Goal: Task Accomplishment & Management: Manage account settings

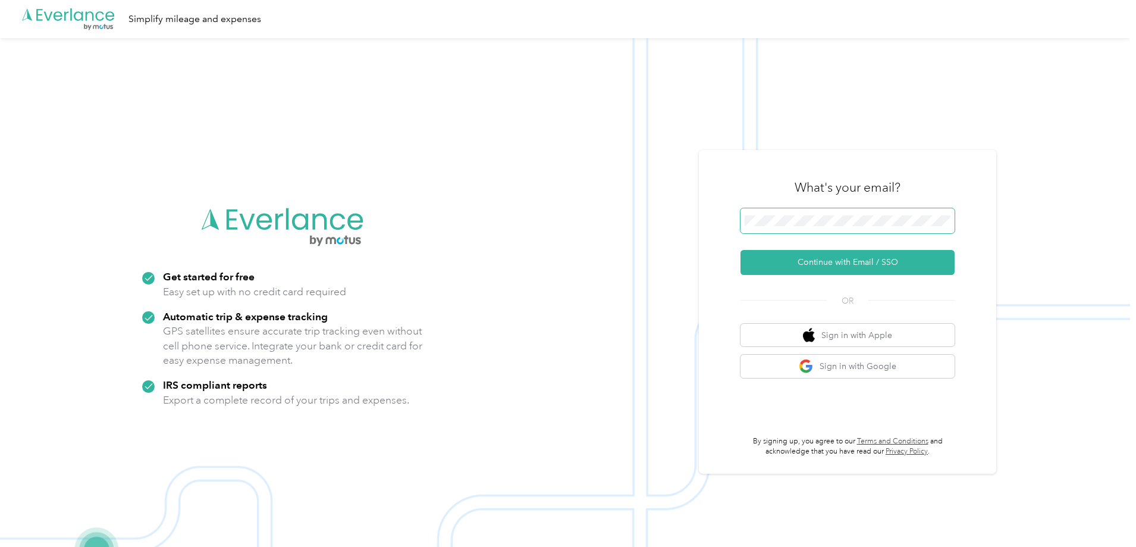
click at [828, 213] on span at bounding box center [847, 220] width 214 height 25
click at [858, 266] on button "Continue with Email / SSO" at bounding box center [847, 262] width 214 height 25
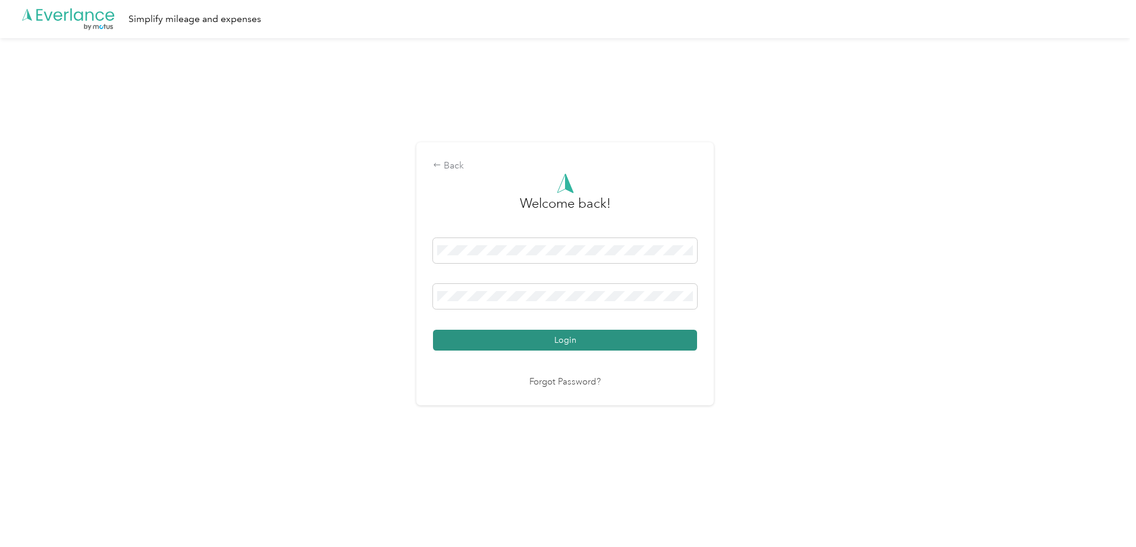
click at [547, 340] on button "Login" at bounding box center [565, 339] width 264 height 21
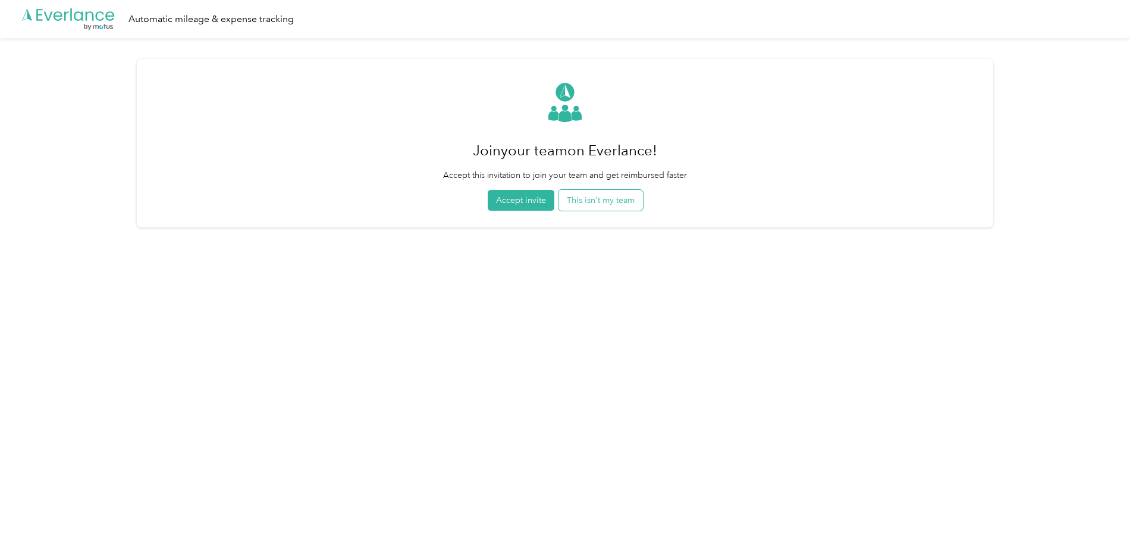
click at [615, 190] on button "This isn't my team" at bounding box center [600, 200] width 84 height 21
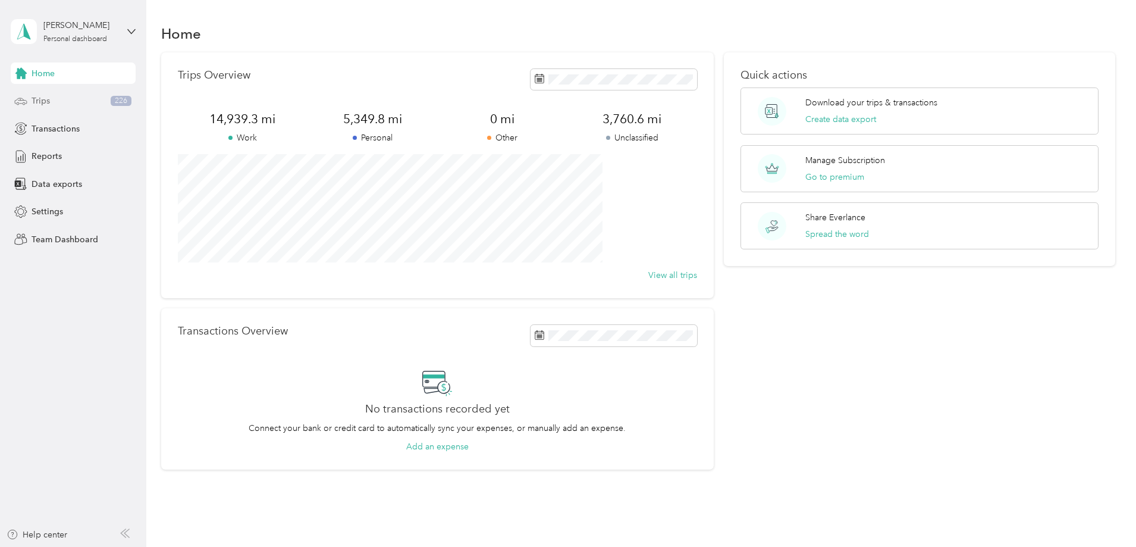
click at [42, 99] on span "Trips" at bounding box center [41, 101] width 18 height 12
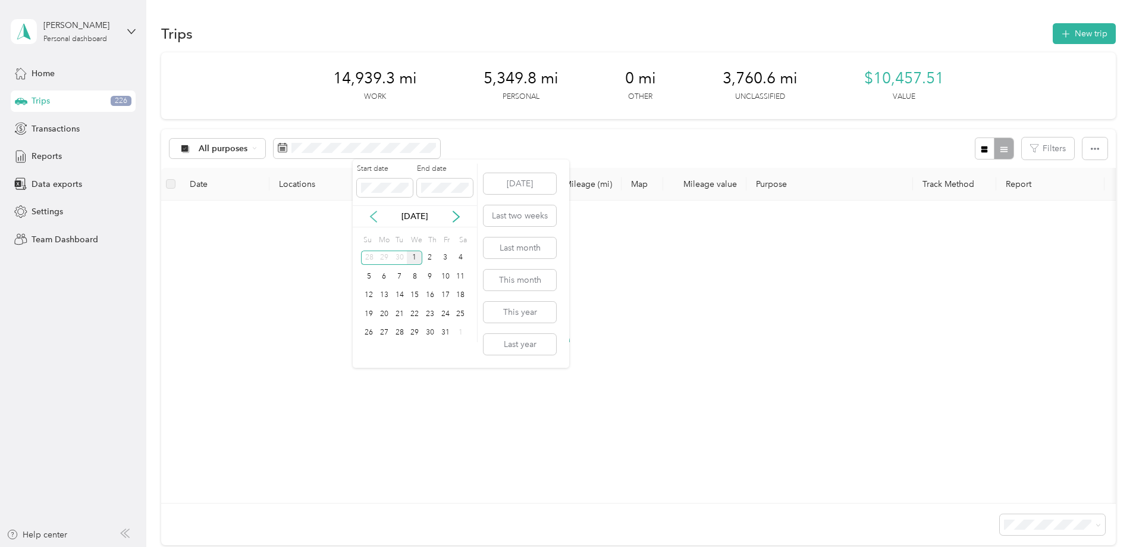
click at [372, 216] on icon at bounding box center [374, 217] width 12 height 12
click at [384, 257] on div "1" at bounding box center [383, 257] width 15 height 15
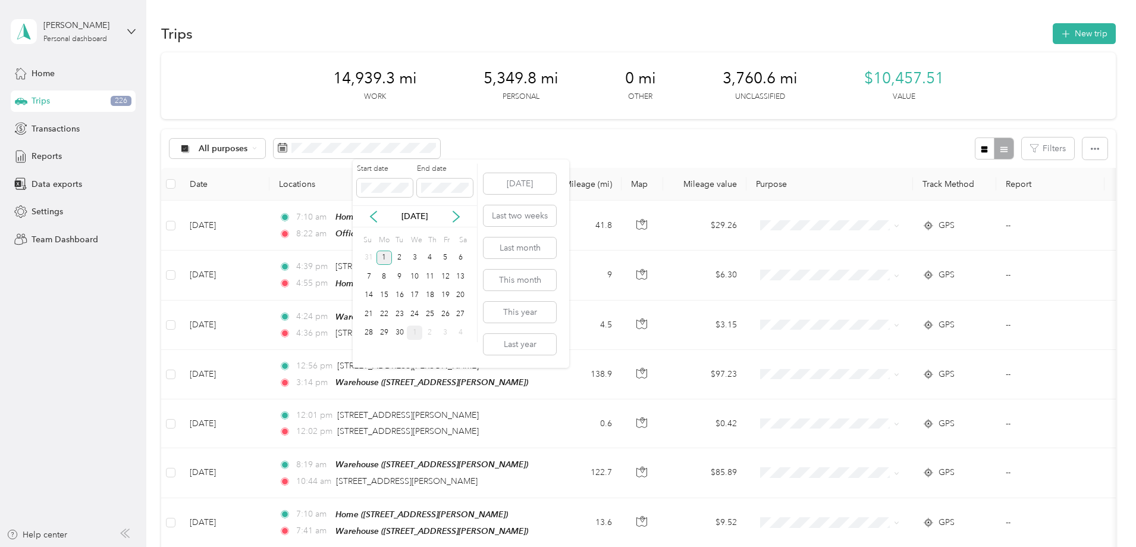
click at [384, 257] on div "1" at bounding box center [383, 257] width 15 height 15
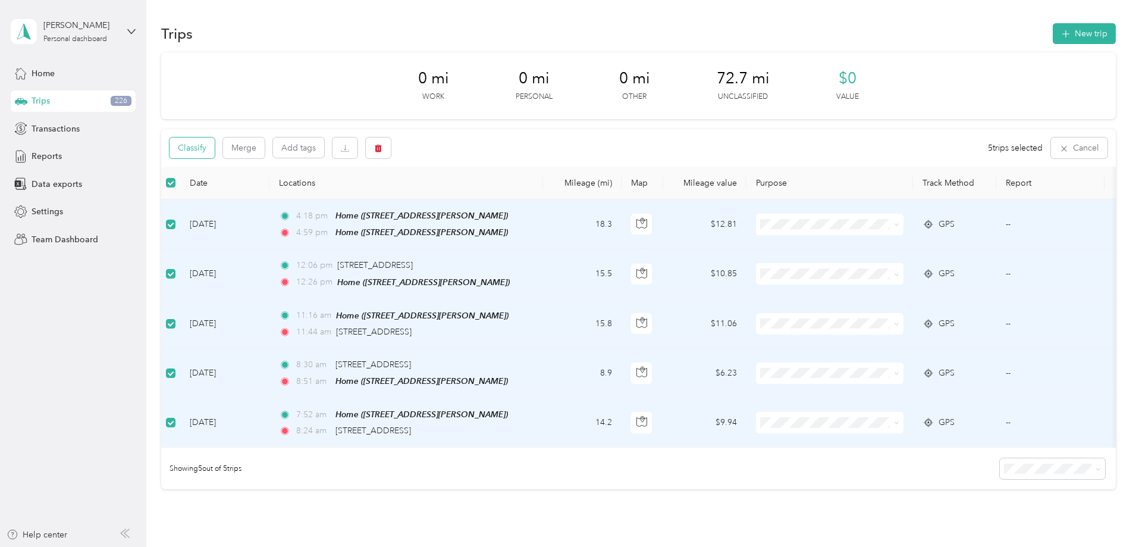
click at [215, 155] on button "Classify" at bounding box center [191, 147] width 45 height 21
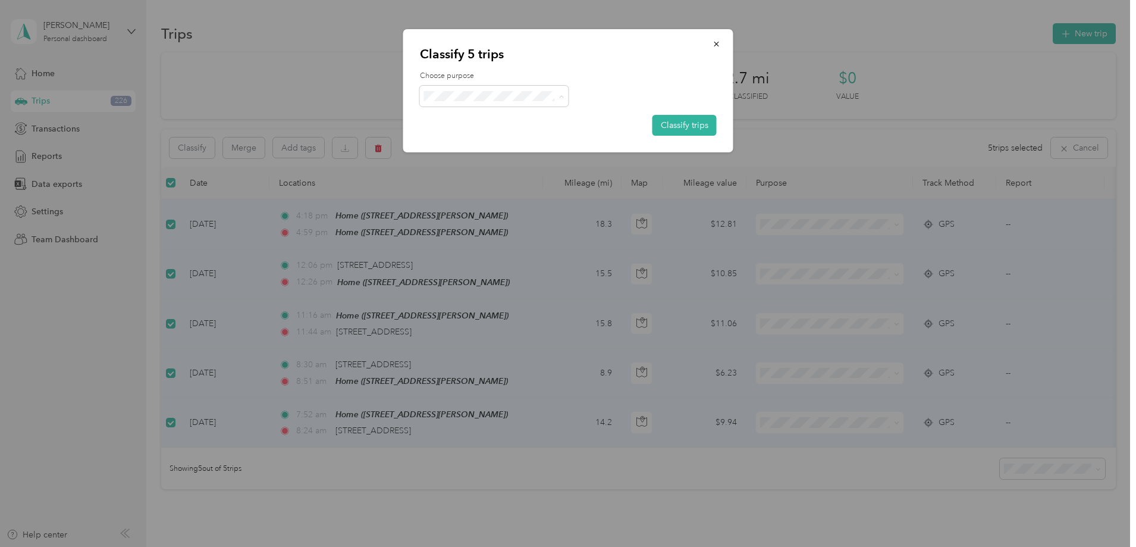
click at [479, 136] on span "Personal" at bounding box center [511, 139] width 125 height 12
click at [680, 127] on button "Classify trips" at bounding box center [684, 125] width 64 height 21
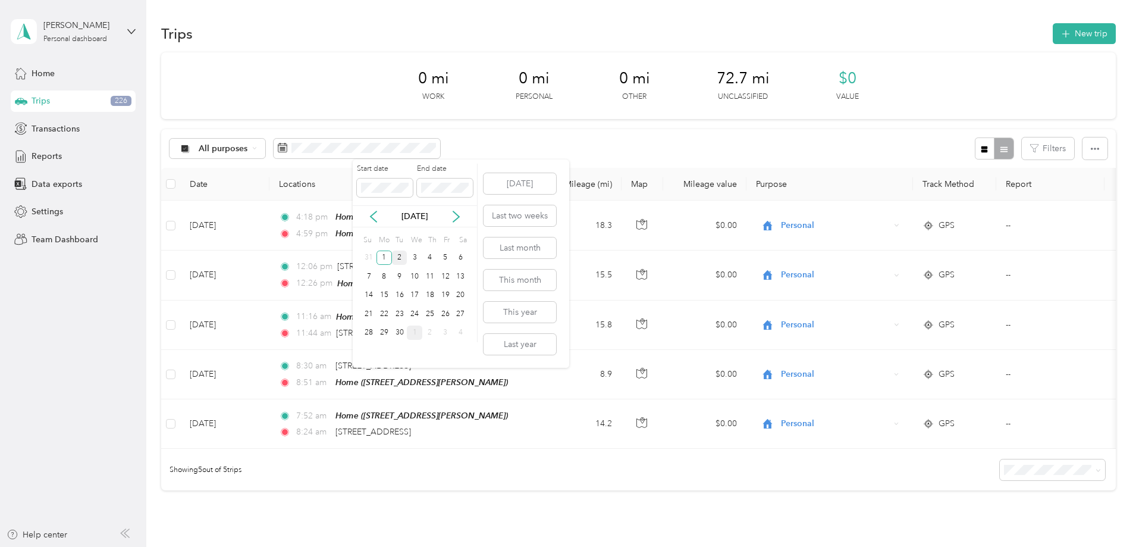
click at [398, 254] on div "2" at bounding box center [399, 257] width 15 height 15
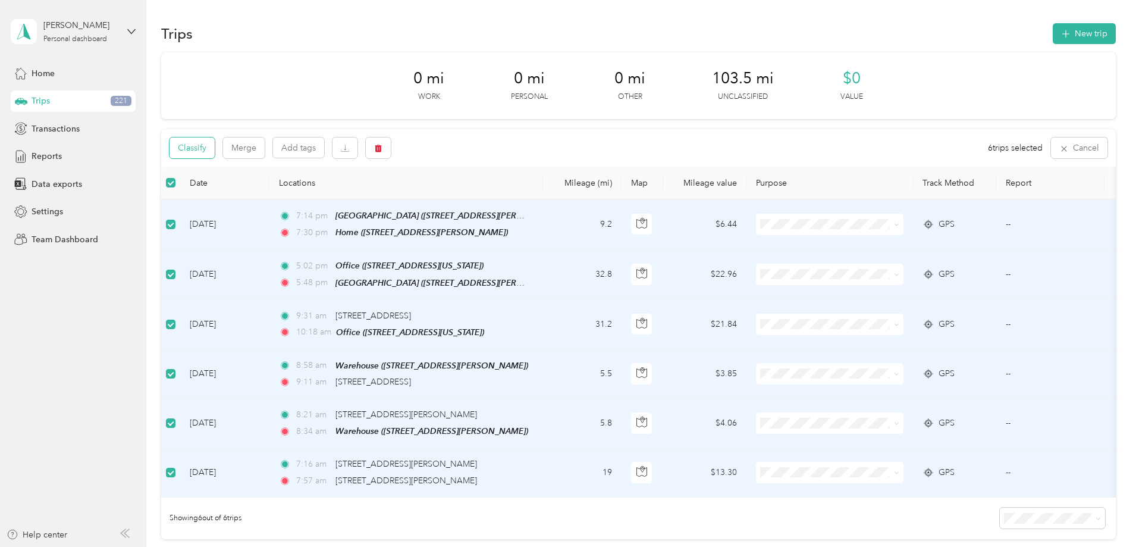
click at [215, 143] on button "Classify" at bounding box center [191, 147] width 45 height 21
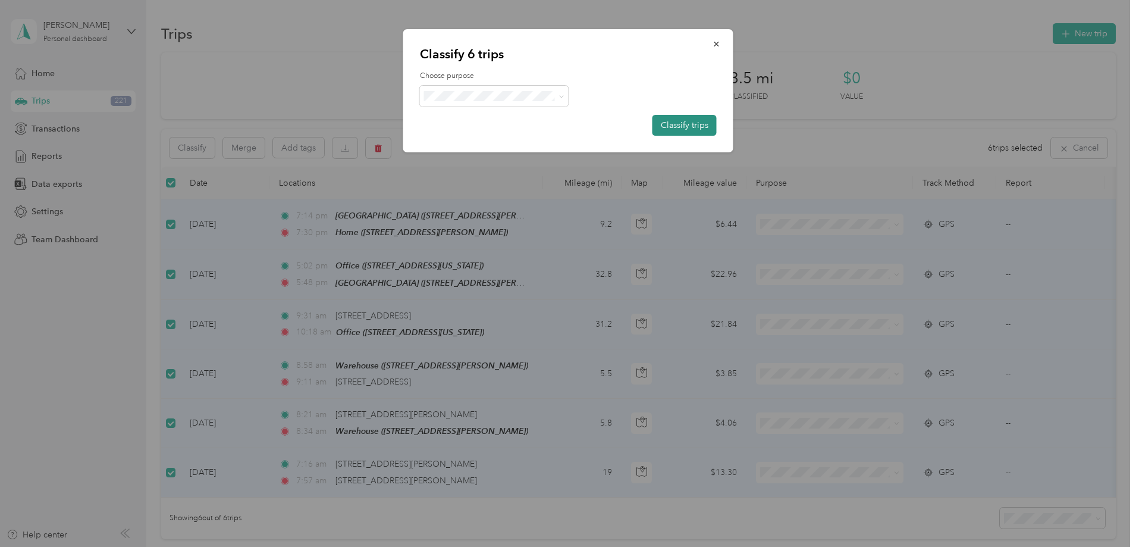
click at [689, 123] on button "Classify trips" at bounding box center [684, 125] width 64 height 21
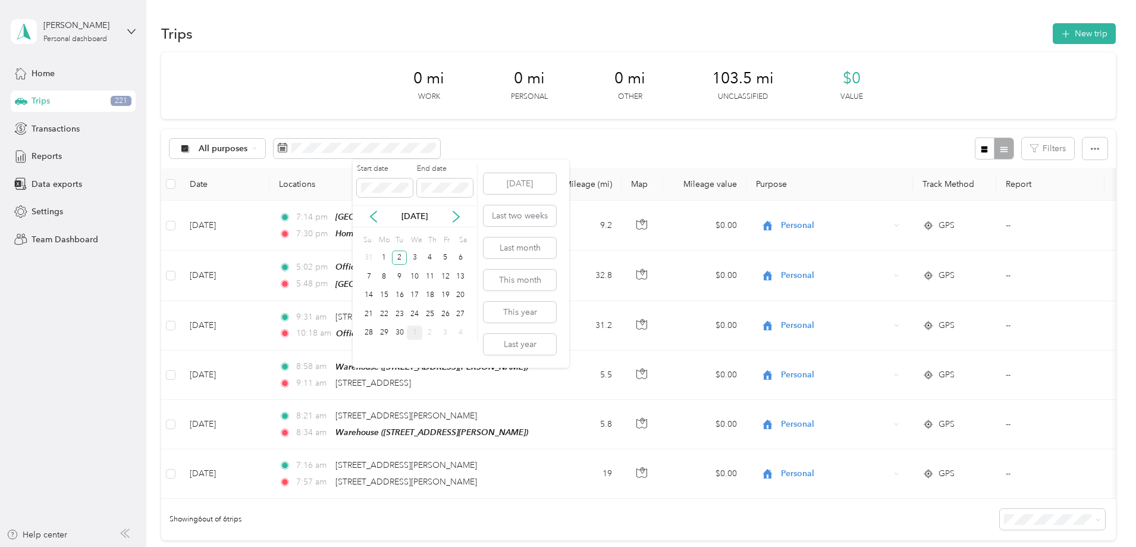
click at [459, 209] on div "[DATE]" at bounding box center [415, 216] width 124 height 22
click at [420, 255] on div "3" at bounding box center [414, 257] width 15 height 15
click at [415, 254] on div "3" at bounding box center [414, 257] width 15 height 15
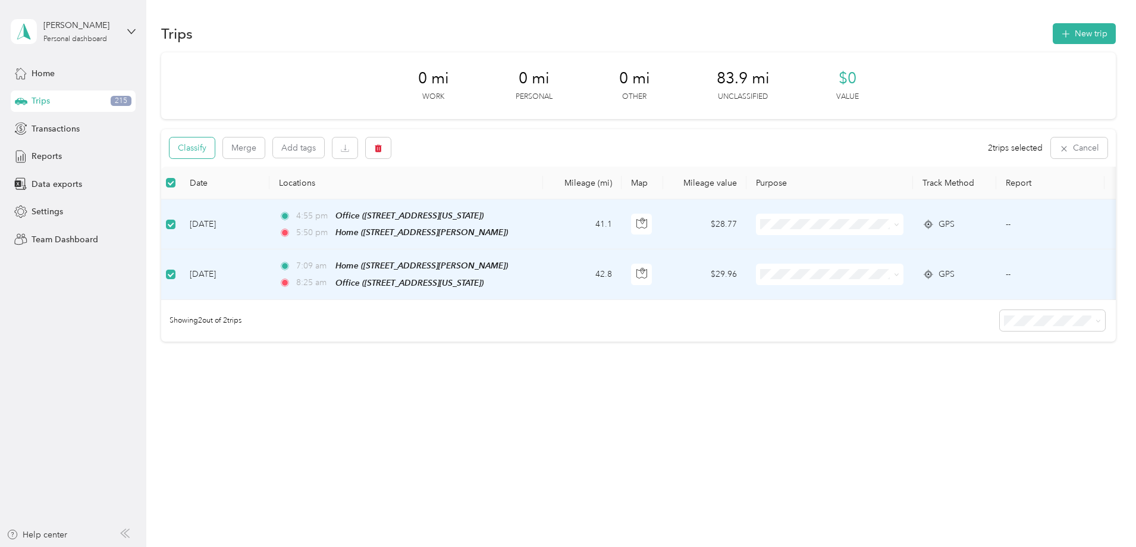
click at [215, 144] on button "Classify" at bounding box center [191, 147] width 45 height 21
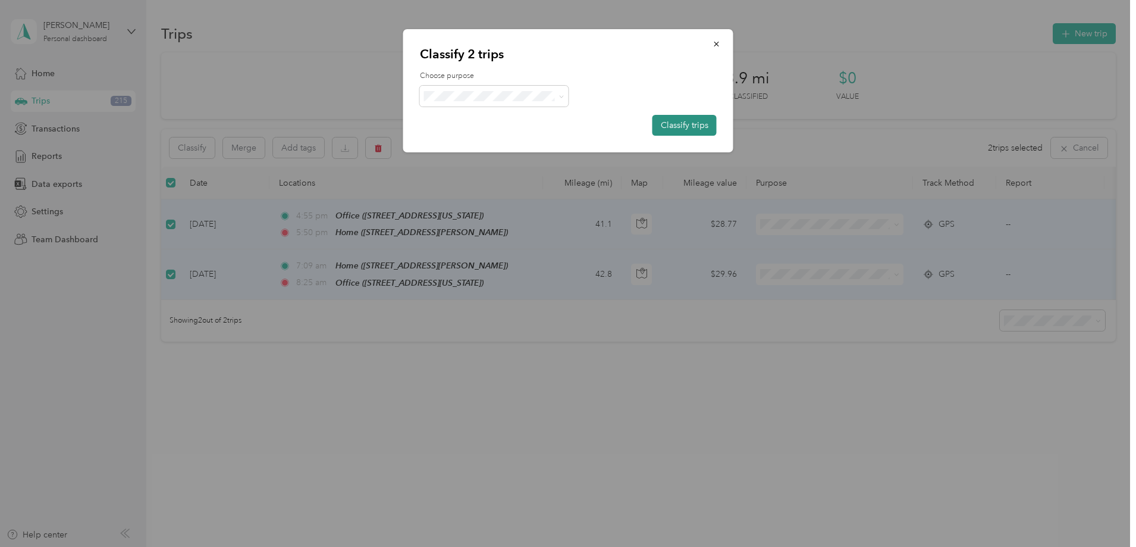
click at [697, 124] on button "Classify trips" at bounding box center [684, 125] width 64 height 21
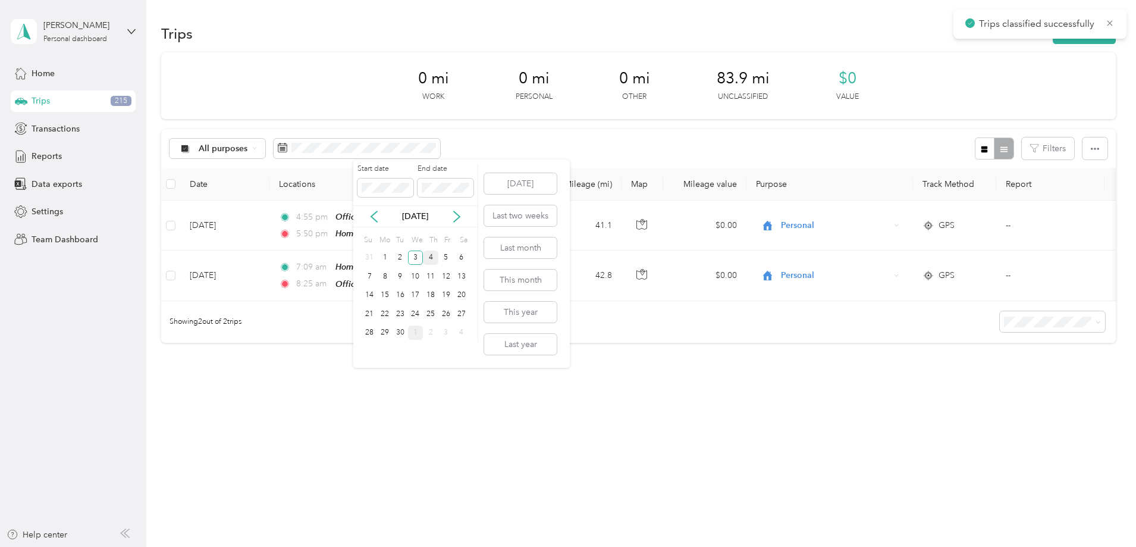
click at [430, 255] on div "4" at bounding box center [430, 257] width 15 height 15
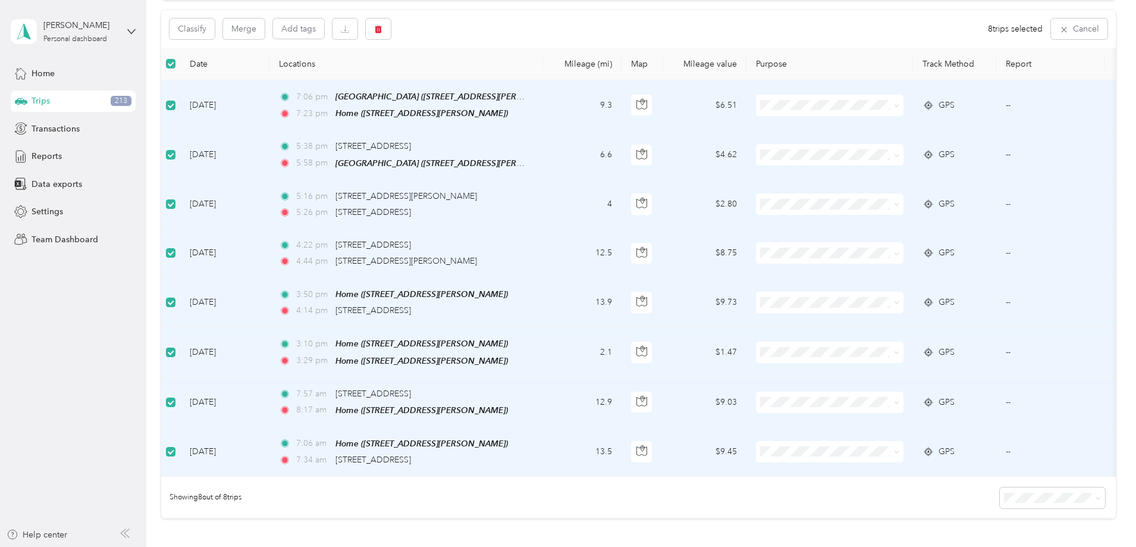
scroll to position [59, 0]
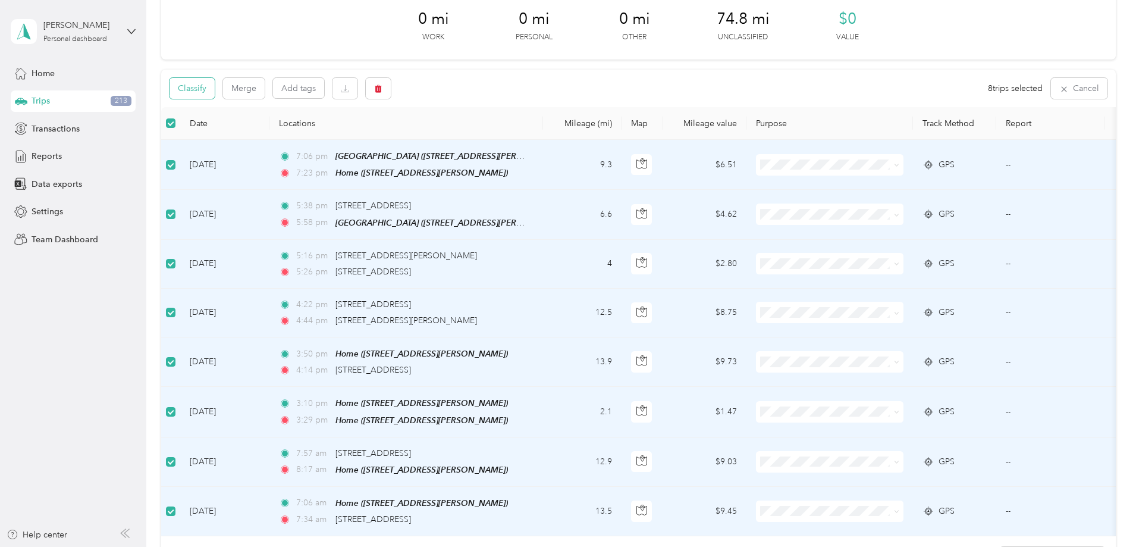
click at [215, 92] on button "Classify" at bounding box center [191, 88] width 45 height 21
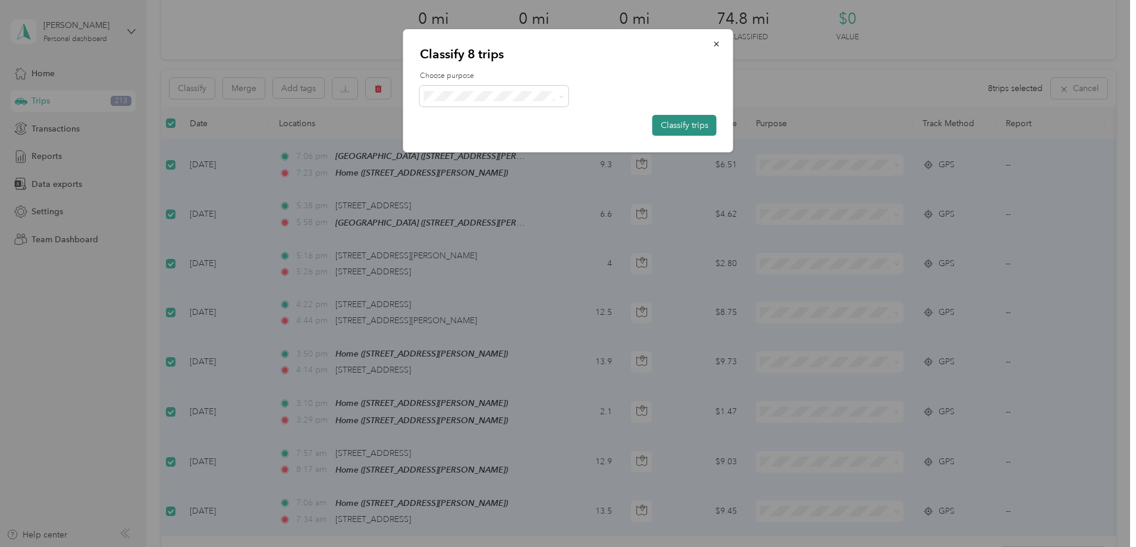
click at [668, 125] on button "Classify trips" at bounding box center [684, 125] width 64 height 21
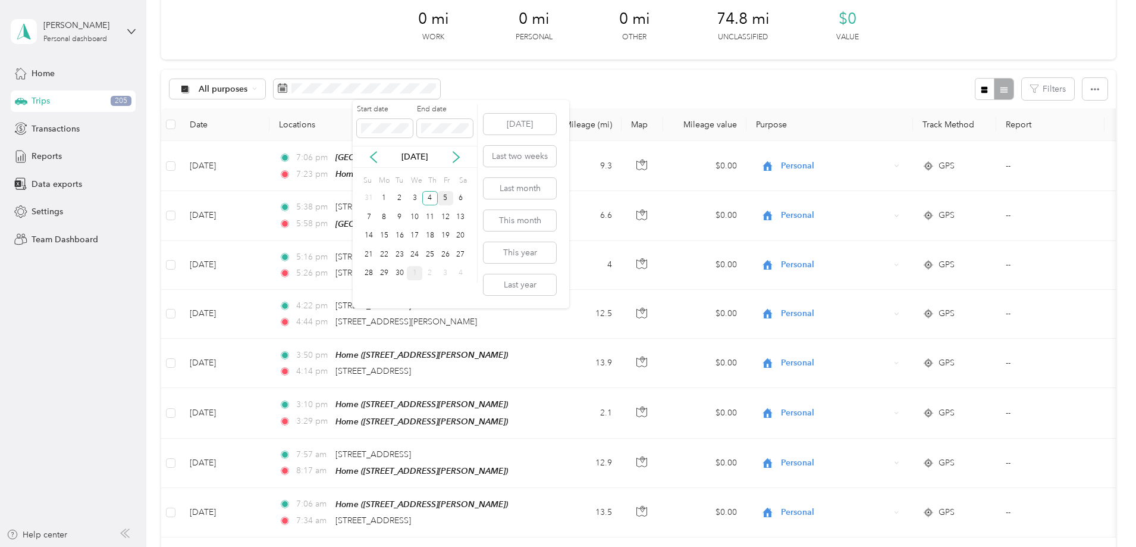
click at [442, 196] on div "5" at bounding box center [445, 198] width 15 height 15
click at [446, 197] on div "5" at bounding box center [445, 198] width 15 height 15
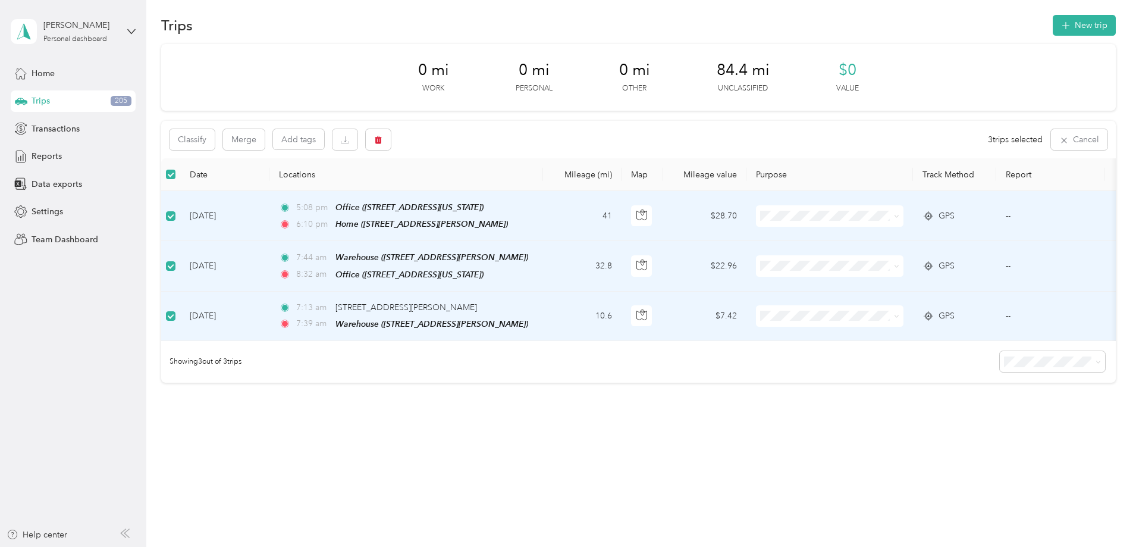
scroll to position [14, 0]
click at [215, 136] on button "Classify" at bounding box center [191, 139] width 45 height 21
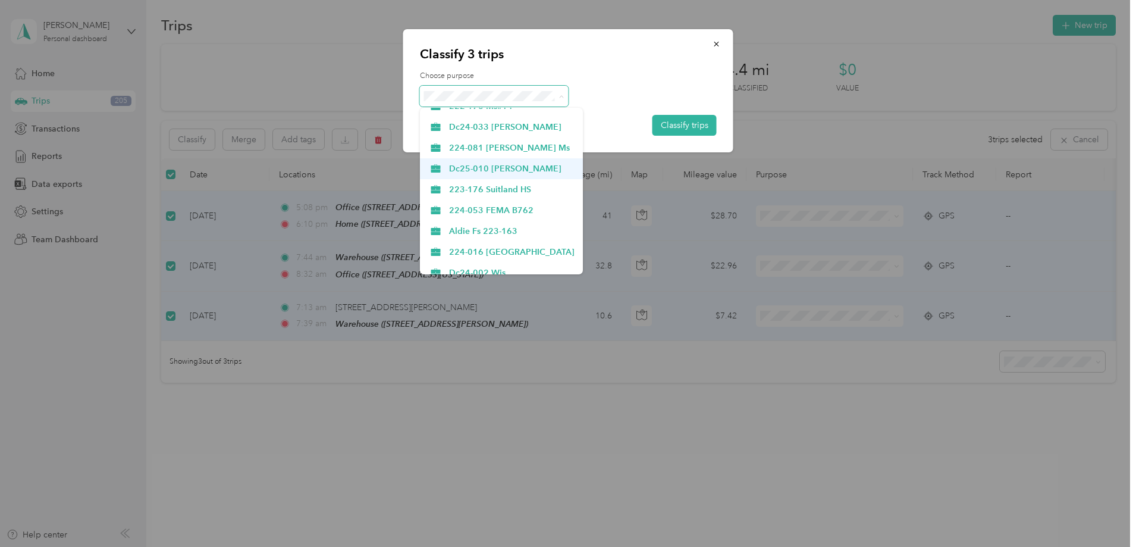
scroll to position [178, 0]
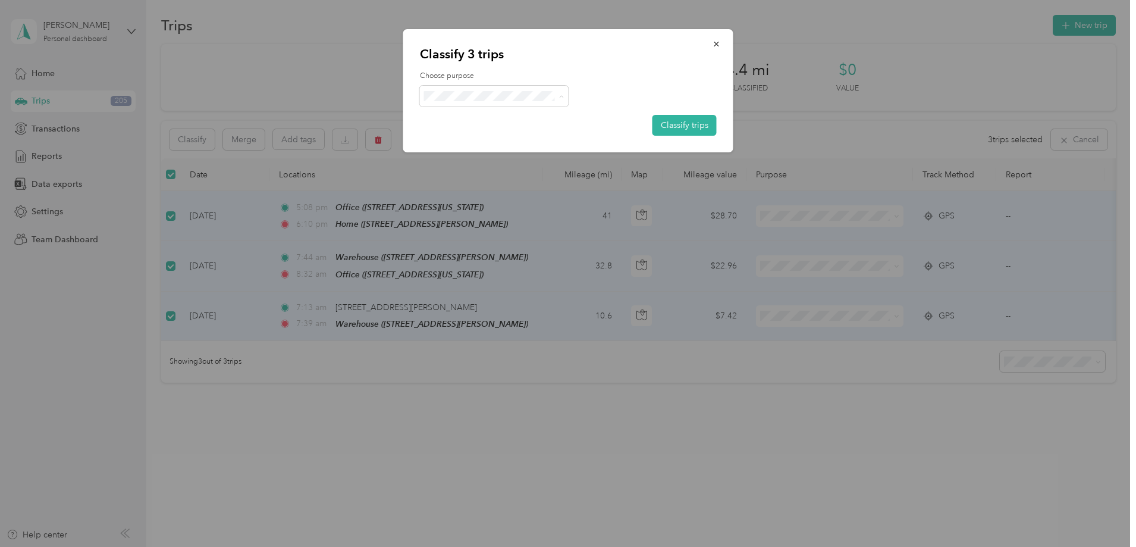
click at [457, 254] on span "Des" at bounding box center [511, 252] width 125 height 12
click at [689, 126] on button "Classify trips" at bounding box center [684, 125] width 64 height 21
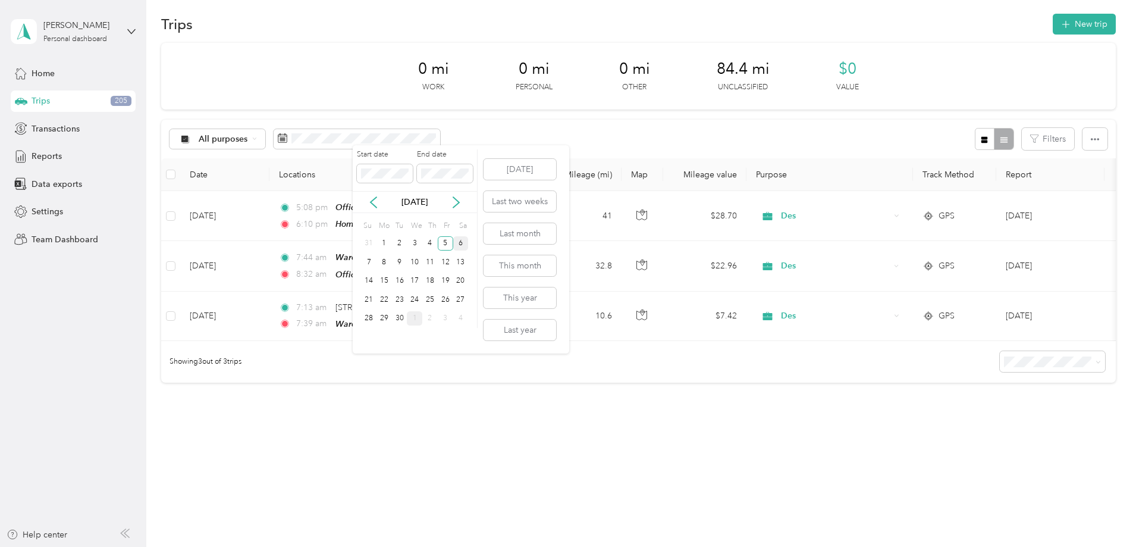
click at [456, 246] on div "6" at bounding box center [460, 243] width 15 height 15
click at [461, 243] on div "6" at bounding box center [460, 243] width 15 height 15
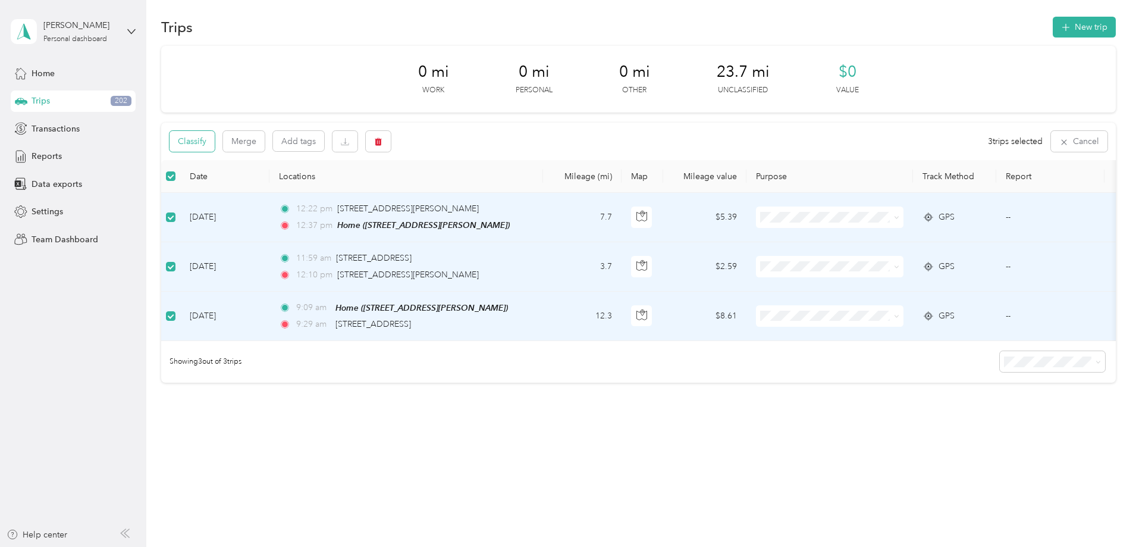
click at [215, 137] on button "Classify" at bounding box center [191, 141] width 45 height 21
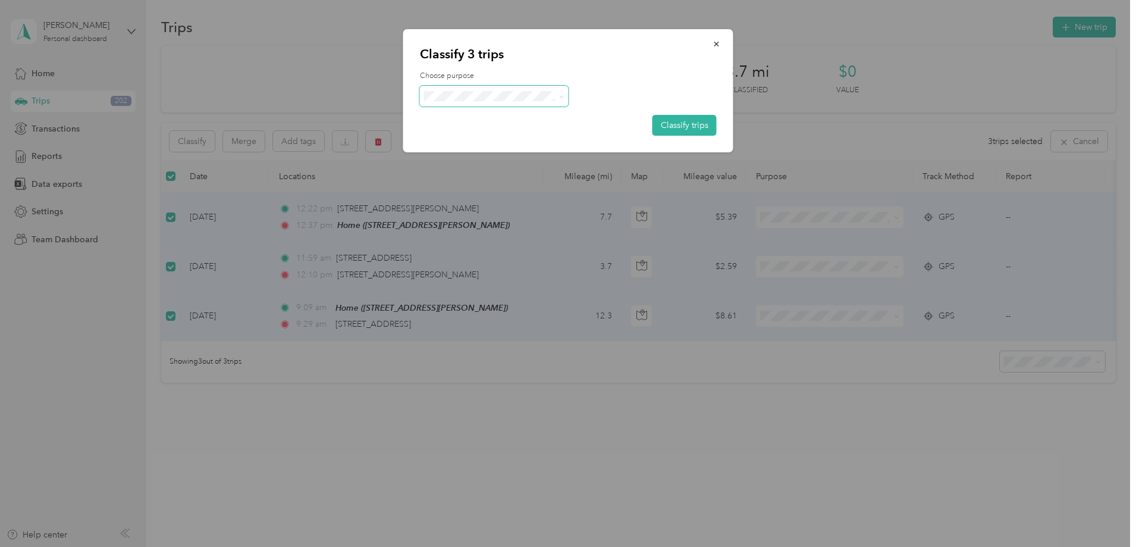
click at [487, 89] on span at bounding box center [494, 96] width 149 height 21
click at [473, 138] on span "Personal" at bounding box center [511, 139] width 125 height 12
click at [672, 127] on button "Classify trips" at bounding box center [684, 125] width 64 height 21
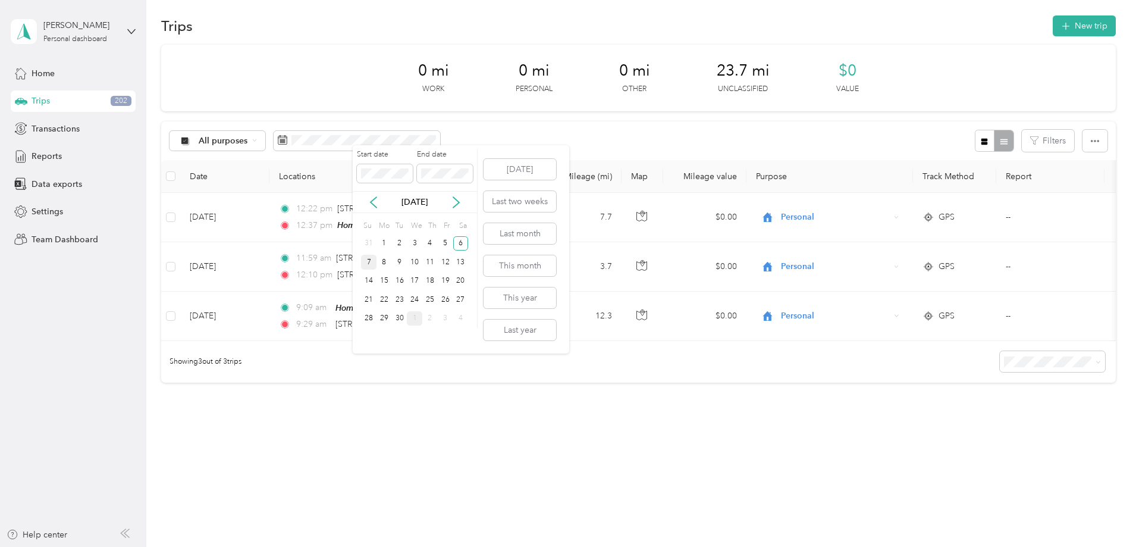
click at [366, 259] on div "7" at bounding box center [368, 262] width 15 height 15
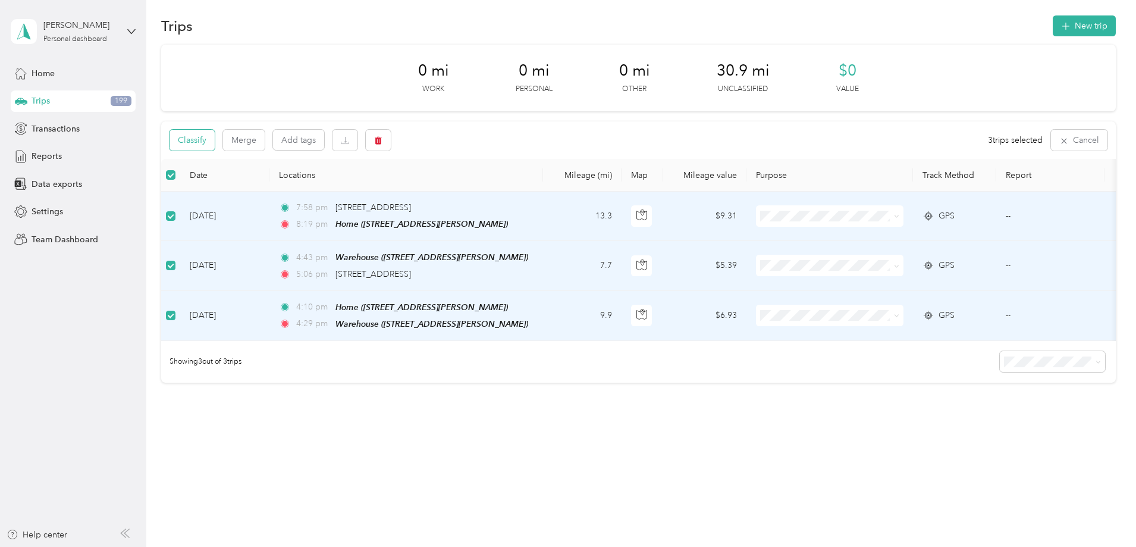
click at [215, 131] on button "Classify" at bounding box center [191, 140] width 45 height 21
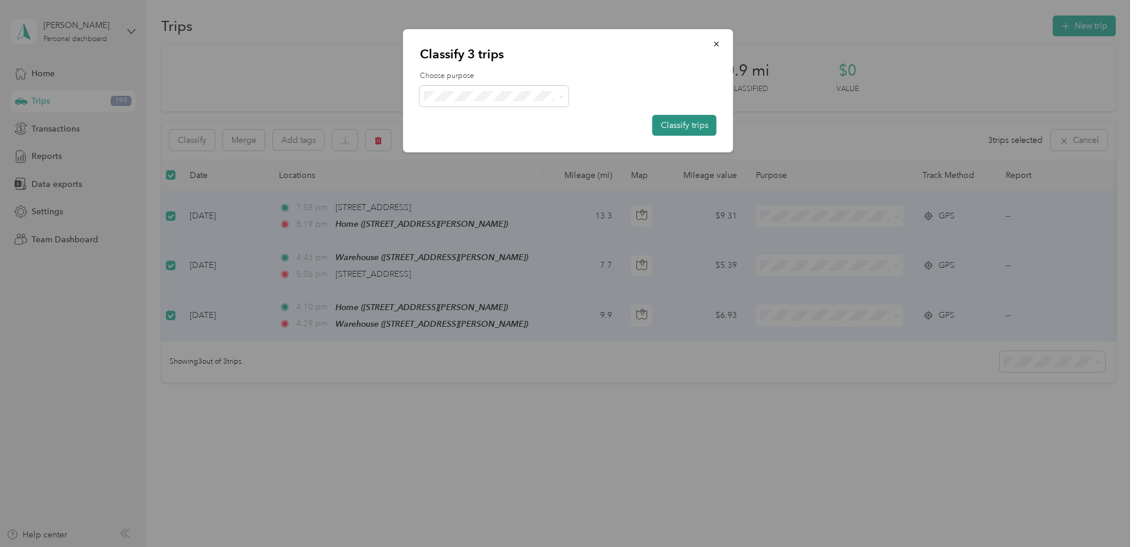
click at [700, 118] on button "Classify trips" at bounding box center [684, 125] width 64 height 21
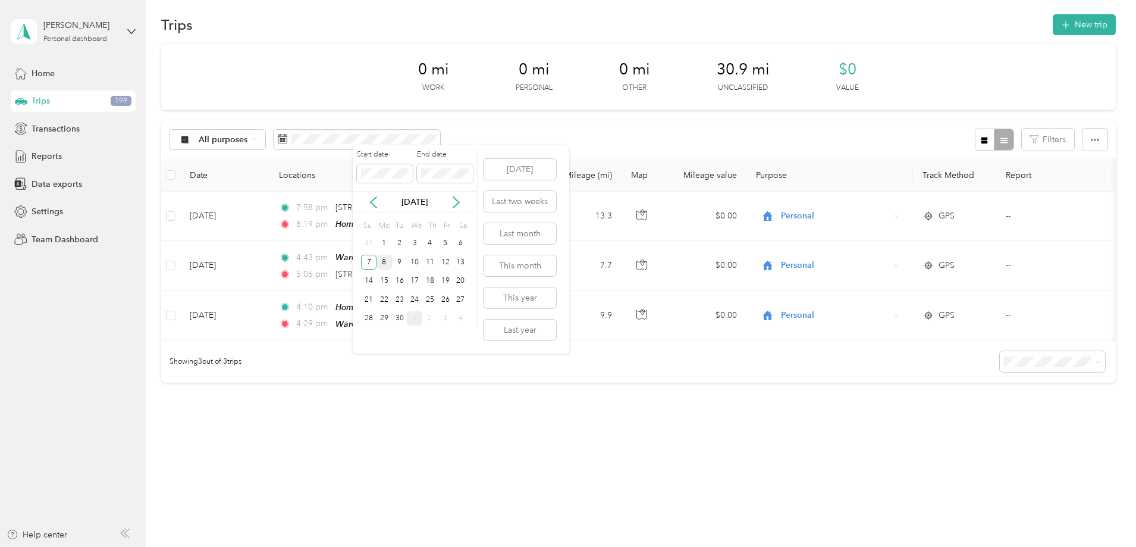
click at [384, 263] on div "8" at bounding box center [383, 262] width 15 height 15
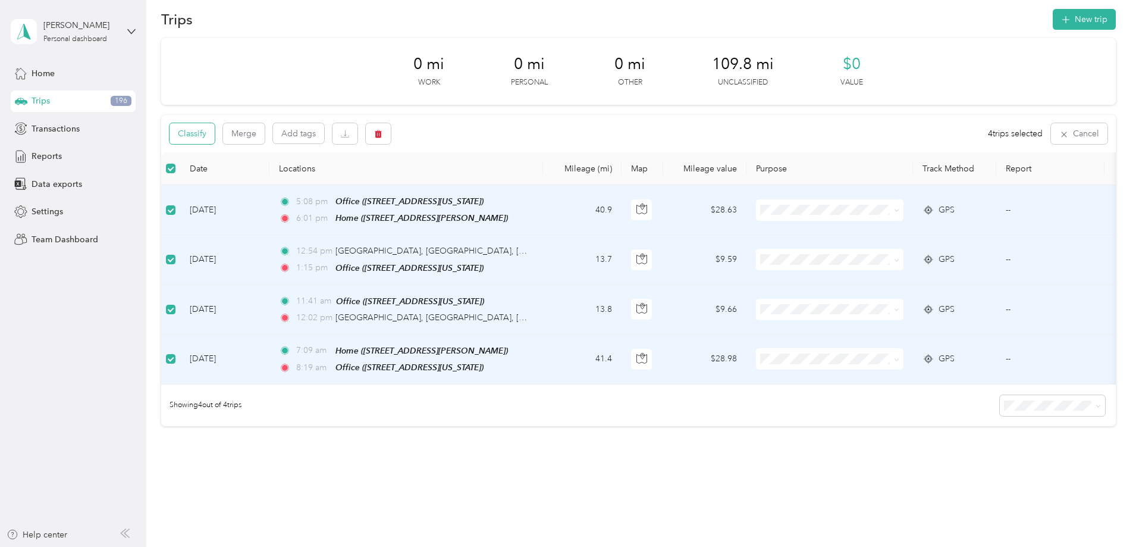
click at [215, 135] on button "Classify" at bounding box center [191, 133] width 45 height 21
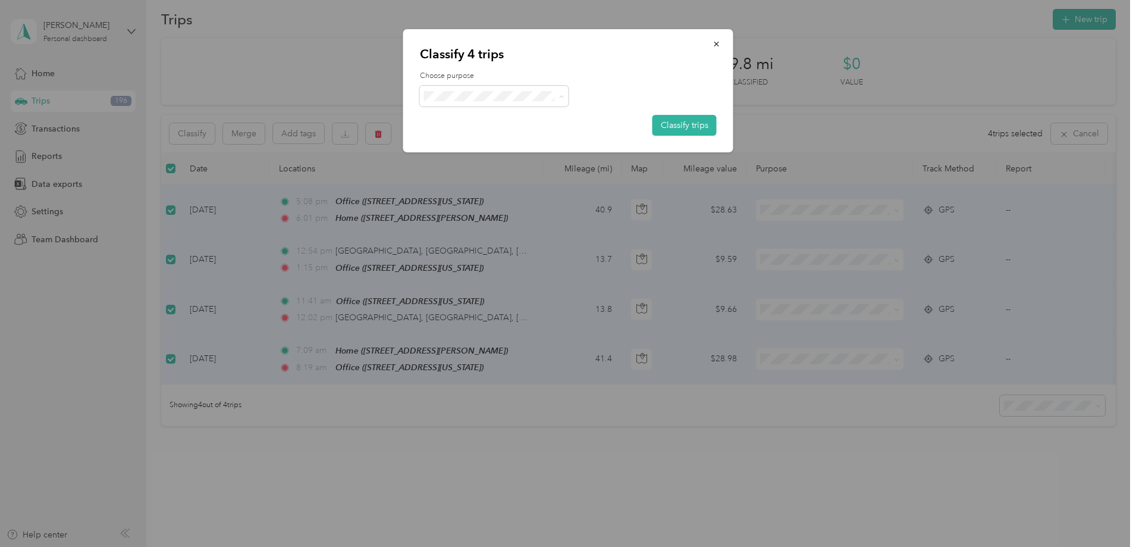
click at [494, 178] on span "222-178 Ms#14" at bounding box center [511, 180] width 125 height 12
click at [687, 121] on button "Classify trips" at bounding box center [684, 125] width 64 height 21
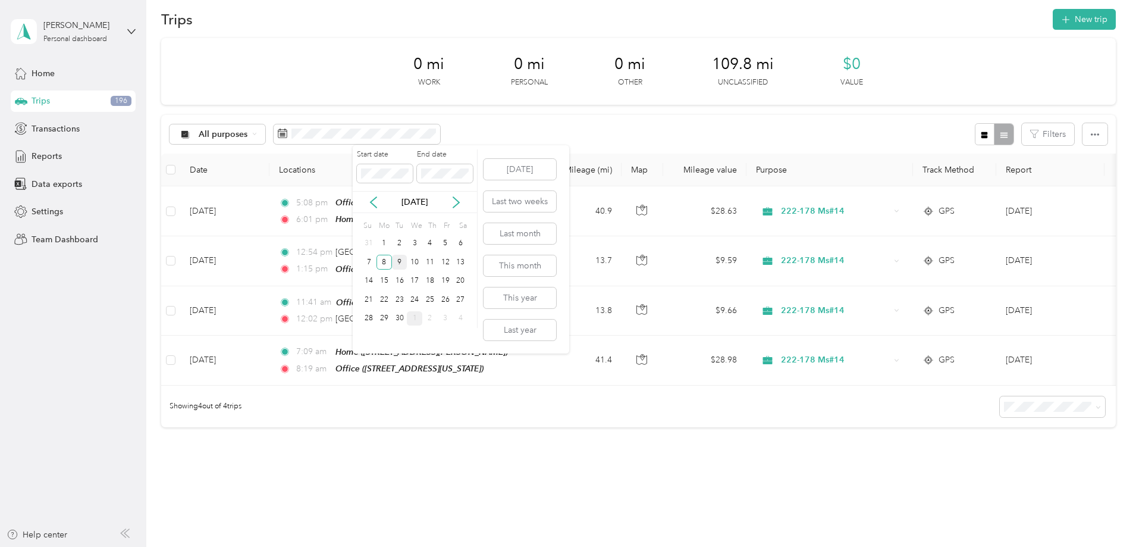
click at [400, 262] on div "9" at bounding box center [399, 262] width 15 height 15
click at [398, 260] on div "9" at bounding box center [399, 262] width 15 height 15
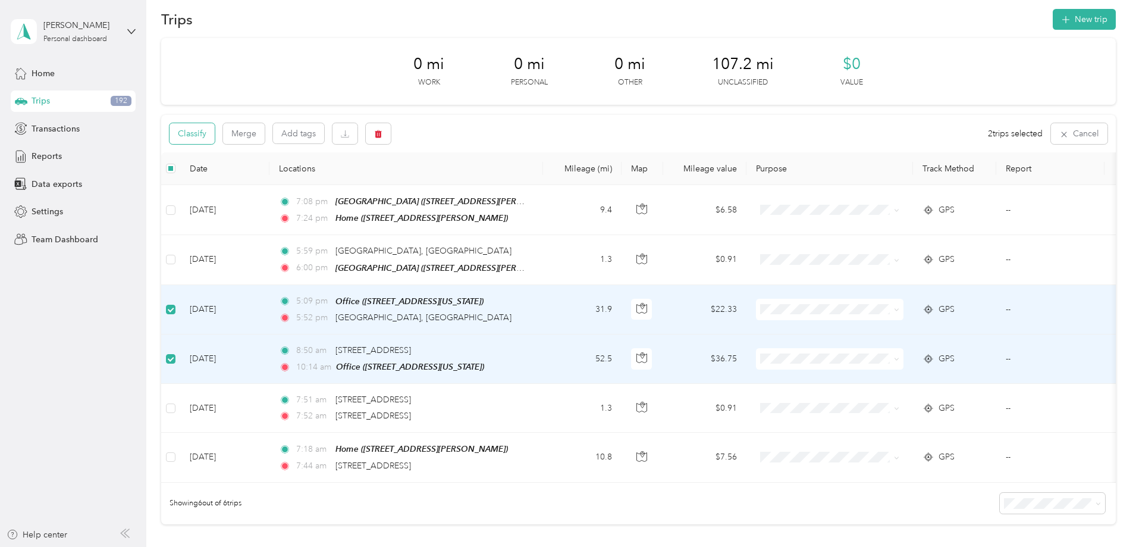
click at [215, 133] on button "Classify" at bounding box center [191, 133] width 45 height 21
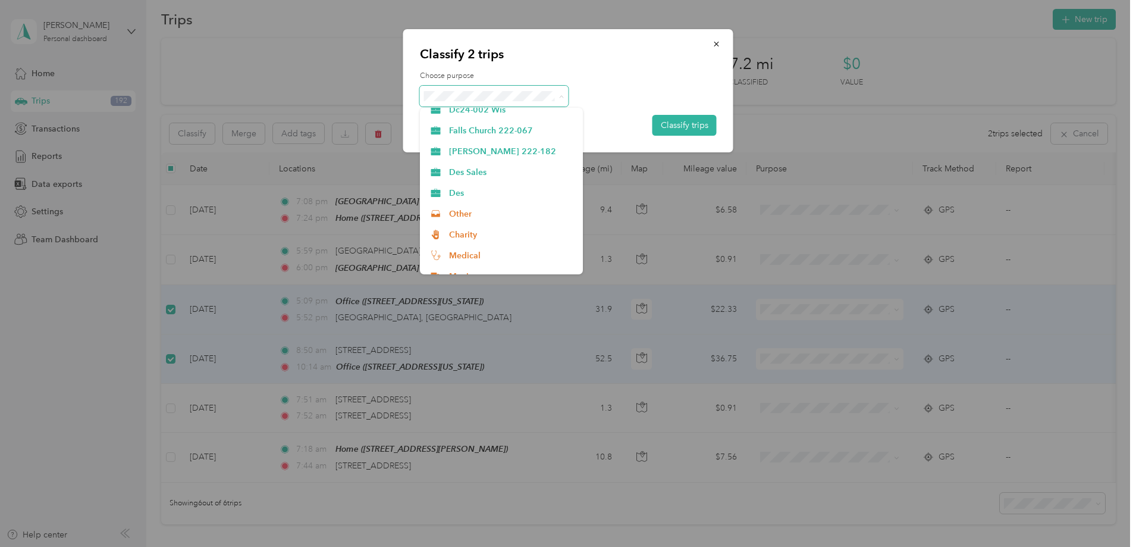
scroll to position [238, 0]
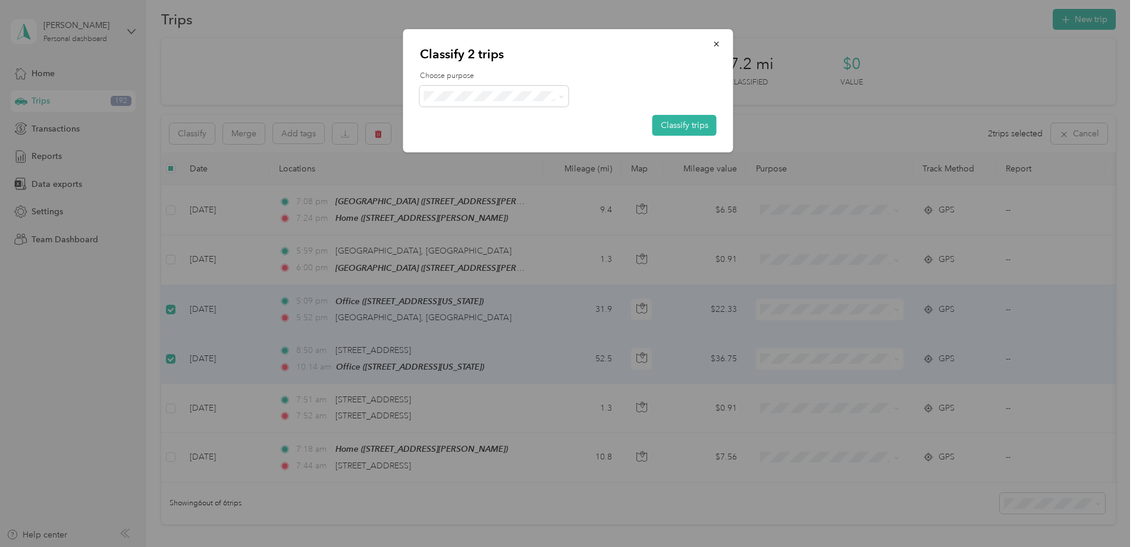
click at [460, 190] on span "Des" at bounding box center [511, 192] width 125 height 12
click at [693, 129] on button "Classify trips" at bounding box center [684, 125] width 64 height 21
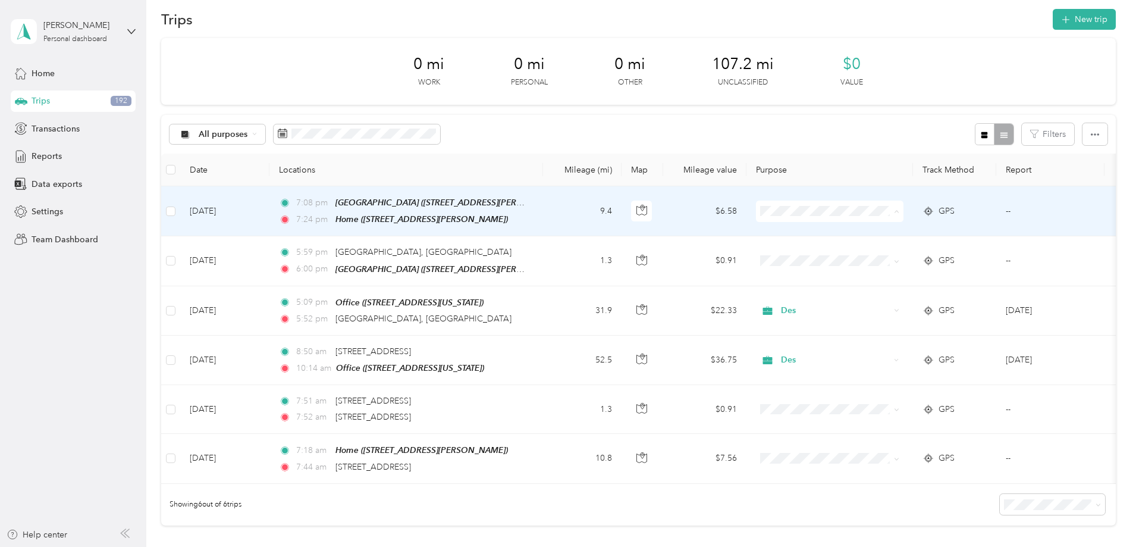
click at [885, 255] on span "Personal" at bounding box center [927, 253] width 125 height 12
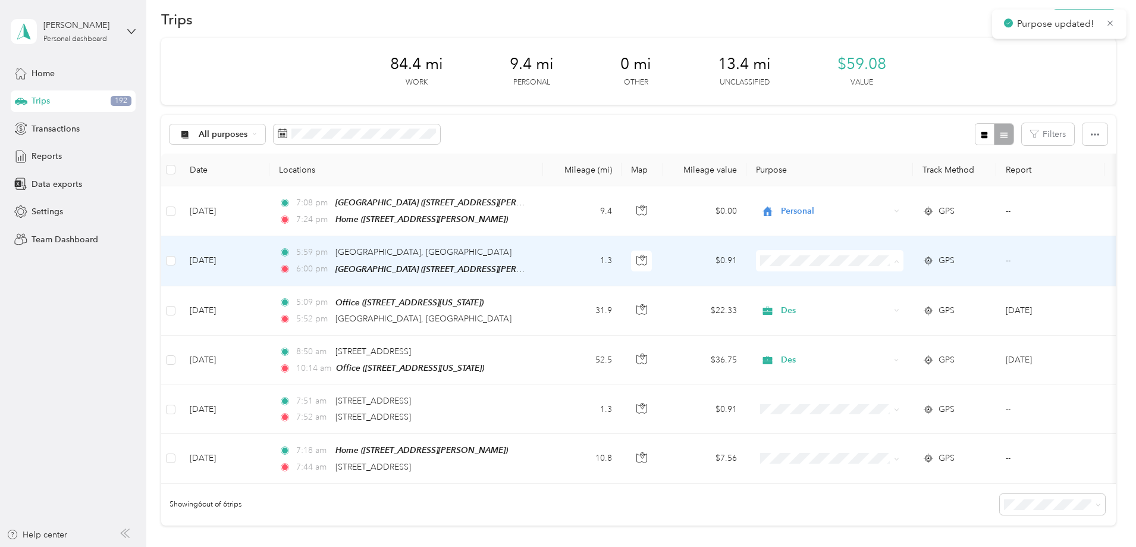
click at [890, 300] on span "Personal" at bounding box center [927, 302] width 125 height 12
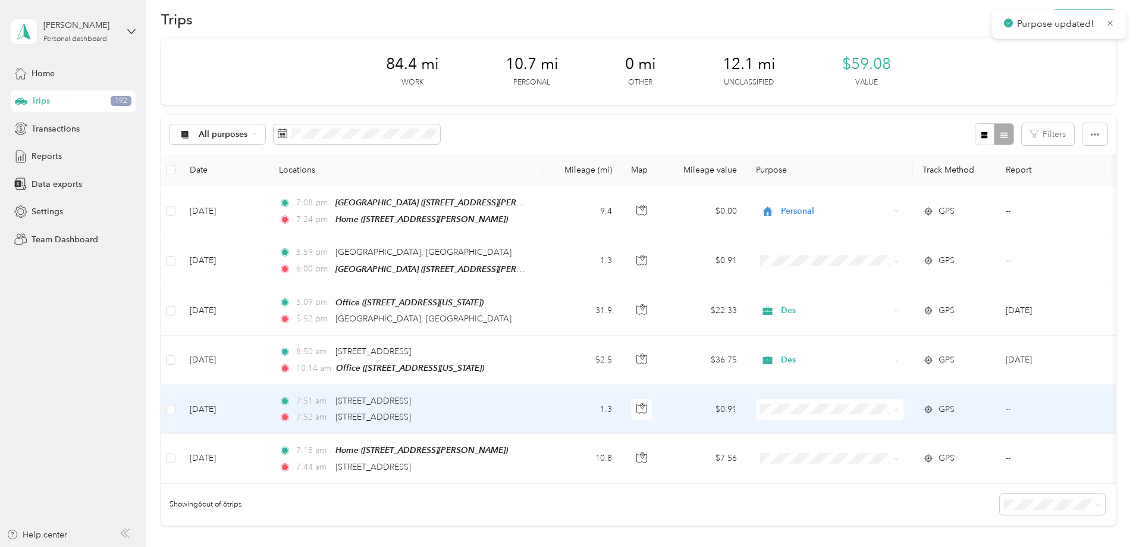
click at [888, 257] on span "Personal" at bounding box center [927, 259] width 125 height 12
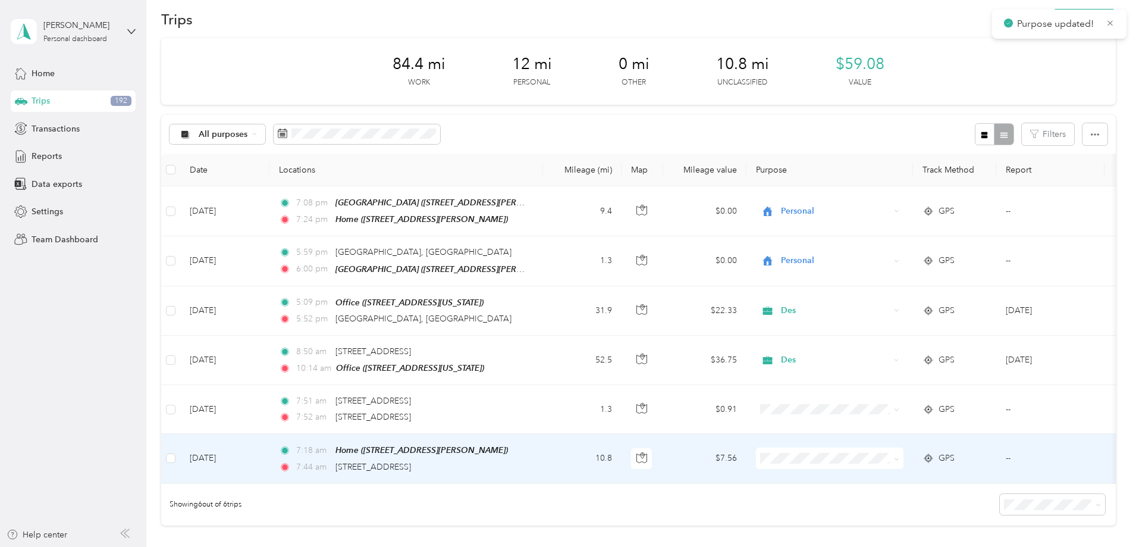
click at [902, 309] on span "Personal" at bounding box center [927, 308] width 125 height 12
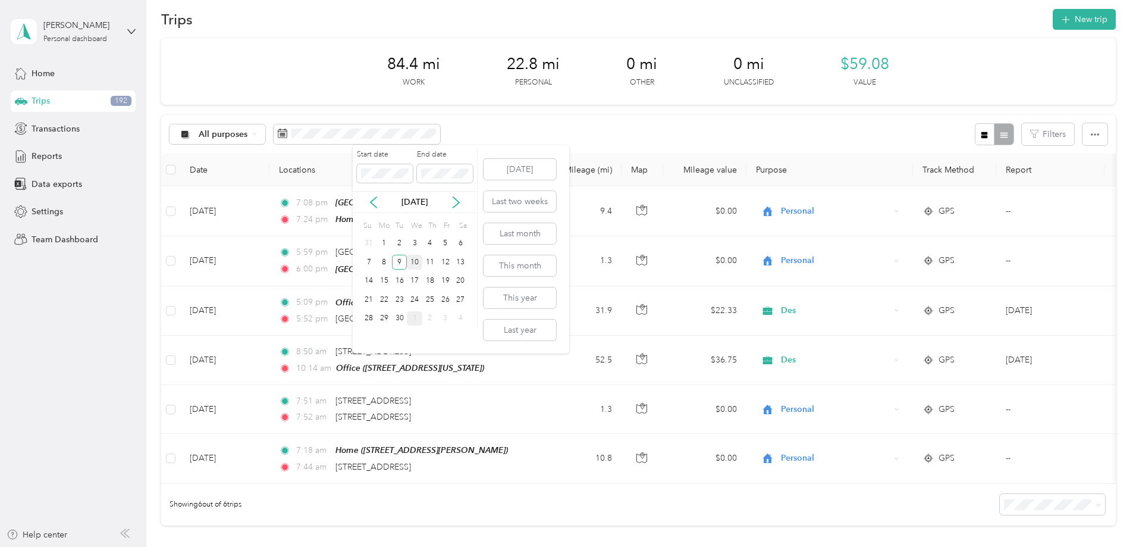
click at [414, 259] on div "10" at bounding box center [414, 262] width 15 height 15
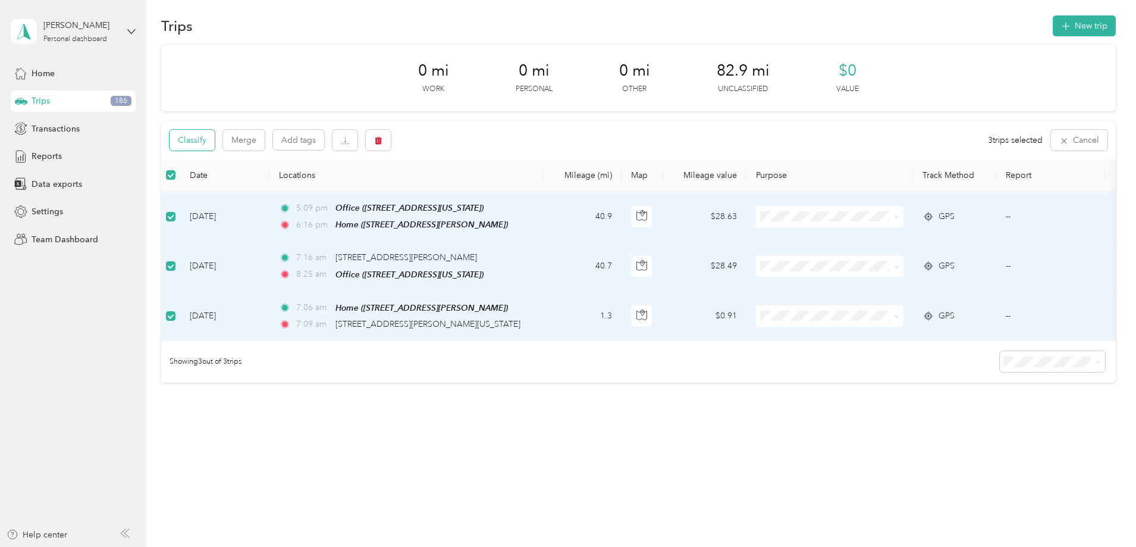
click at [215, 143] on button "Classify" at bounding box center [191, 140] width 45 height 21
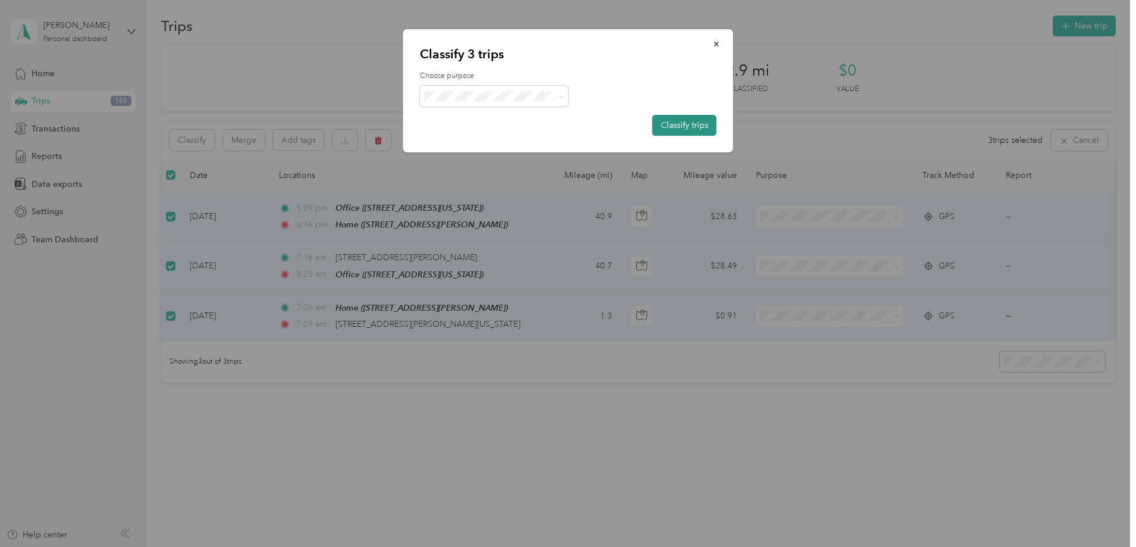
click at [682, 128] on button "Classify trips" at bounding box center [684, 125] width 64 height 21
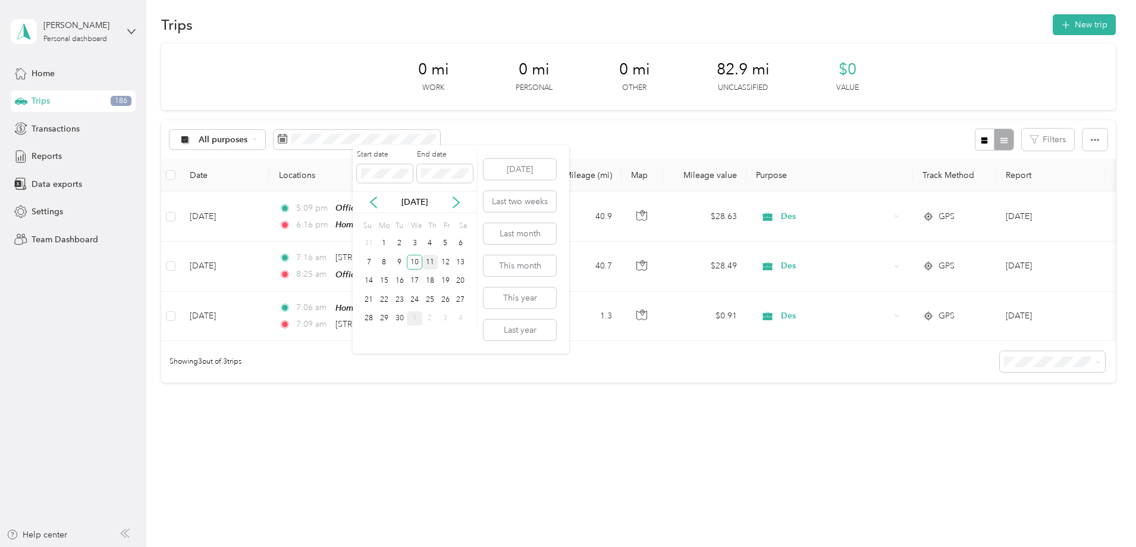
click at [430, 262] on div "11" at bounding box center [429, 262] width 15 height 15
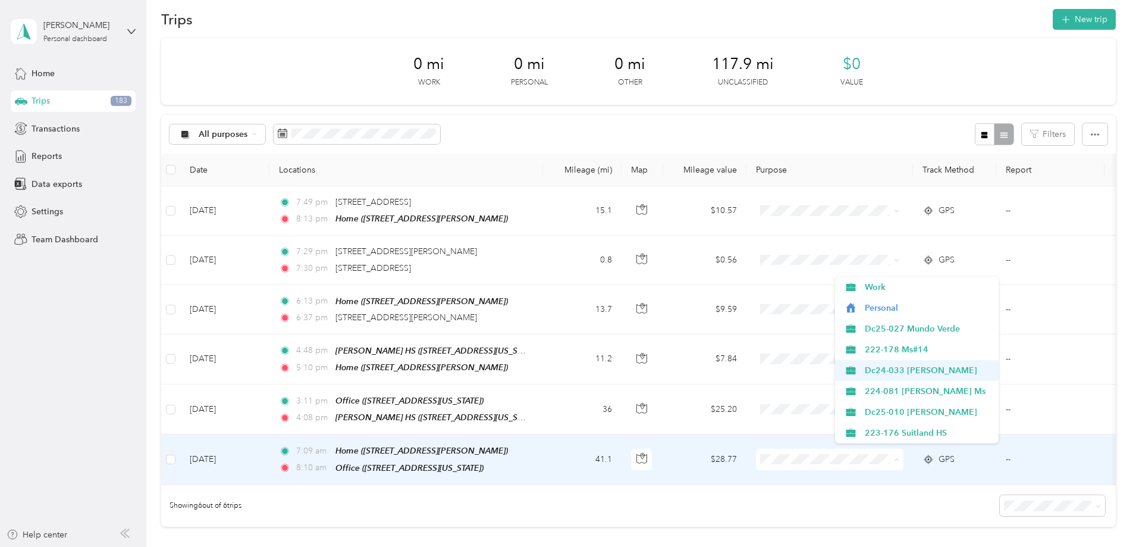
scroll to position [238, 0]
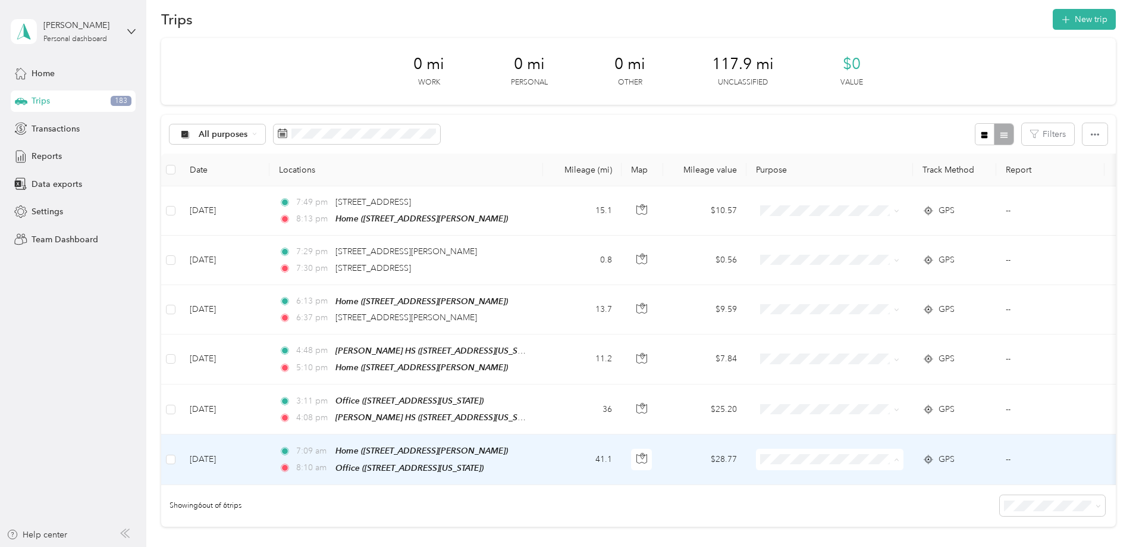
click at [883, 365] on li "Des" at bounding box center [917, 361] width 164 height 21
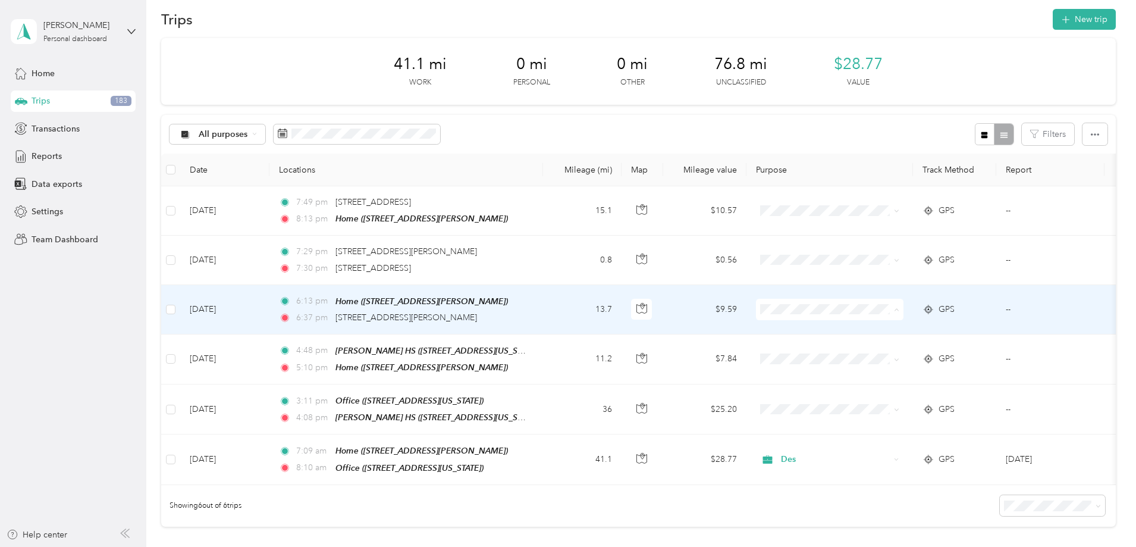
click at [899, 431] on span "224-081 [PERSON_NAME] Ms" at bounding box center [927, 434] width 125 height 12
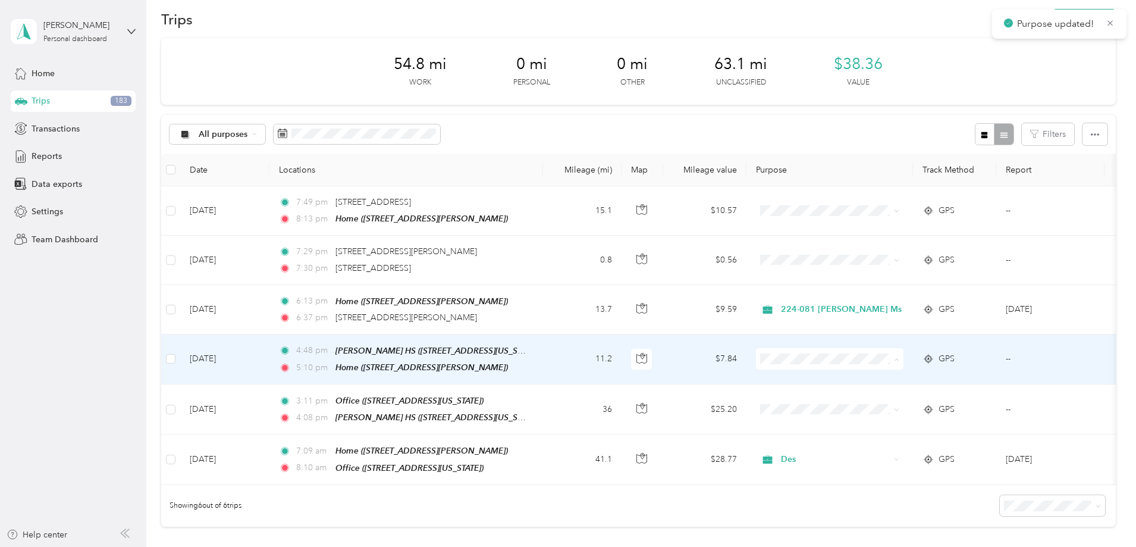
click at [893, 482] on span "224-081 [PERSON_NAME] Ms" at bounding box center [927, 483] width 125 height 12
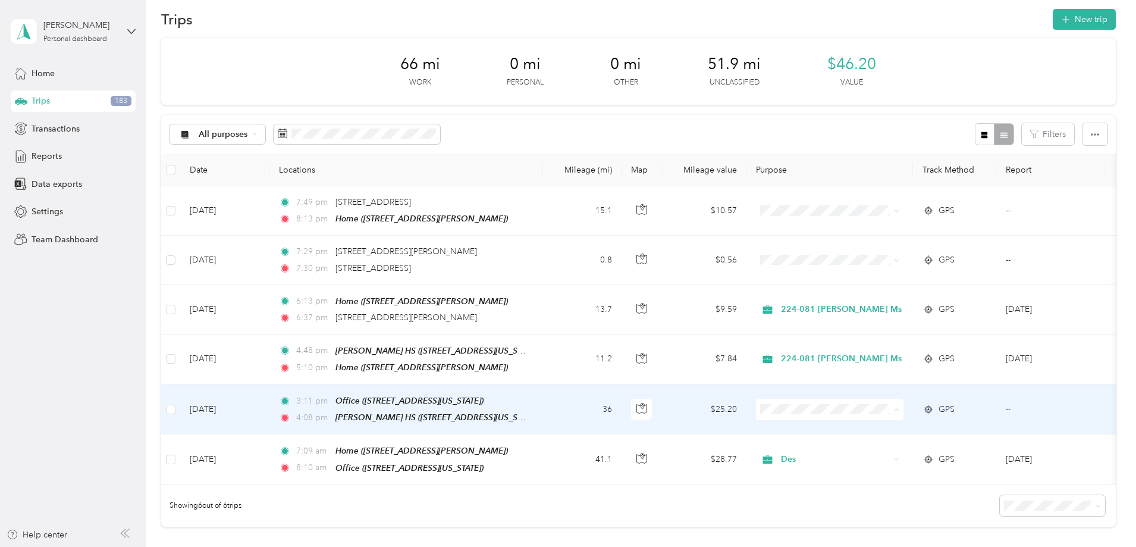
click at [893, 269] on span "[PERSON_NAME] 222-182" at bounding box center [927, 271] width 125 height 12
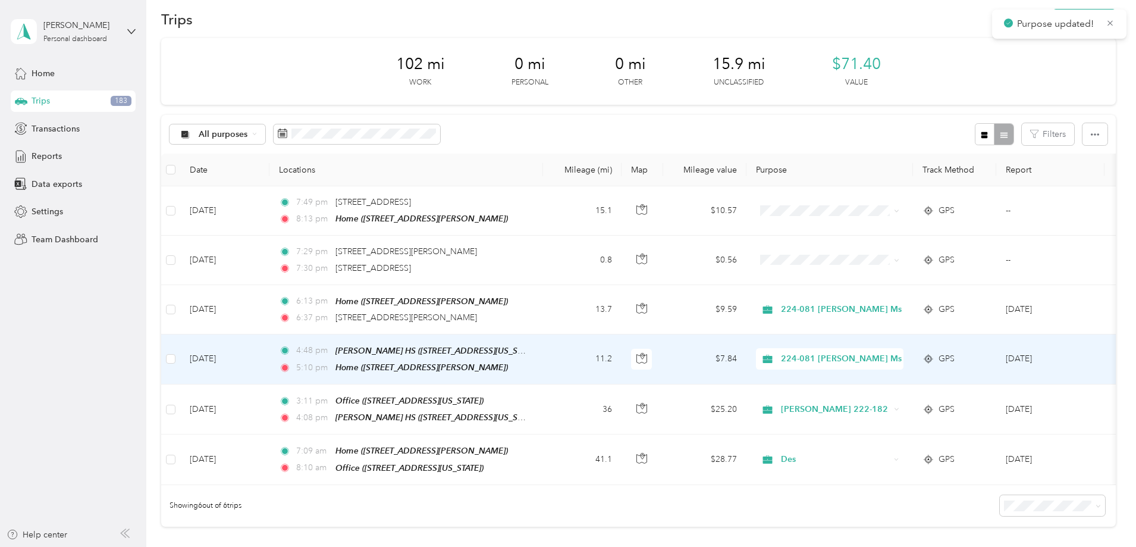
click at [902, 354] on span "224-081 [PERSON_NAME] Ms" at bounding box center [841, 358] width 121 height 13
click at [900, 412] on span "[PERSON_NAME] 222-182" at bounding box center [933, 412] width 136 height 12
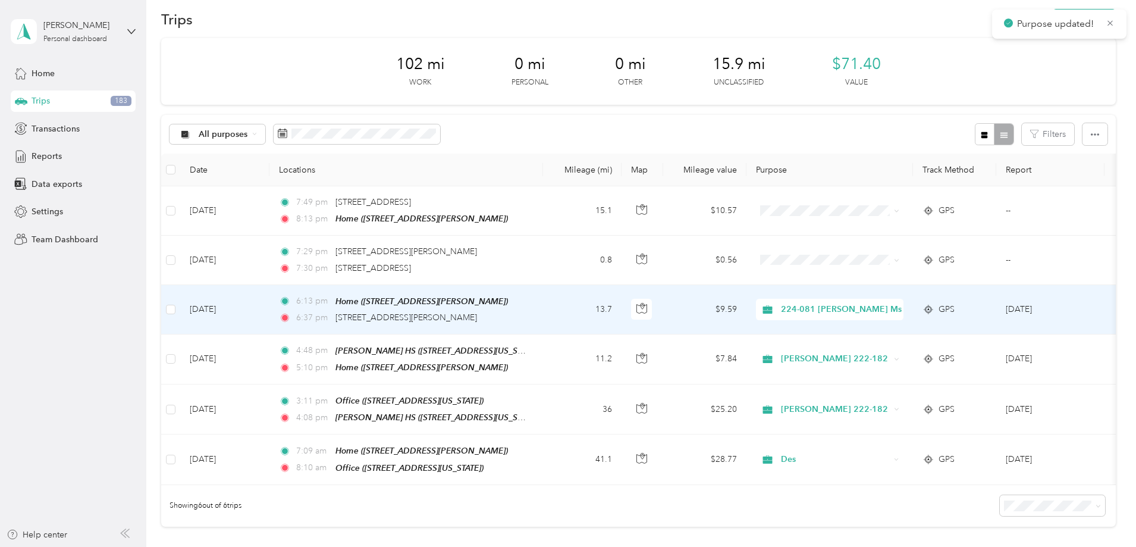
click at [902, 307] on span "224-081 [PERSON_NAME] Ms" at bounding box center [841, 309] width 121 height 13
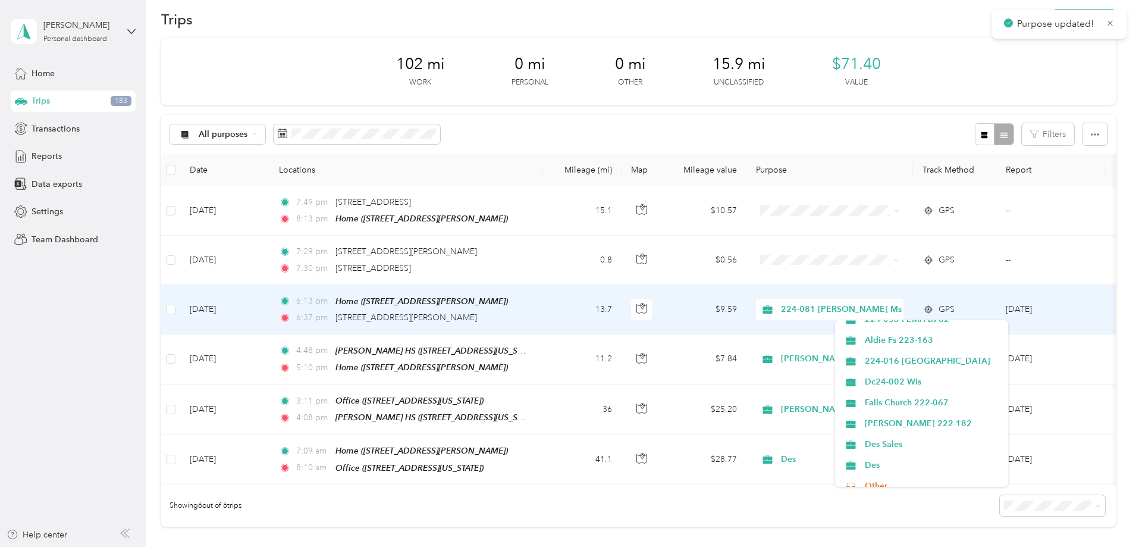
scroll to position [178, 0]
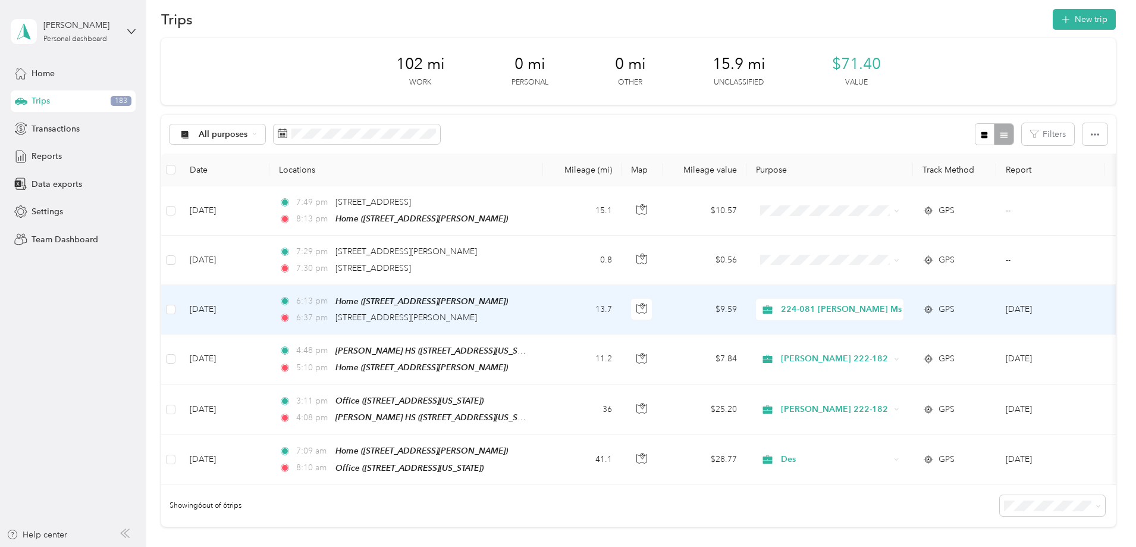
click at [896, 421] on span "[PERSON_NAME] 222-182" at bounding box center [933, 422] width 136 height 12
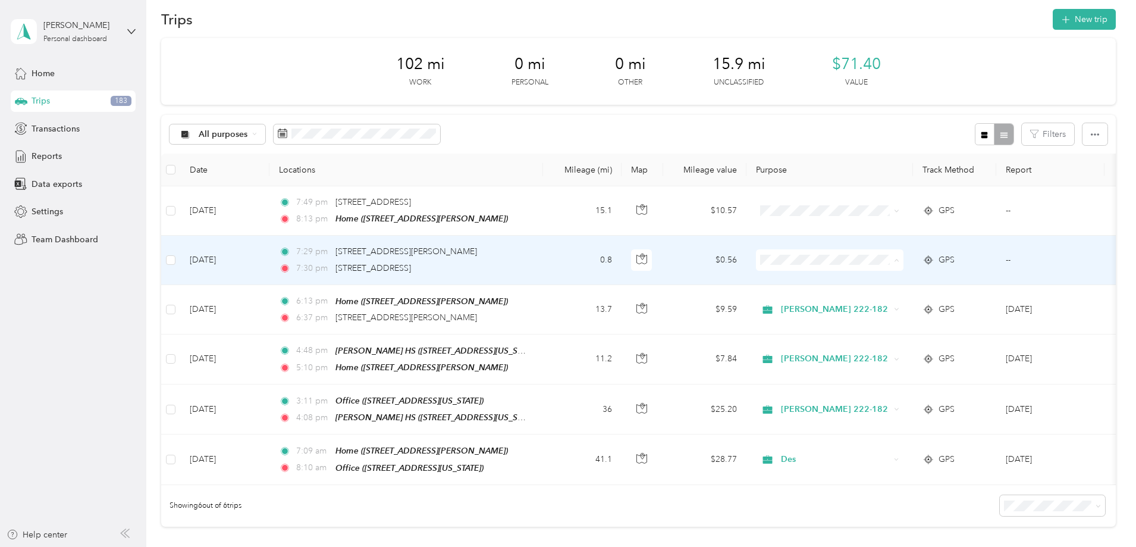
click at [884, 308] on ol "Work Personal Dc25-027 Mundo Verde 222-178 Ms#14 Dc24-033 [PERSON_NAME] 224-081…" at bounding box center [917, 354] width 164 height 167
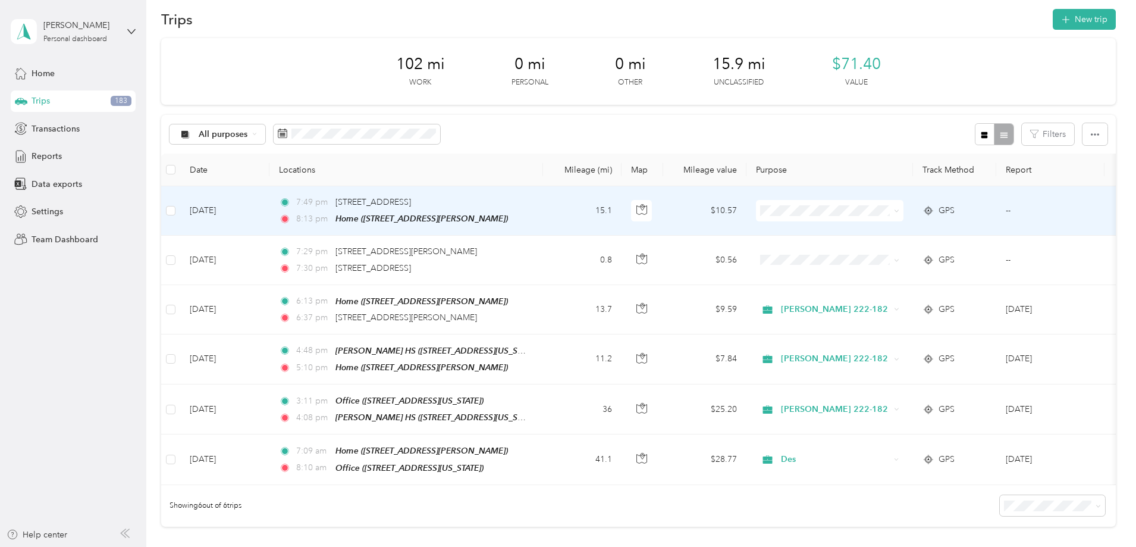
click at [880, 253] on span "Personal" at bounding box center [927, 249] width 125 height 12
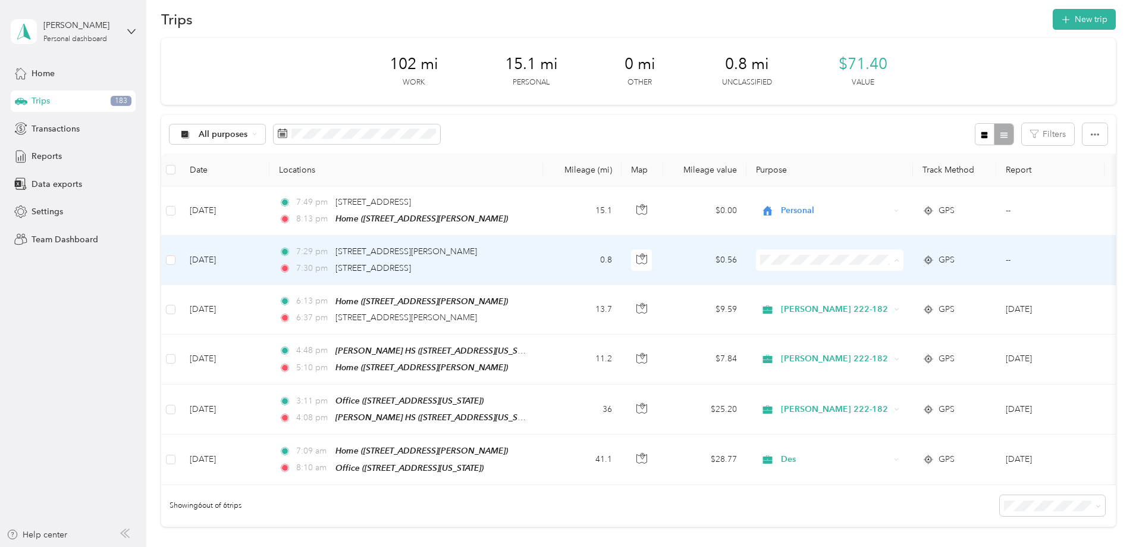
click at [887, 302] on span "Personal" at bounding box center [927, 302] width 125 height 12
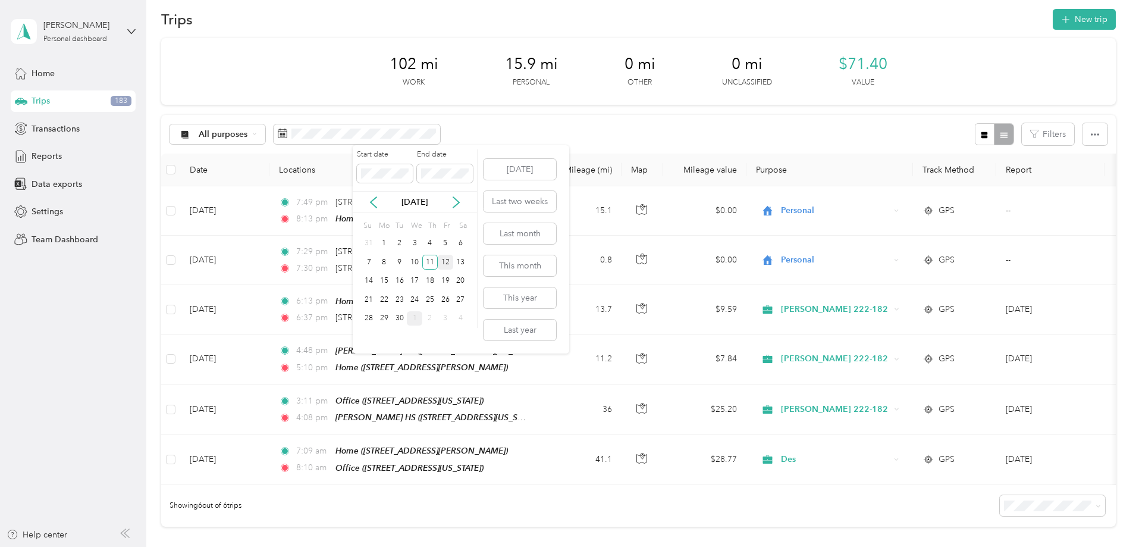
click at [444, 258] on div "12" at bounding box center [445, 262] width 15 height 15
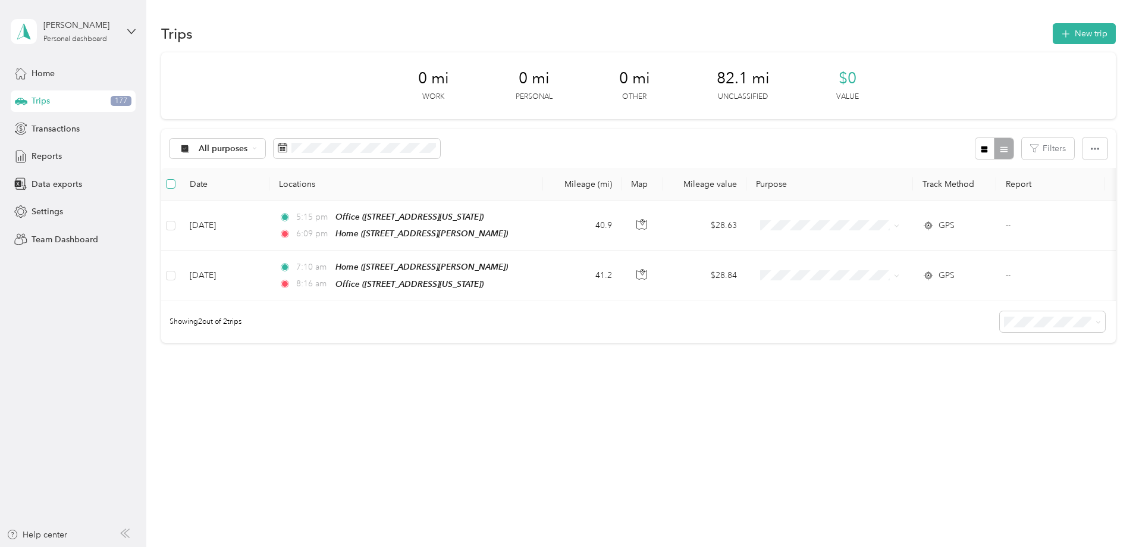
click at [175, 178] on label at bounding box center [171, 183] width 10 height 13
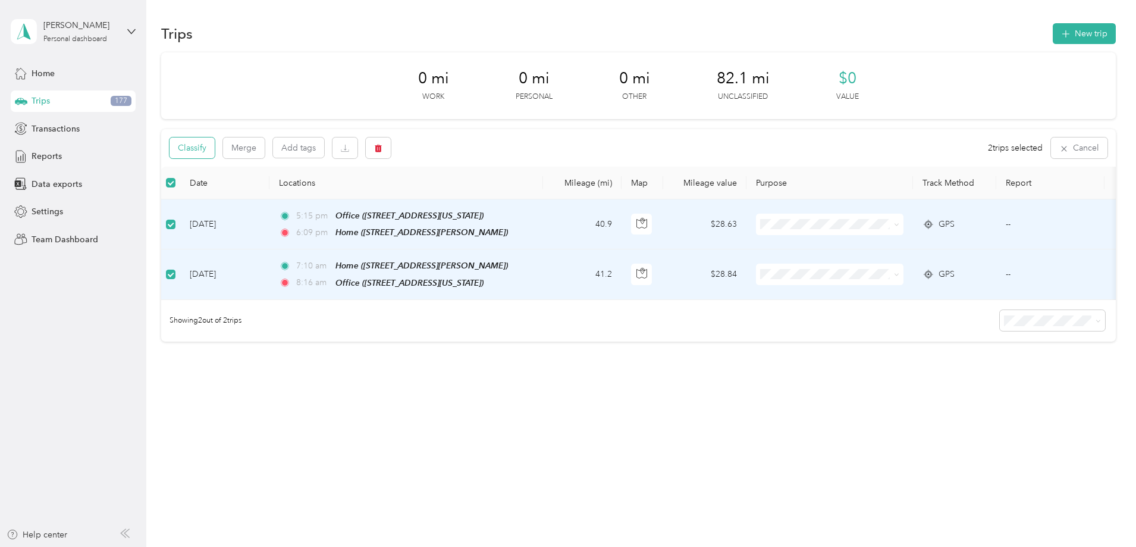
click at [215, 155] on button "Classify" at bounding box center [191, 147] width 45 height 21
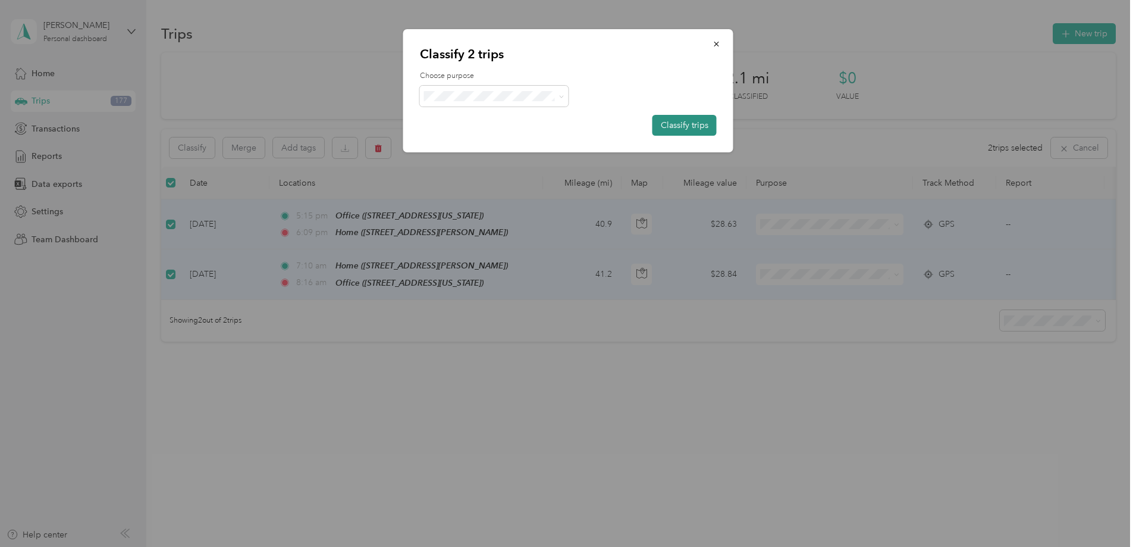
click at [687, 118] on button "Classify trips" at bounding box center [684, 125] width 64 height 21
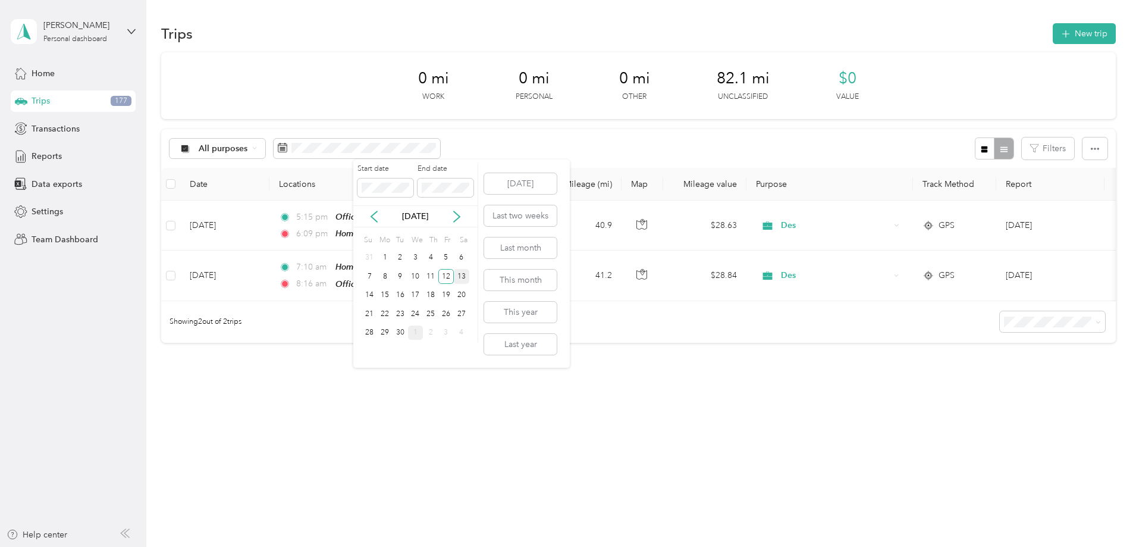
click at [462, 277] on div "13" at bounding box center [461, 276] width 15 height 15
click at [461, 272] on div "13" at bounding box center [461, 276] width 15 height 15
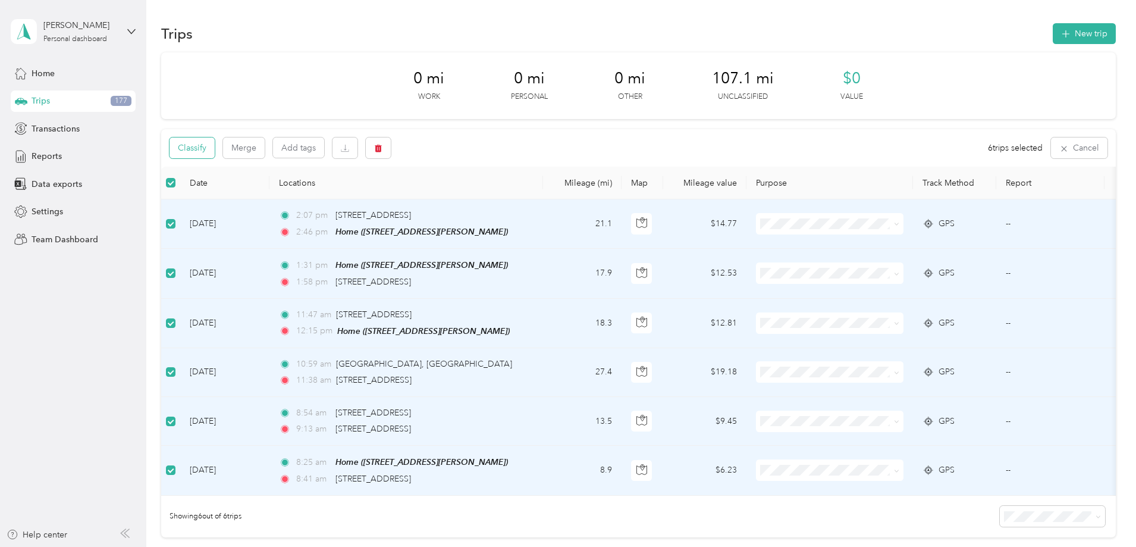
click at [215, 145] on button "Classify" at bounding box center [191, 147] width 45 height 21
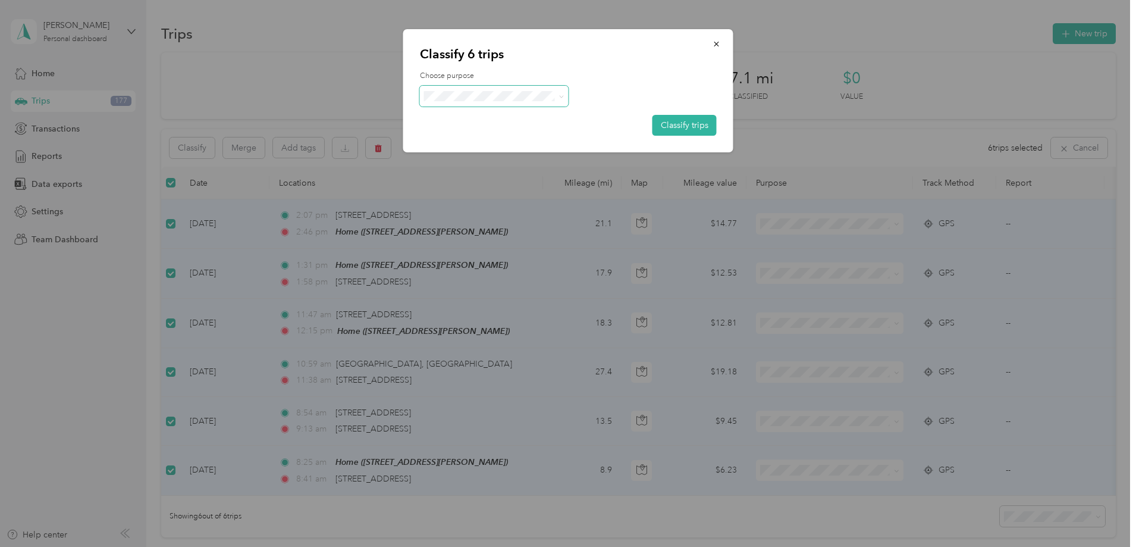
click at [467, 103] on span at bounding box center [494, 96] width 149 height 21
click at [466, 137] on span "Personal" at bounding box center [511, 139] width 125 height 12
click at [693, 121] on button "Classify trips" at bounding box center [684, 125] width 64 height 21
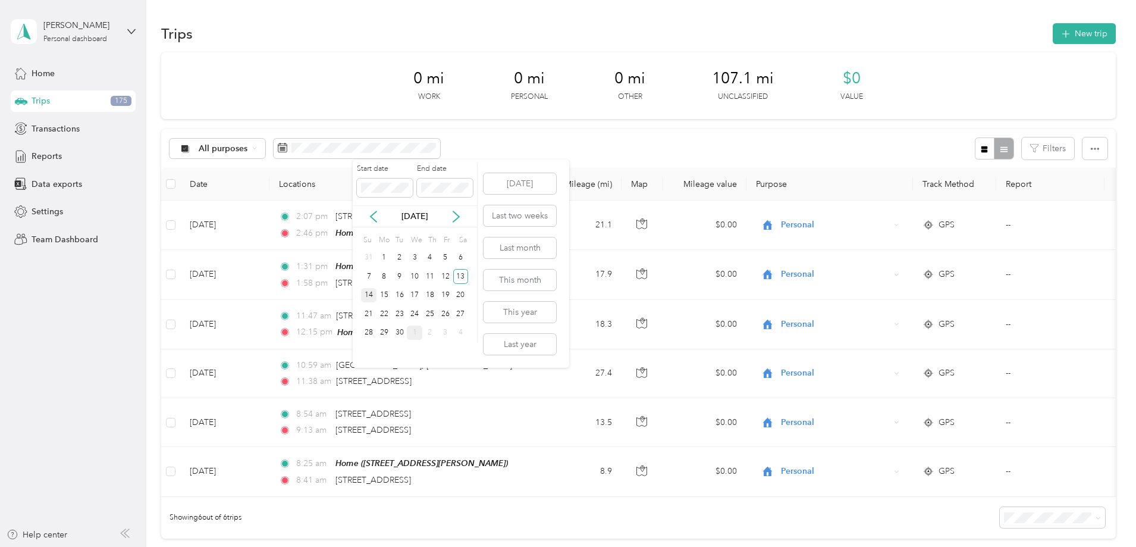
click at [369, 293] on div "14" at bounding box center [368, 295] width 15 height 15
click at [369, 291] on div "14" at bounding box center [368, 295] width 15 height 15
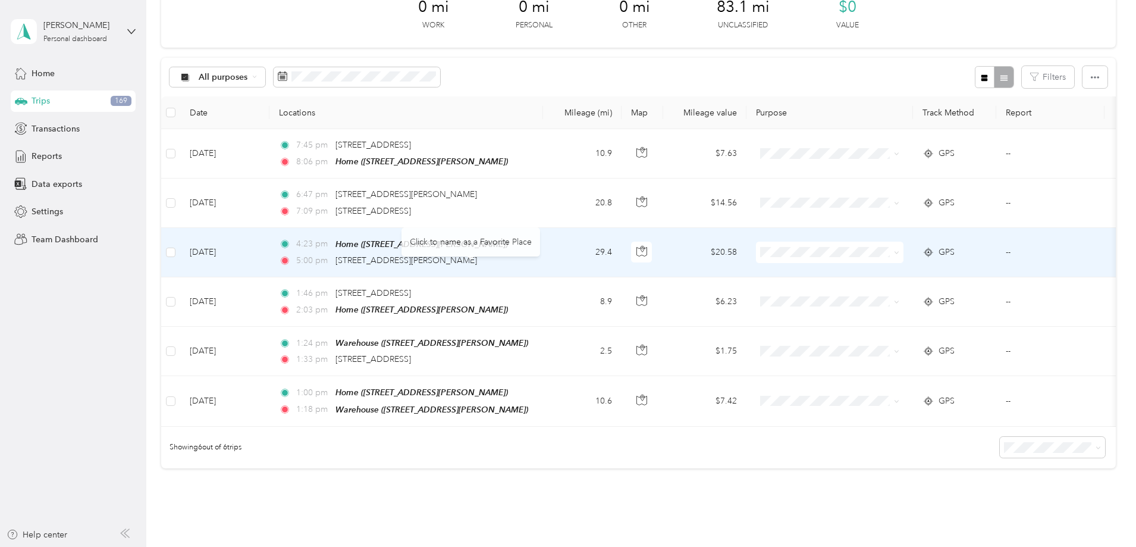
scroll to position [59, 0]
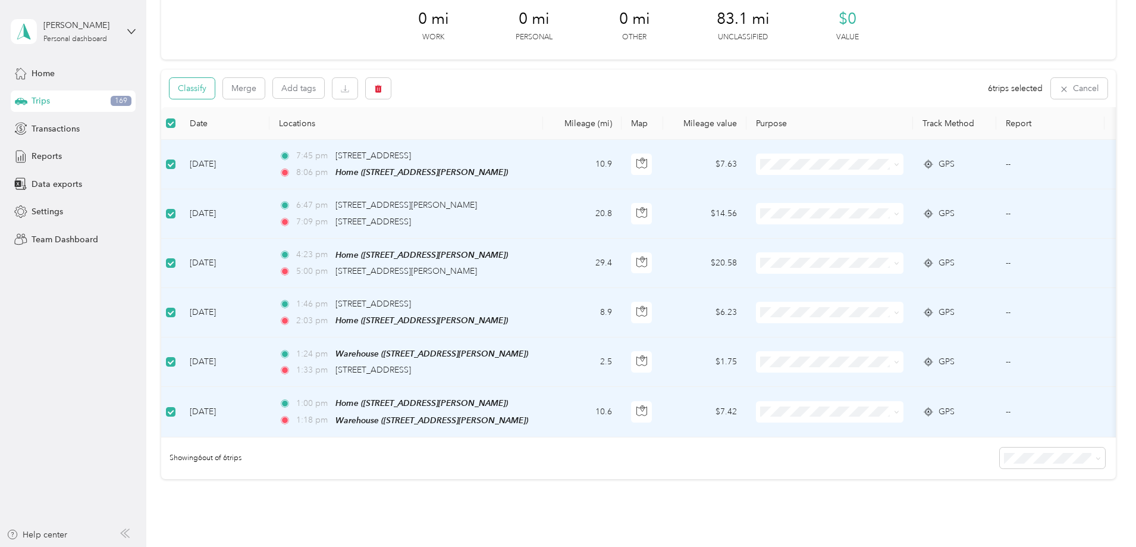
click at [215, 91] on button "Classify" at bounding box center [191, 88] width 45 height 21
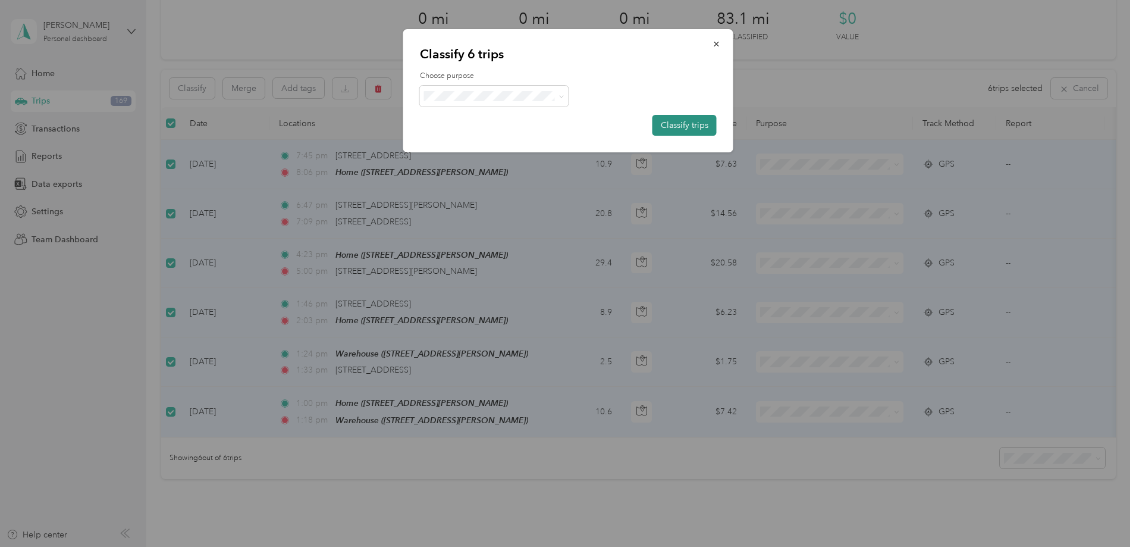
click at [679, 123] on button "Classify trips" at bounding box center [684, 125] width 64 height 21
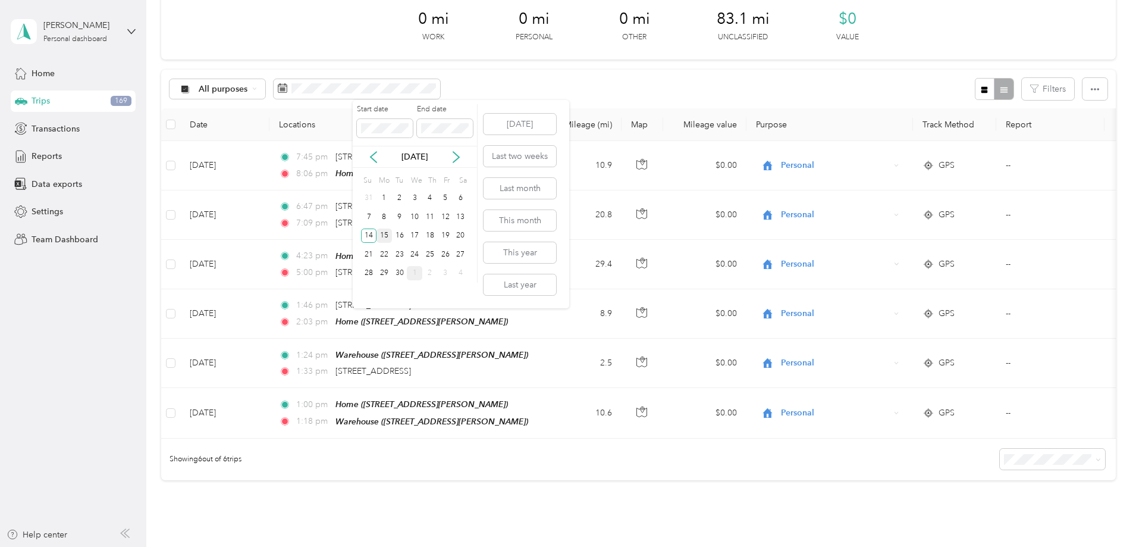
click at [384, 234] on div "15" at bounding box center [383, 235] width 15 height 15
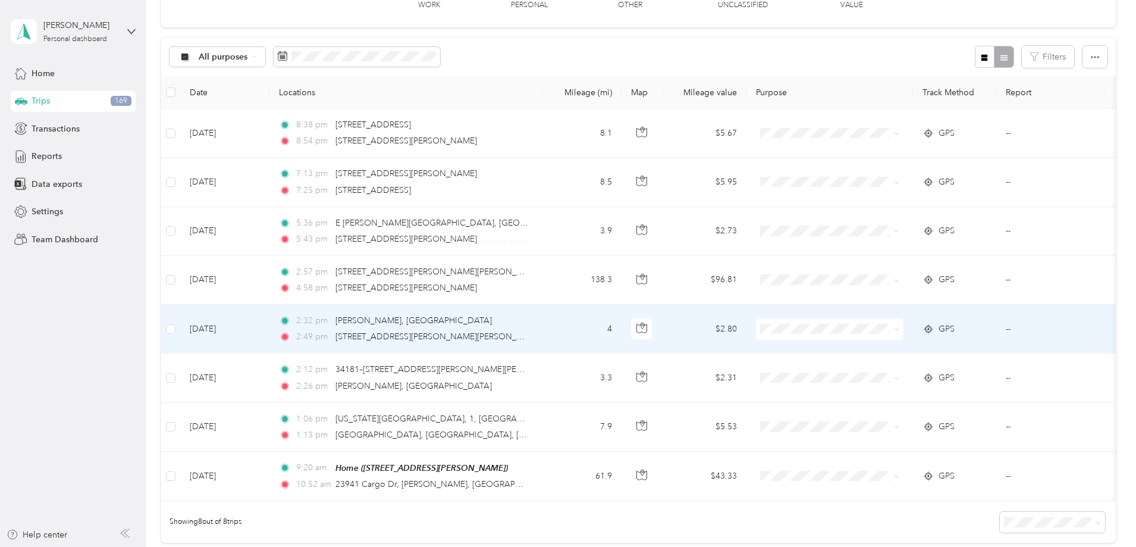
scroll to position [119, 0]
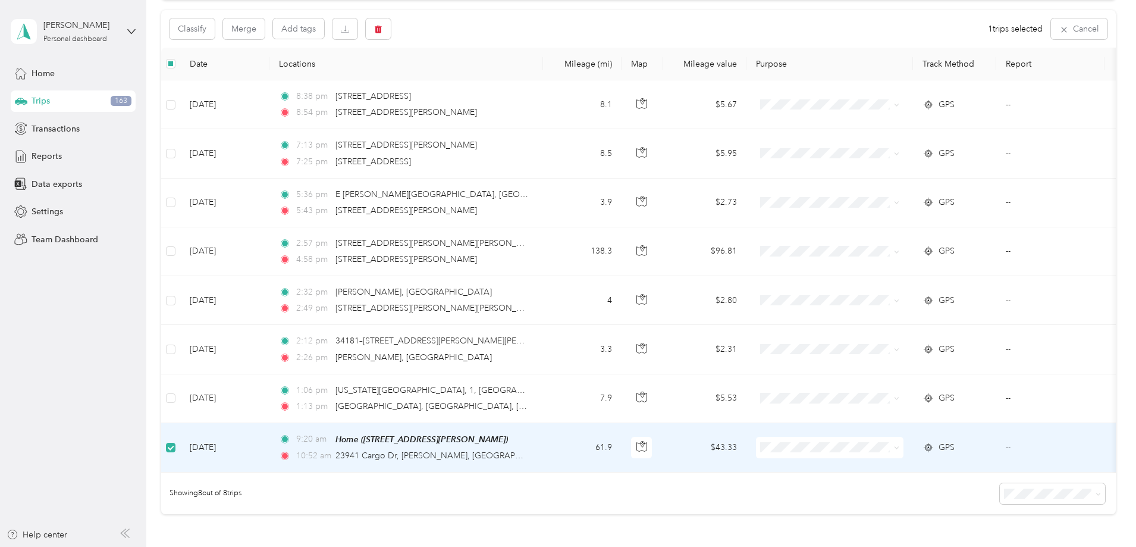
click at [903, 456] on span at bounding box center [829, 447] width 147 height 21
click at [888, 441] on span at bounding box center [829, 447] width 147 height 21
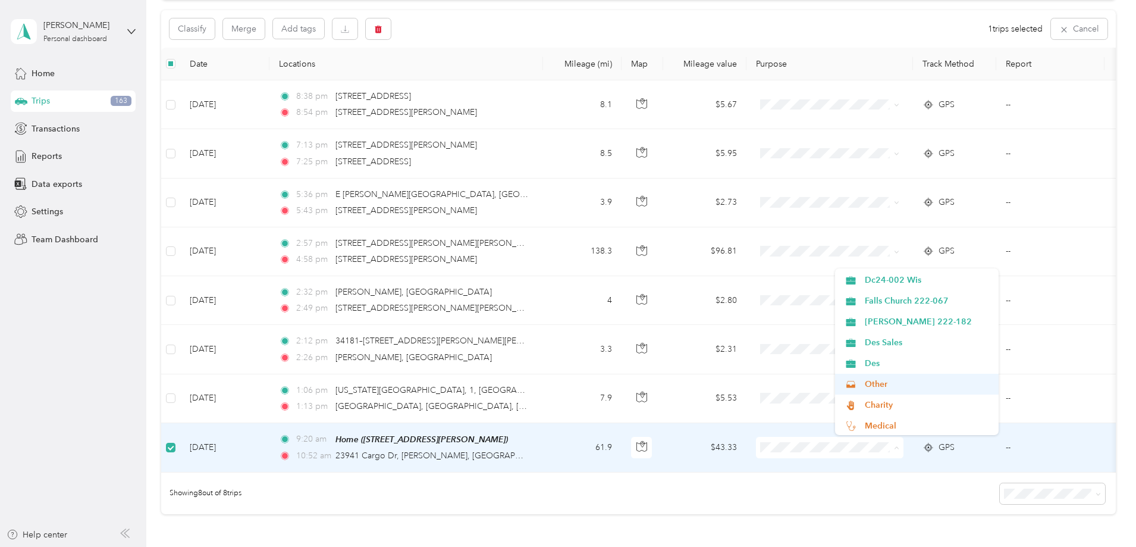
scroll to position [271, 0]
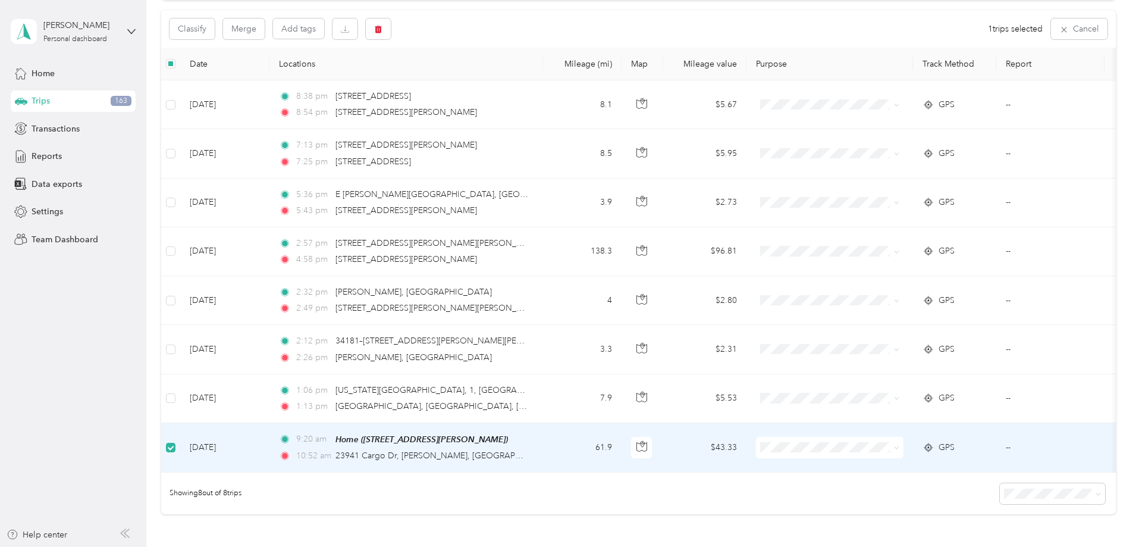
click at [878, 319] on span "Des" at bounding box center [927, 320] width 125 height 12
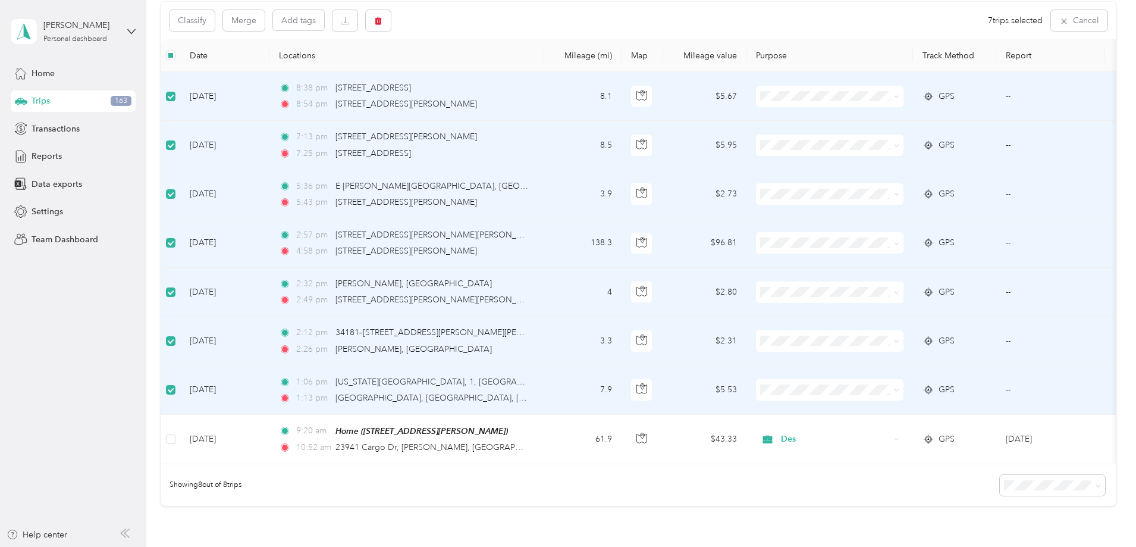
scroll to position [0, 0]
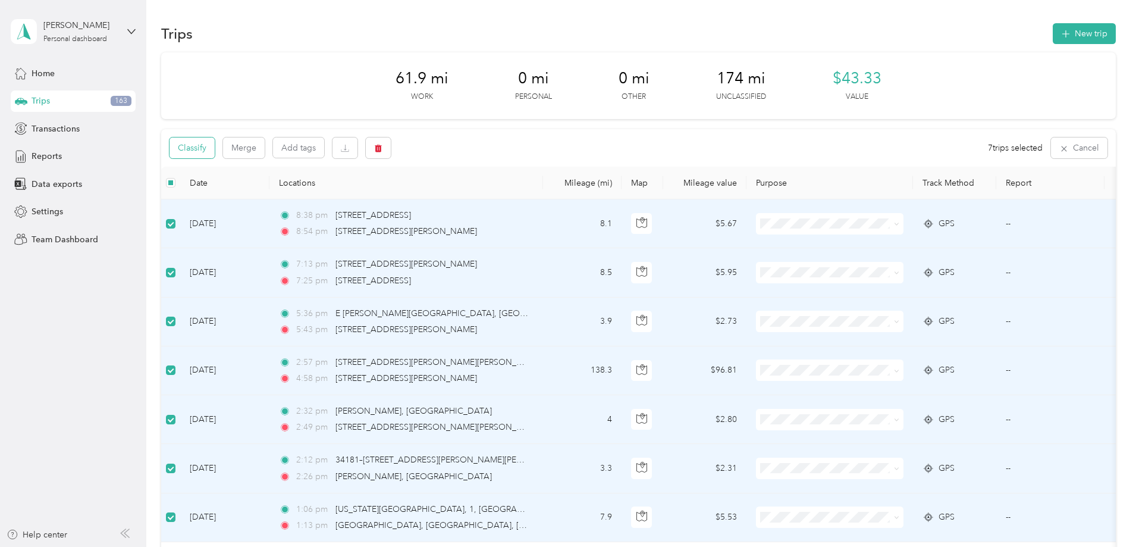
click at [215, 149] on button "Classify" at bounding box center [191, 147] width 45 height 21
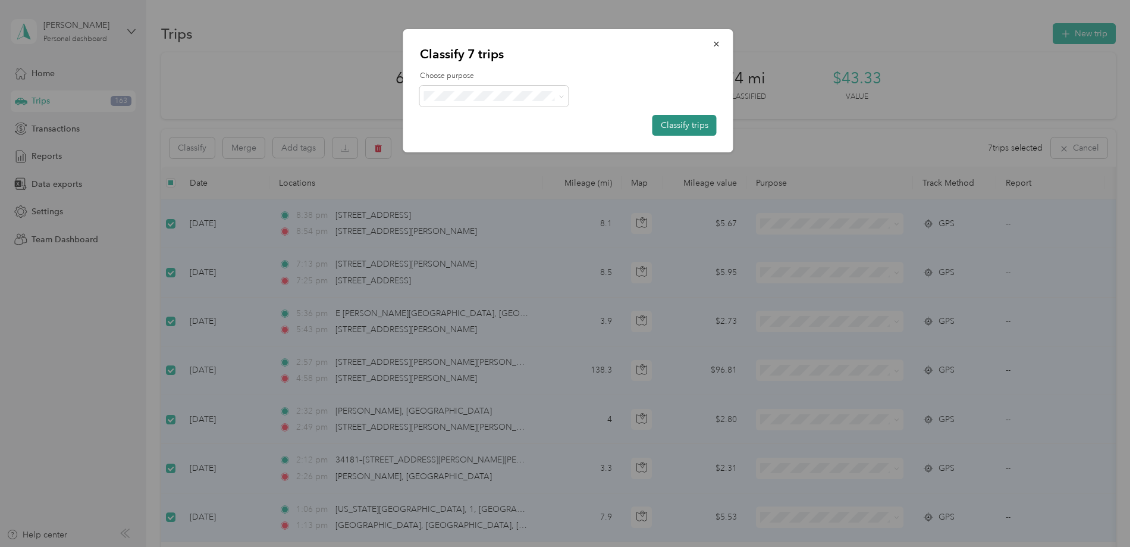
click at [685, 124] on button "Classify trips" at bounding box center [684, 125] width 64 height 21
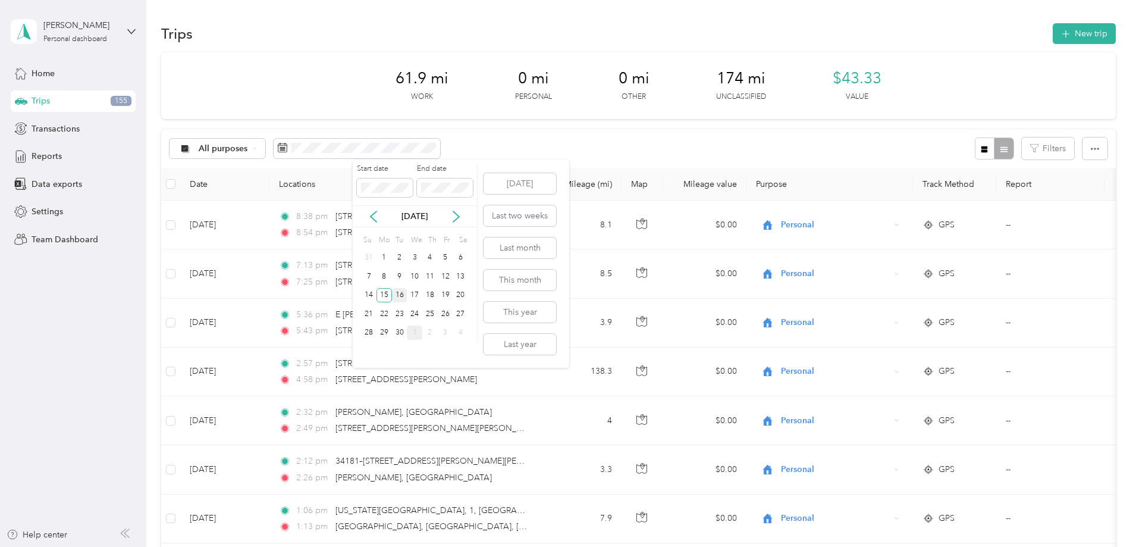
click at [402, 293] on div "16" at bounding box center [399, 295] width 15 height 15
click at [399, 293] on div "16" at bounding box center [399, 295] width 15 height 15
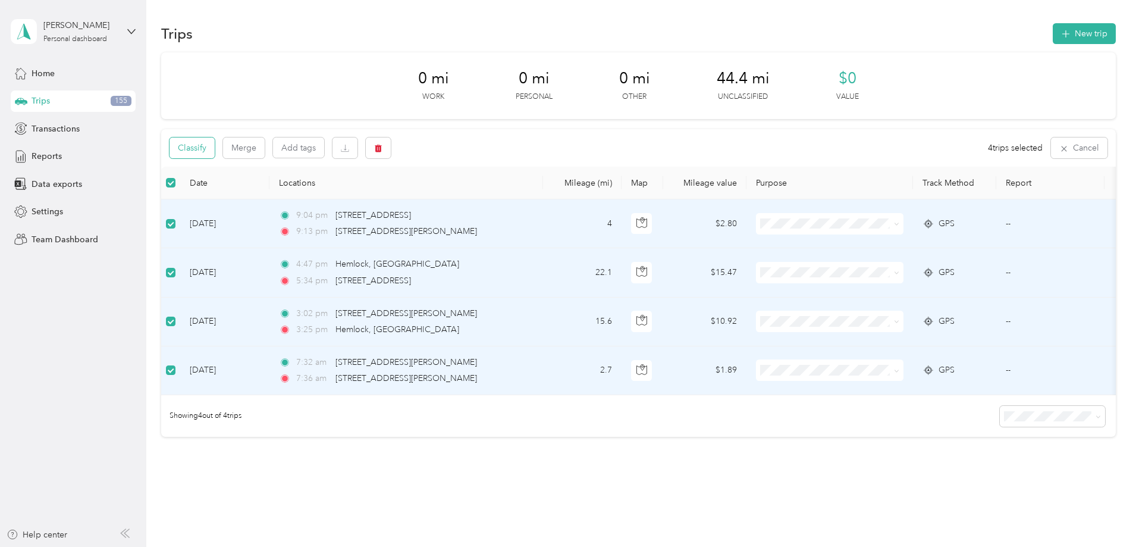
click at [215, 152] on button "Classify" at bounding box center [191, 147] width 45 height 21
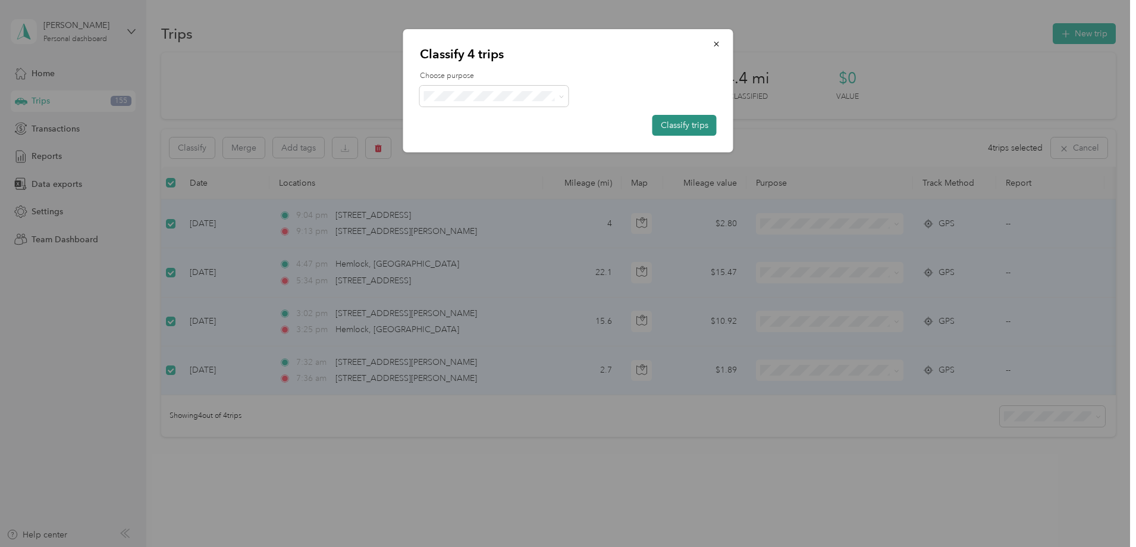
click at [699, 122] on button "Classify trips" at bounding box center [684, 125] width 64 height 21
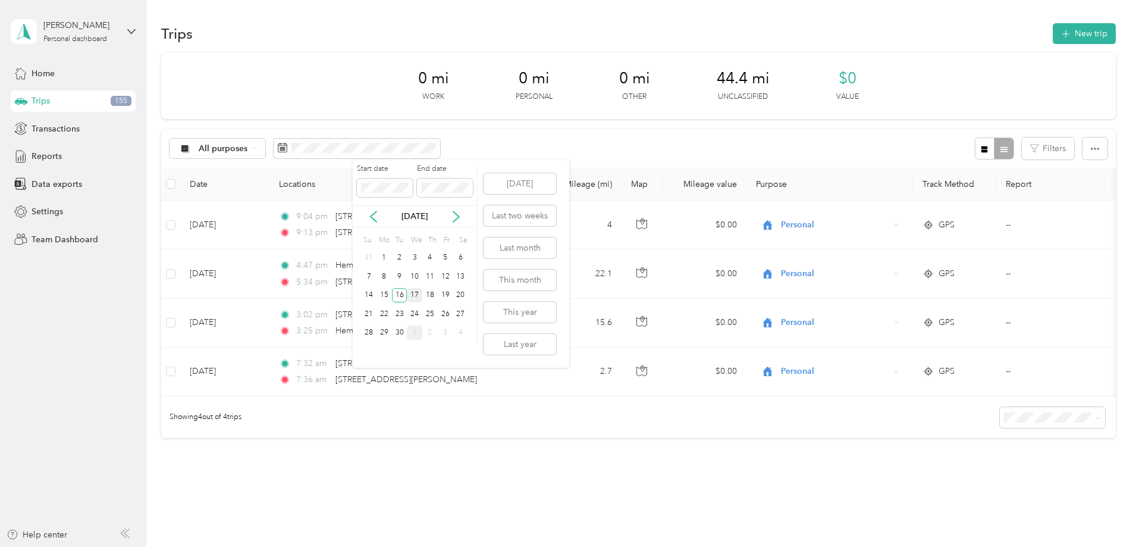
click at [418, 291] on div "17" at bounding box center [414, 295] width 15 height 15
click at [417, 294] on div "17" at bounding box center [414, 295] width 15 height 15
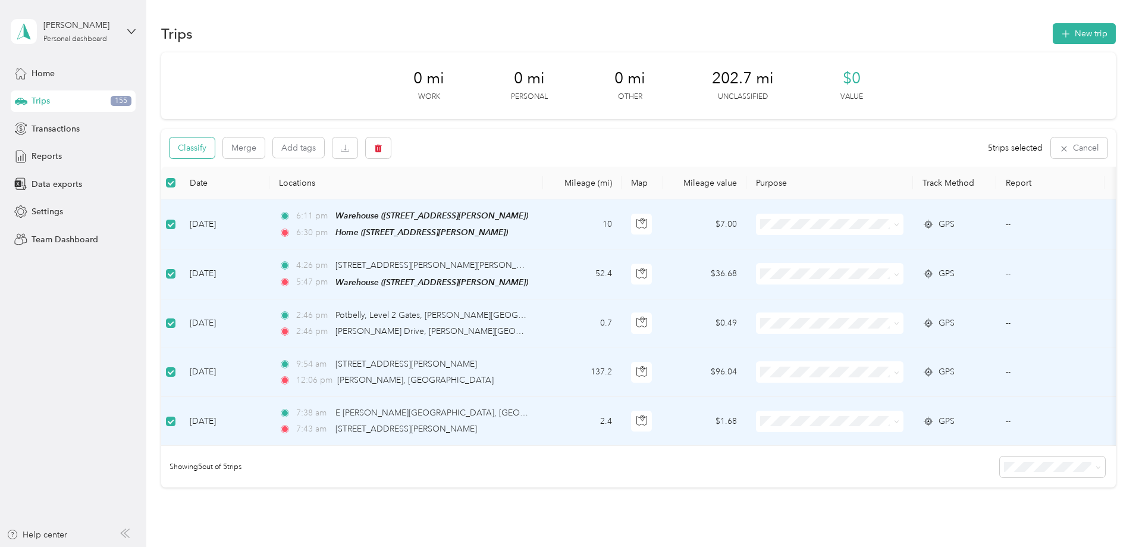
click at [215, 148] on button "Classify" at bounding box center [191, 147] width 45 height 21
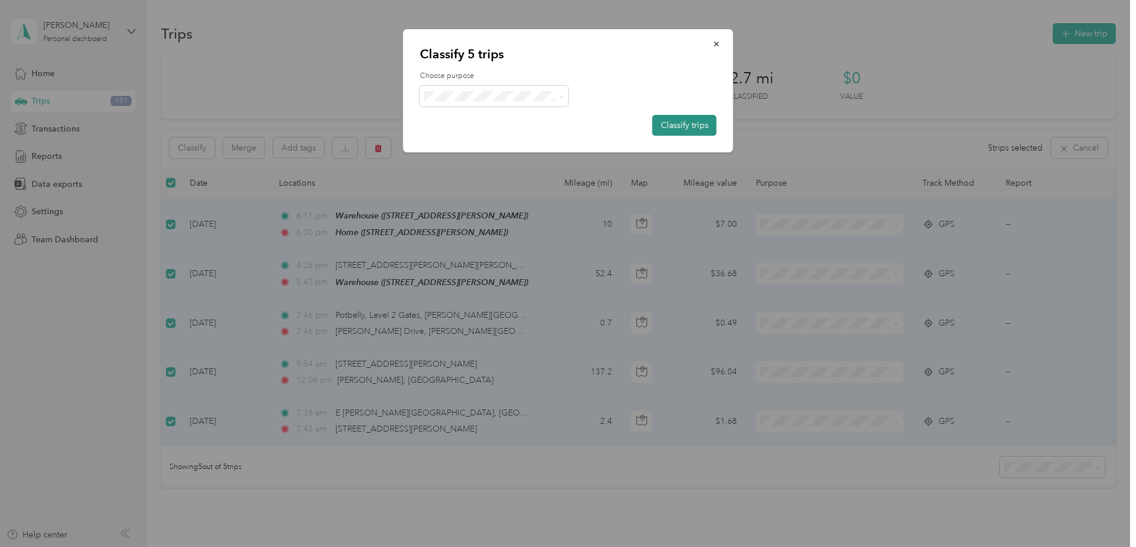
click at [670, 120] on button "Classify trips" at bounding box center [684, 125] width 64 height 21
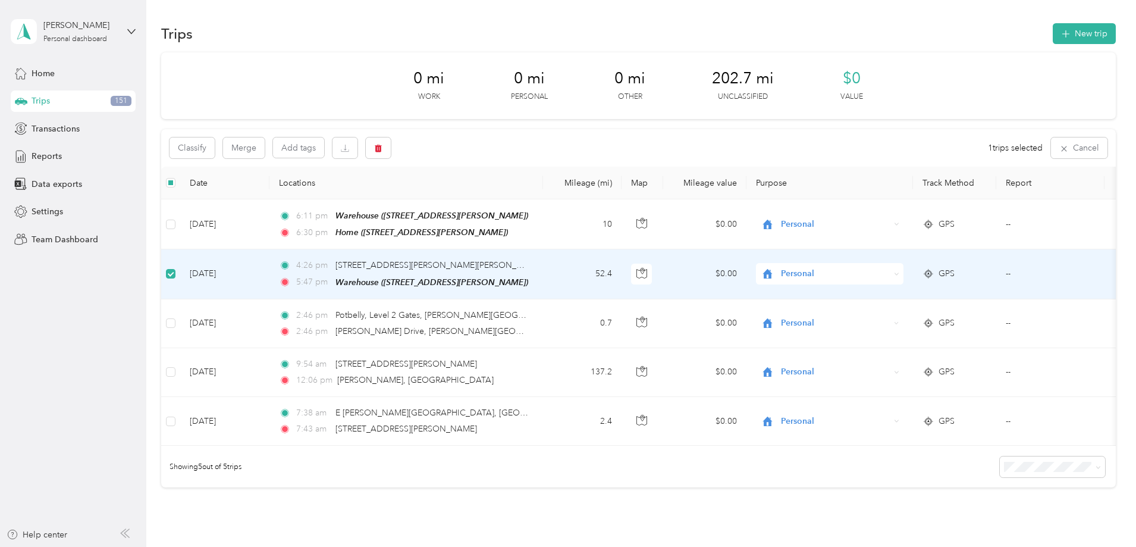
click at [881, 272] on span "Personal" at bounding box center [835, 273] width 109 height 13
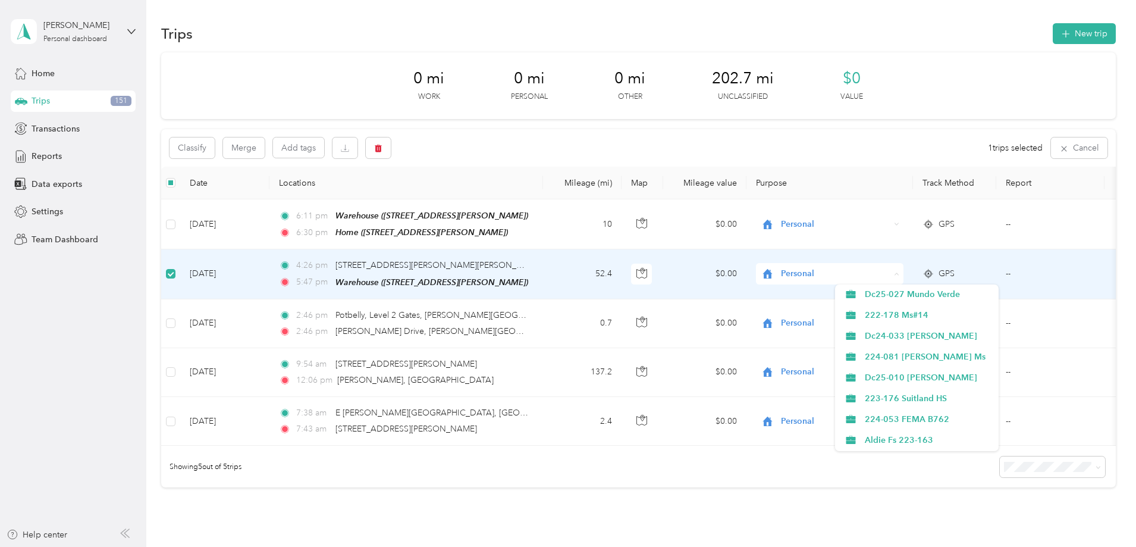
scroll to position [178, 0]
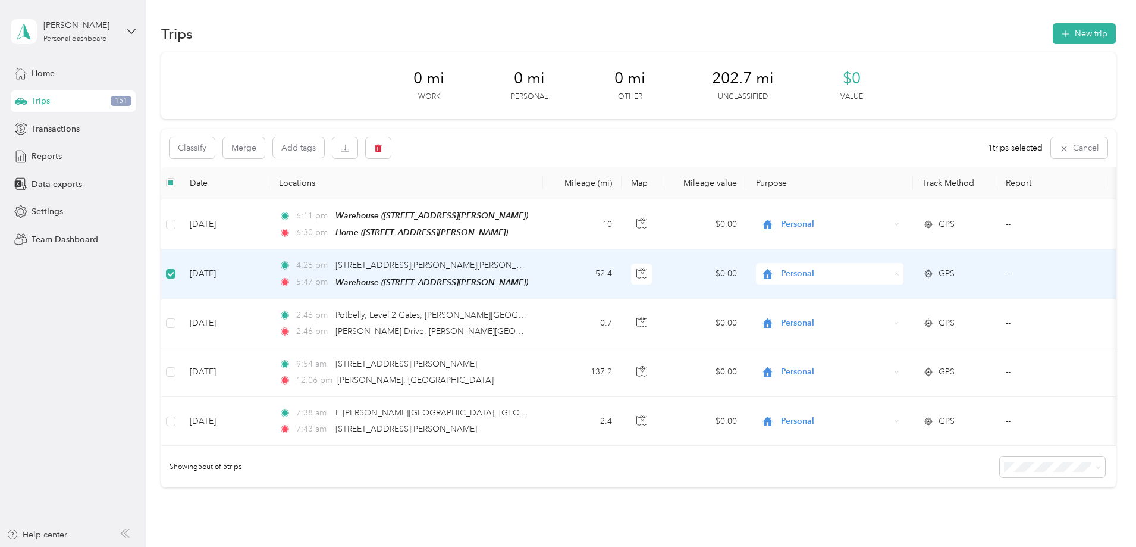
click at [875, 428] on span "Des" at bounding box center [927, 428] width 125 height 12
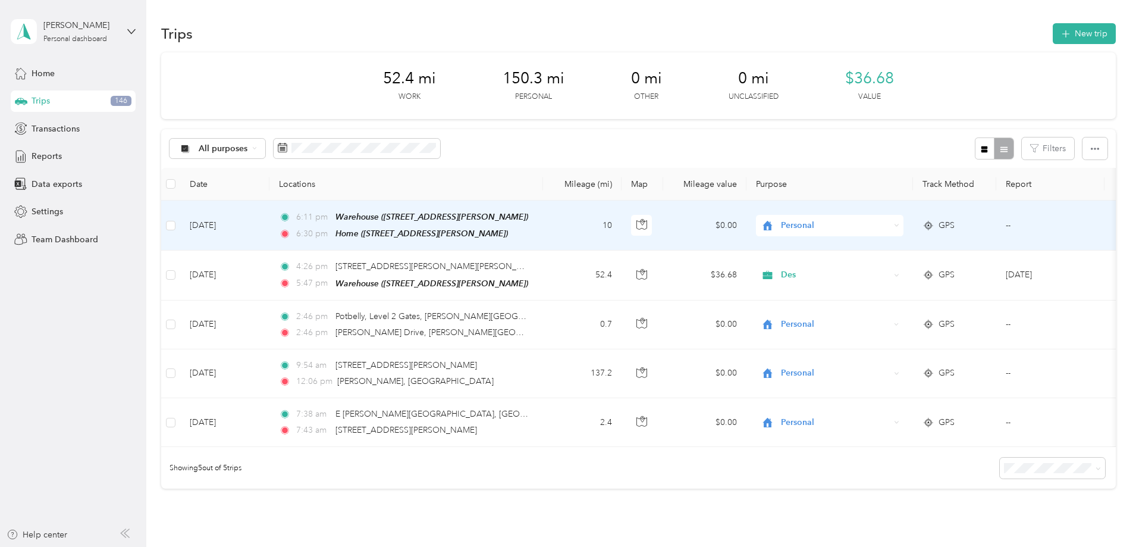
click at [890, 223] on span "Personal" at bounding box center [835, 225] width 109 height 13
click at [878, 381] on span "Des" at bounding box center [927, 377] width 125 height 12
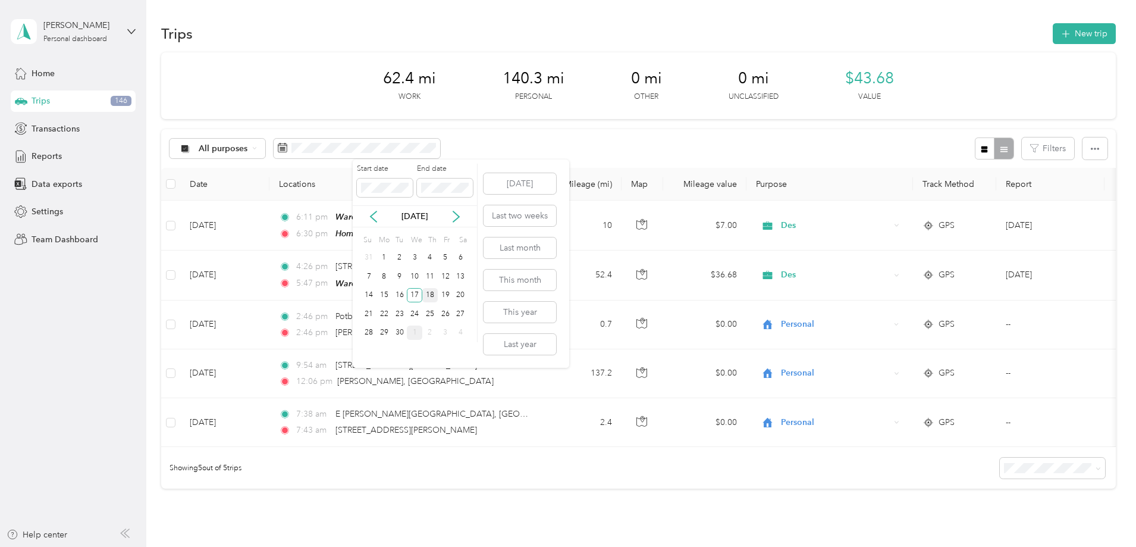
click at [432, 294] on div "18" at bounding box center [429, 295] width 15 height 15
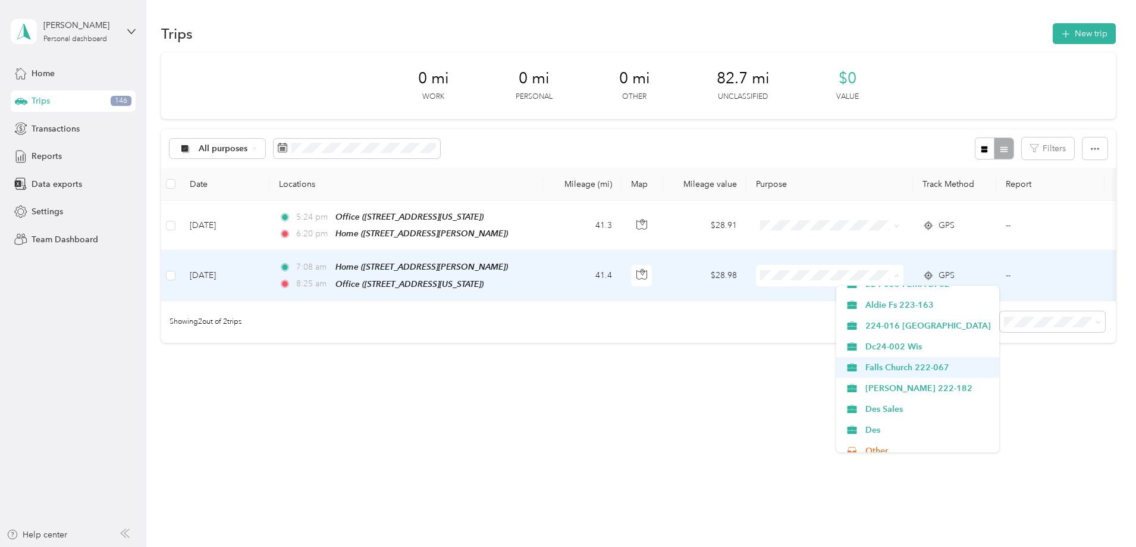
scroll to position [238, 0]
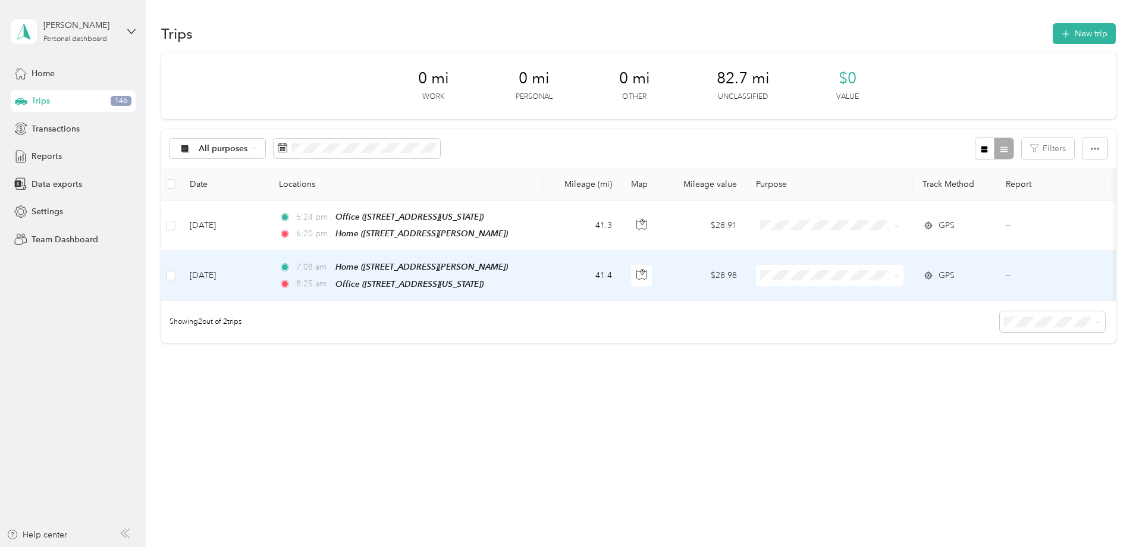
click at [882, 369] on span "Des" at bounding box center [927, 370] width 125 height 12
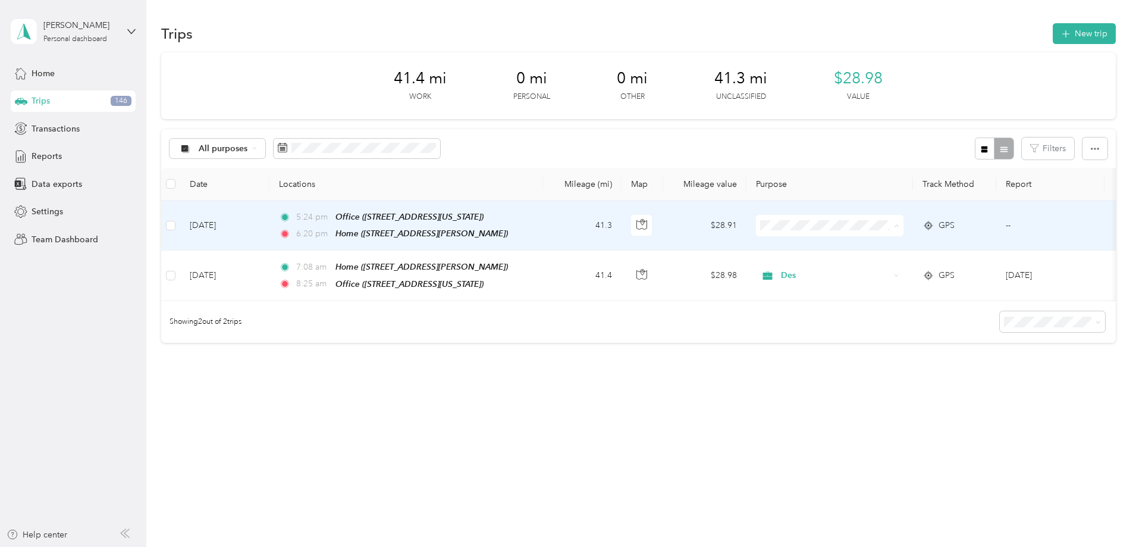
click at [884, 319] on span "Des" at bounding box center [927, 321] width 125 height 12
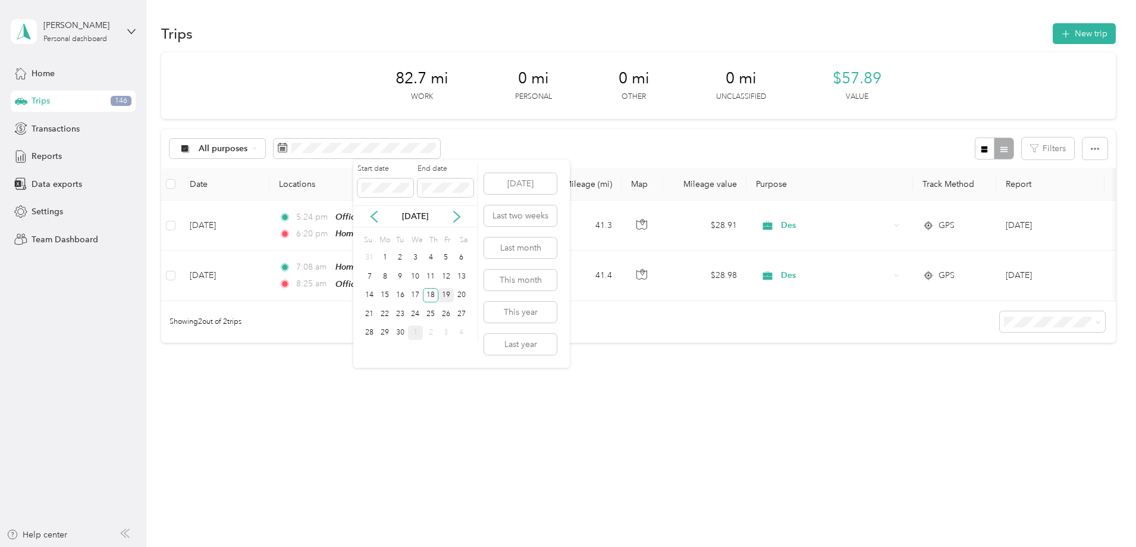
click at [441, 293] on div "19" at bounding box center [445, 295] width 15 height 15
click at [448, 293] on div "19" at bounding box center [445, 295] width 15 height 15
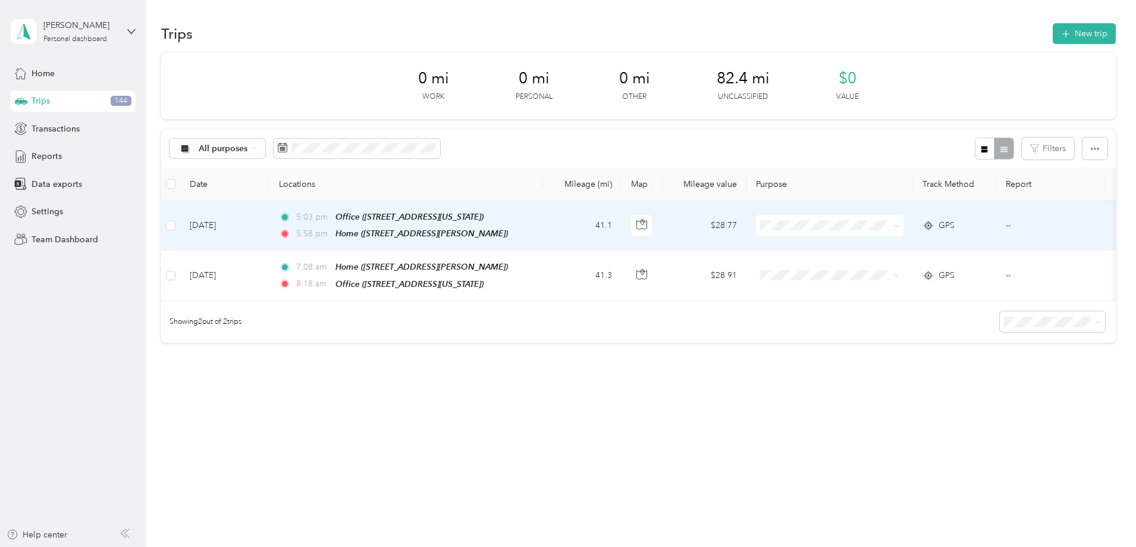
click at [894, 218] on span at bounding box center [829, 225] width 147 height 21
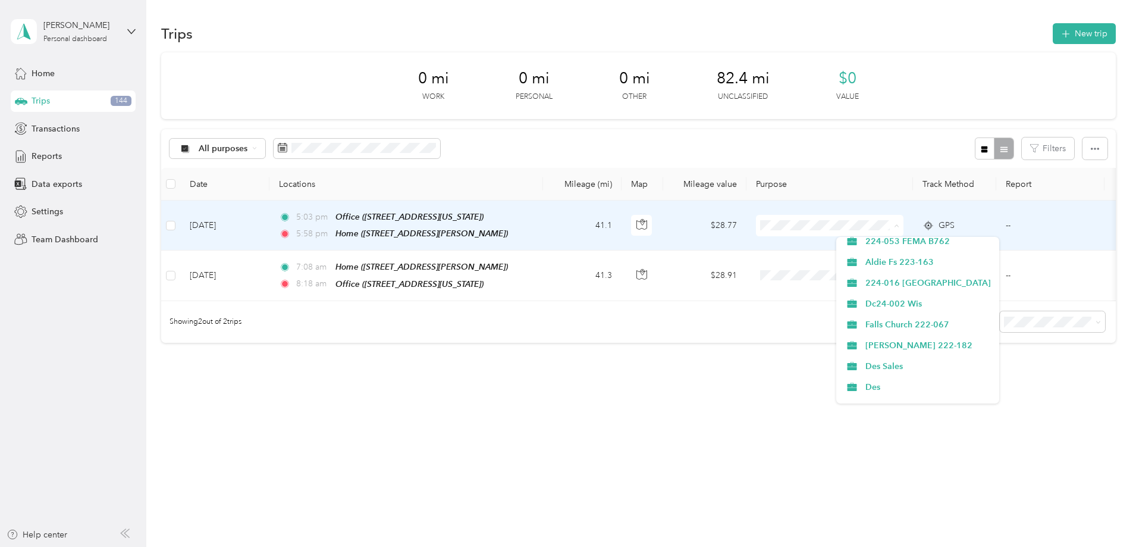
scroll to position [178, 0]
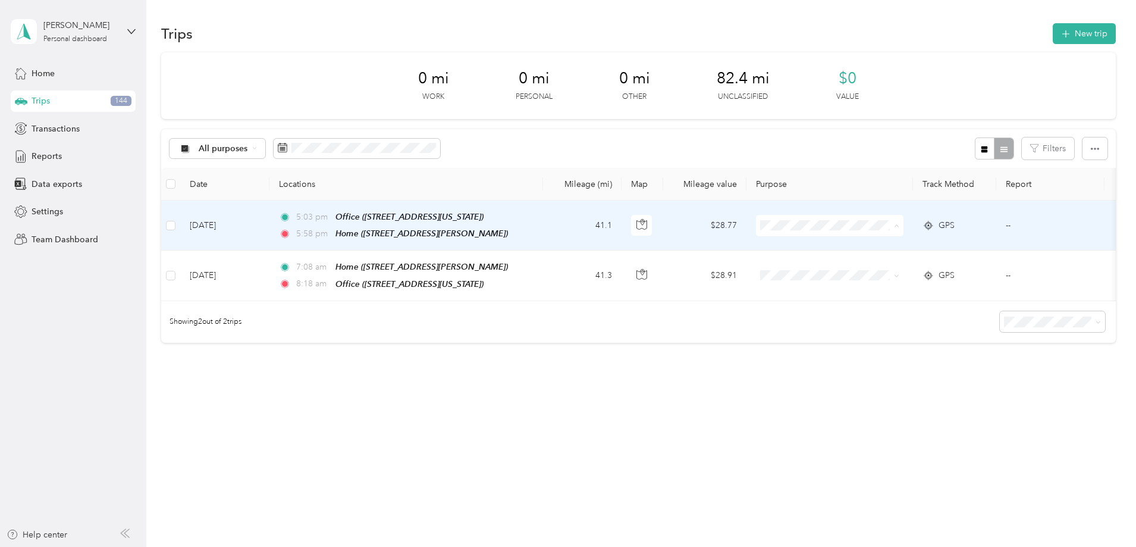
click at [887, 378] on span "Des" at bounding box center [927, 381] width 125 height 12
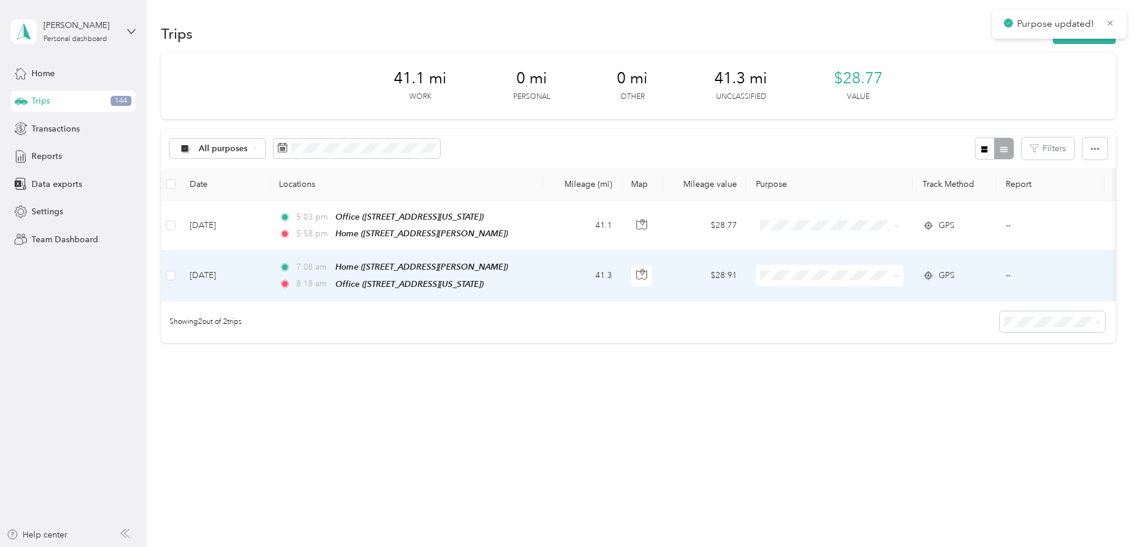
click at [903, 267] on span at bounding box center [829, 275] width 147 height 21
click at [894, 431] on span "Des" at bounding box center [927, 429] width 125 height 12
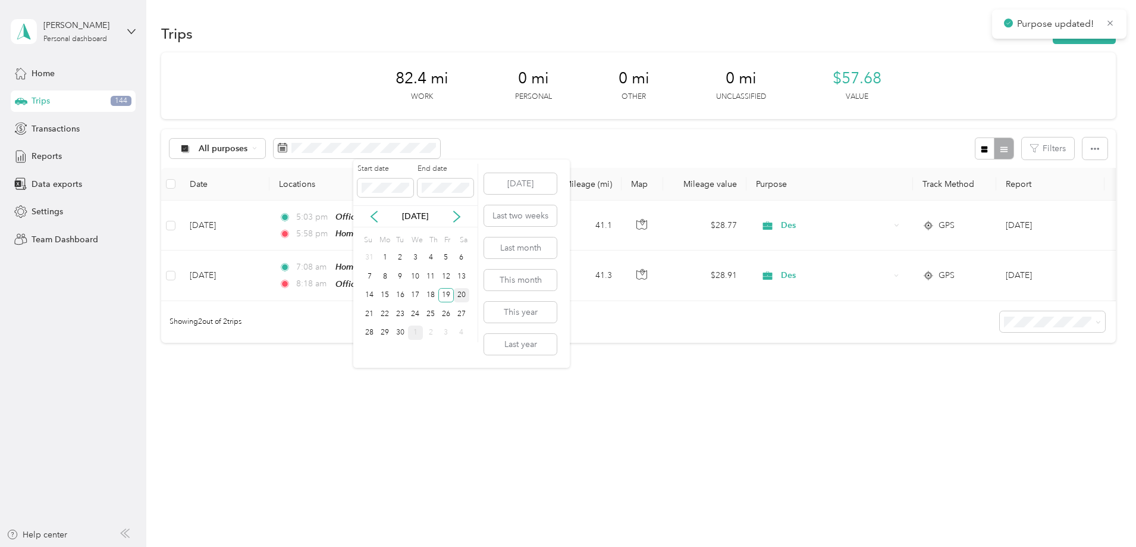
click at [462, 297] on div "20" at bounding box center [461, 295] width 15 height 15
click at [462, 294] on div "20" at bounding box center [461, 295] width 15 height 15
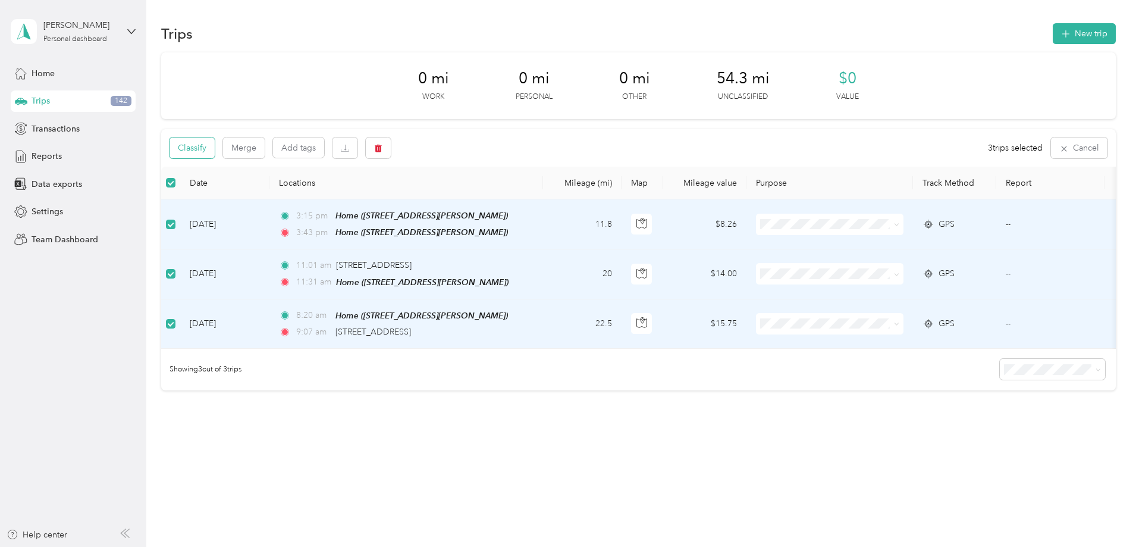
click at [215, 152] on button "Classify" at bounding box center [191, 147] width 45 height 21
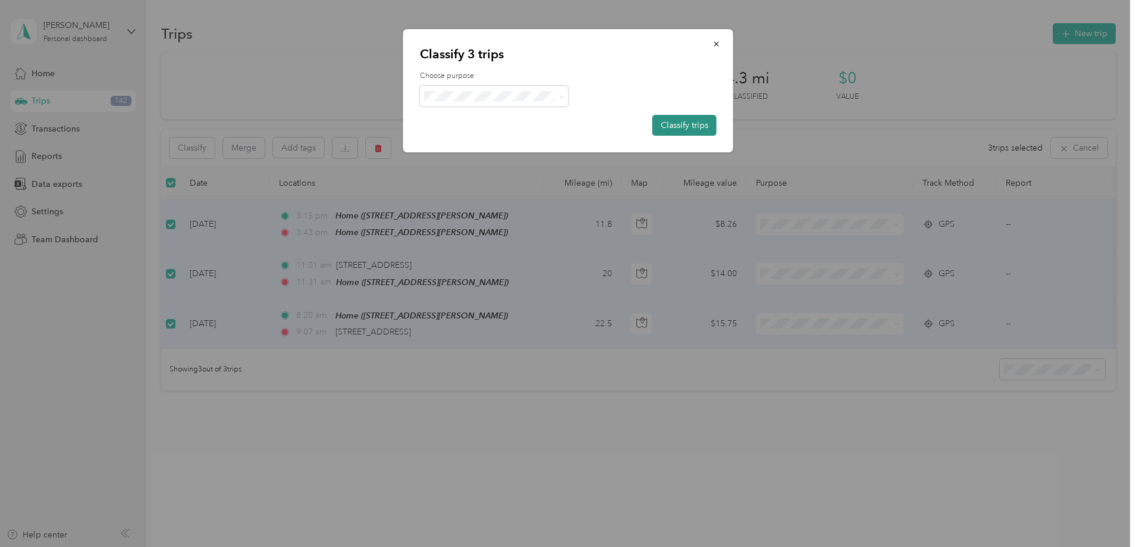
click at [668, 126] on button "Classify trips" at bounding box center [684, 125] width 64 height 21
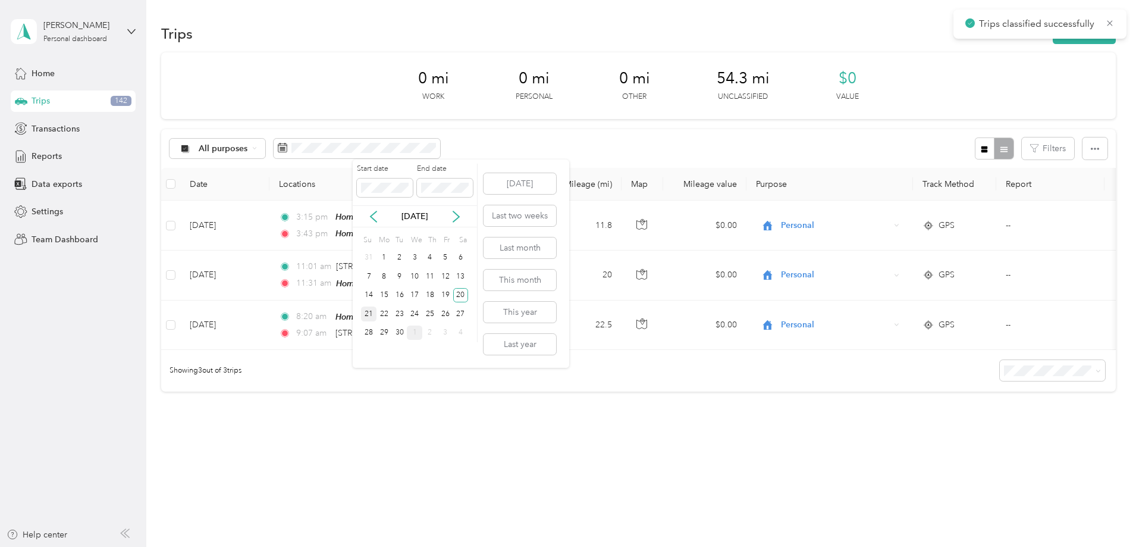
click at [364, 317] on div "21" at bounding box center [368, 313] width 15 height 15
click at [367, 313] on div "21" at bounding box center [368, 313] width 15 height 15
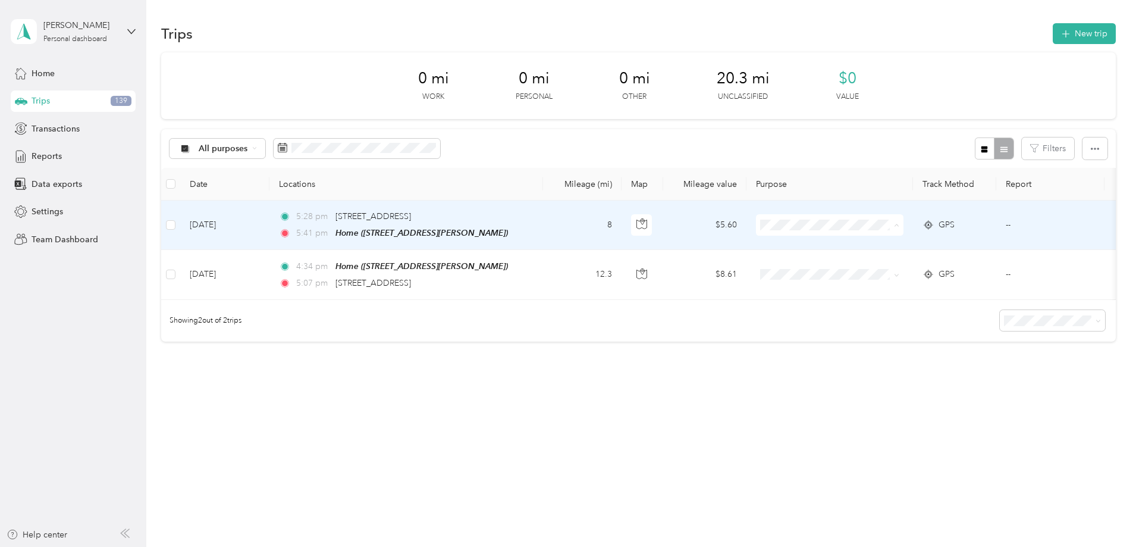
click at [900, 267] on span "Personal" at bounding box center [927, 268] width 125 height 12
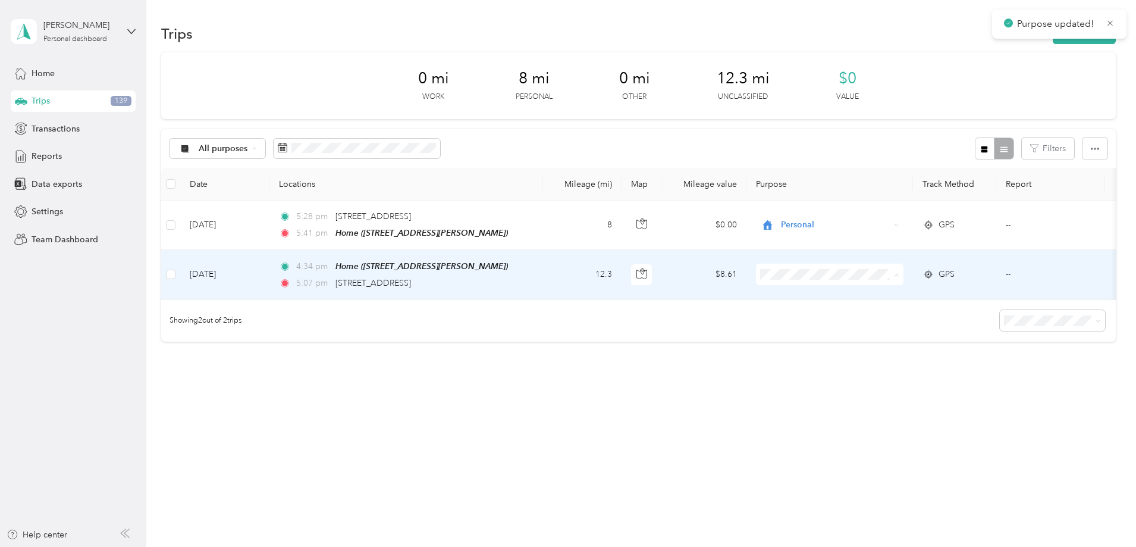
click at [888, 315] on span "Personal" at bounding box center [927, 316] width 125 height 12
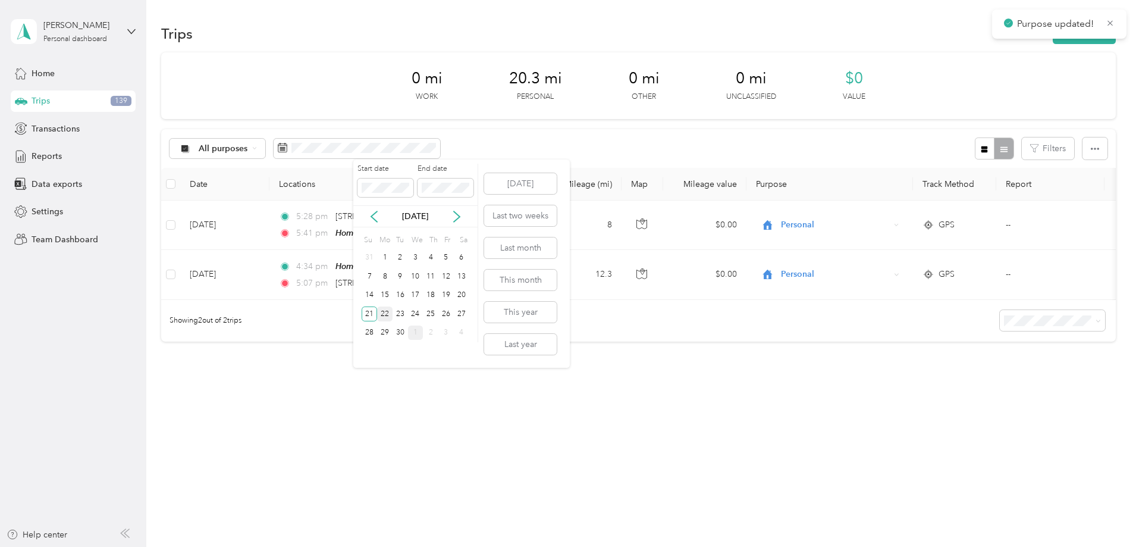
click at [387, 315] on div "22" at bounding box center [384, 313] width 15 height 15
click at [384, 311] on div "22" at bounding box center [384, 313] width 15 height 15
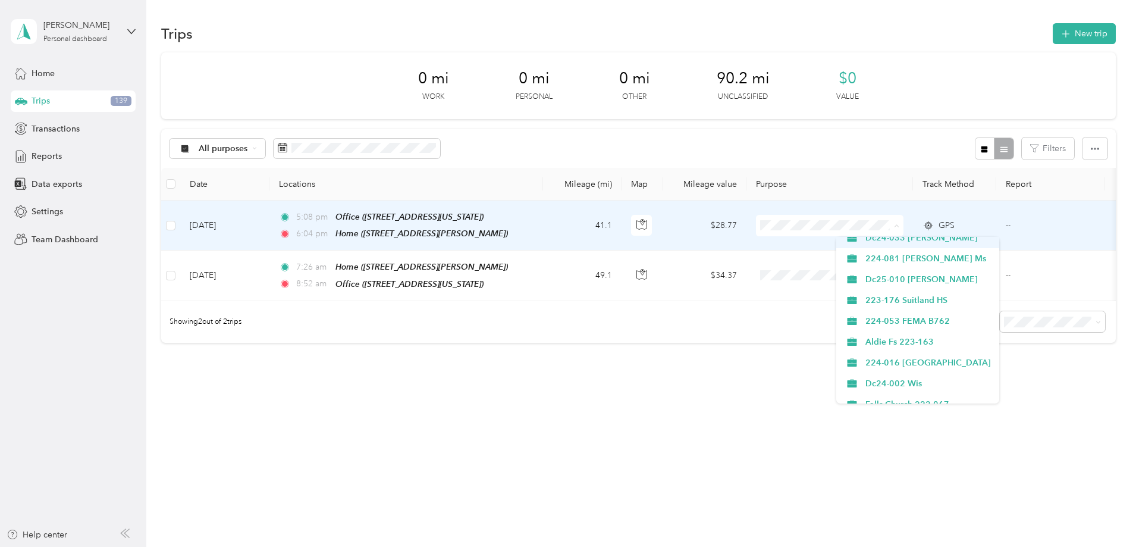
scroll to position [271, 0]
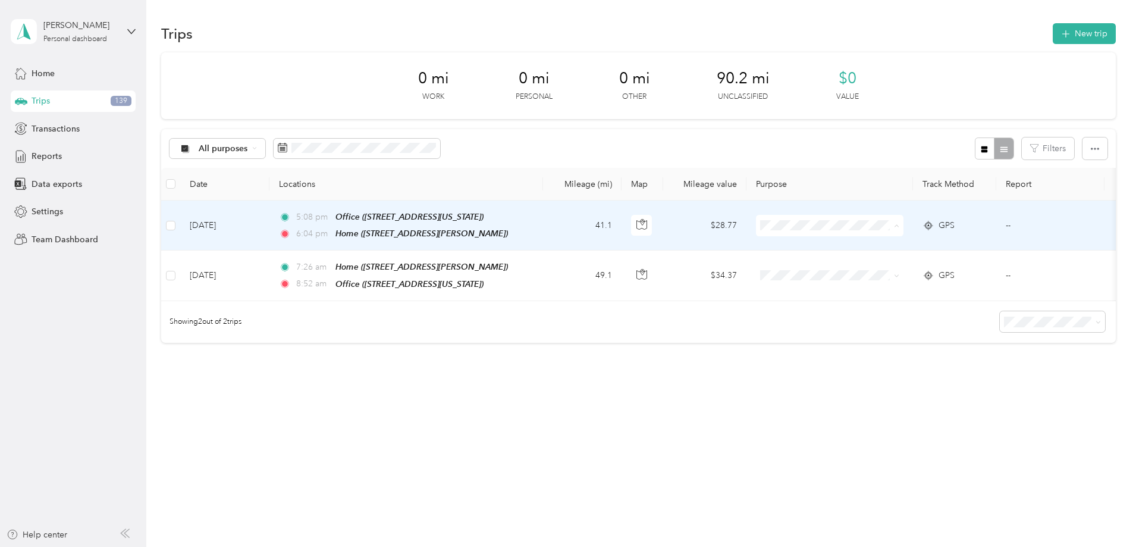
click at [880, 284] on span "Des" at bounding box center [927, 288] width 125 height 12
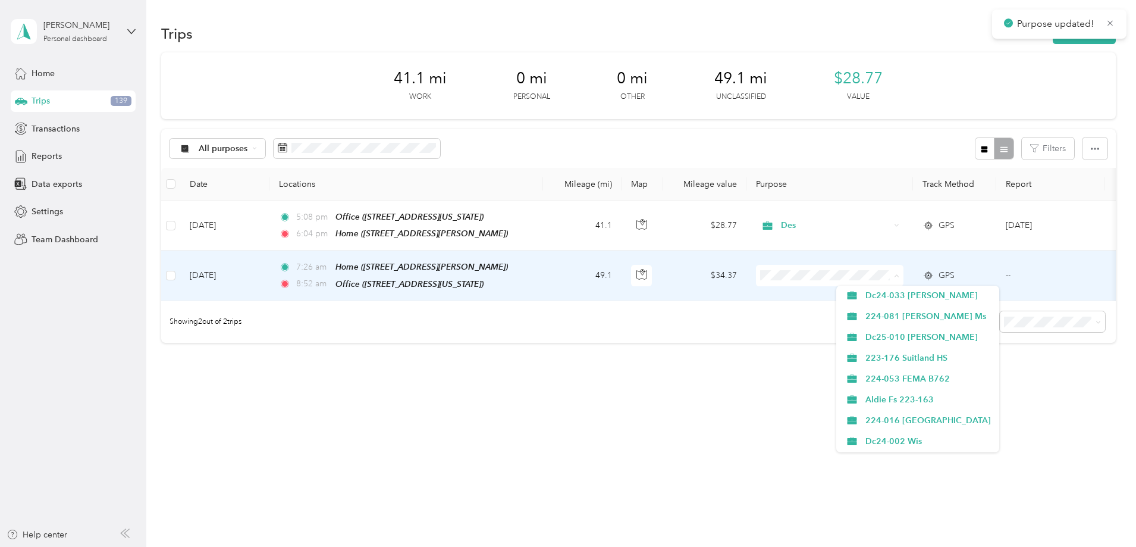
scroll to position [238, 0]
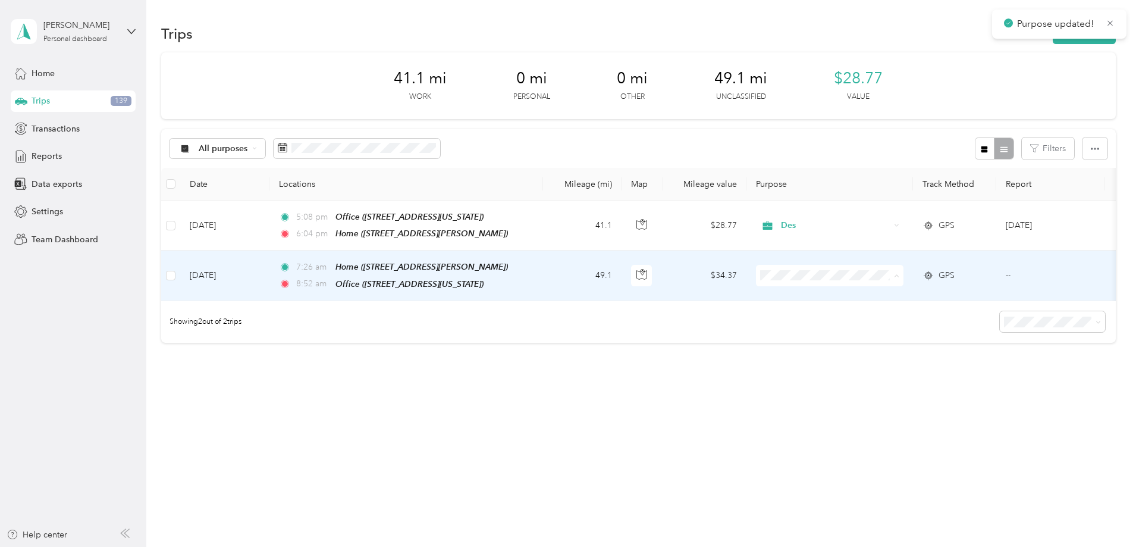
click at [884, 371] on span "Des" at bounding box center [927, 370] width 125 height 12
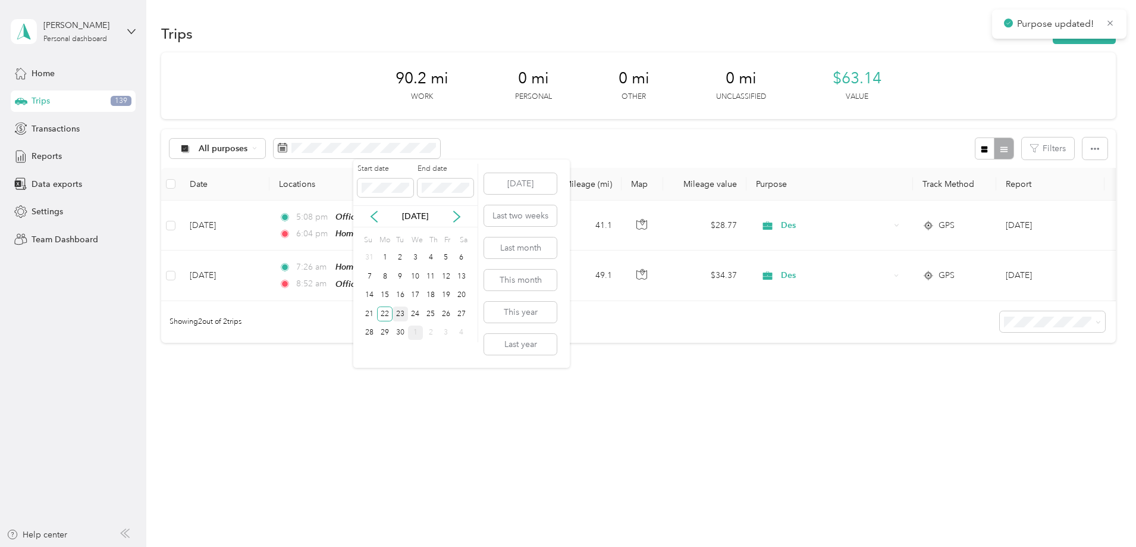
click at [396, 316] on div "23" at bounding box center [400, 313] width 15 height 15
click at [400, 311] on div "23" at bounding box center [400, 313] width 15 height 15
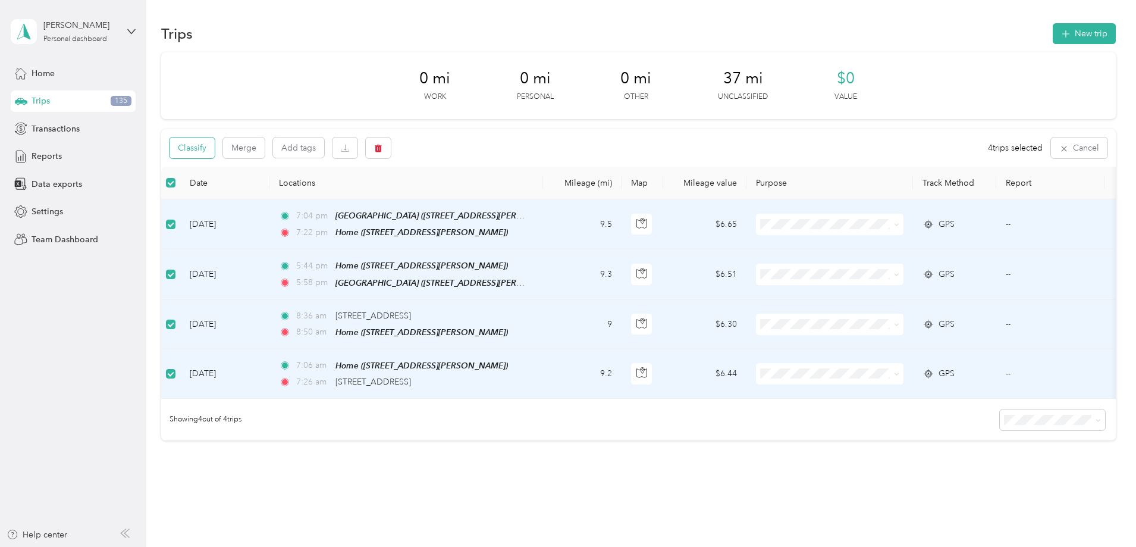
click at [215, 152] on button "Classify" at bounding box center [191, 147] width 45 height 21
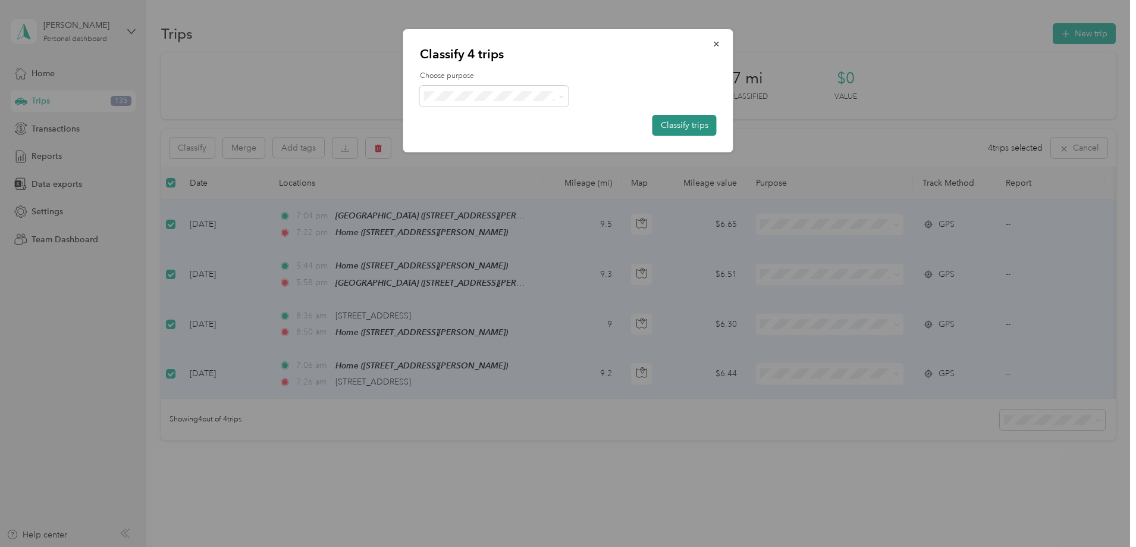
click at [690, 121] on button "Classify trips" at bounding box center [684, 125] width 64 height 21
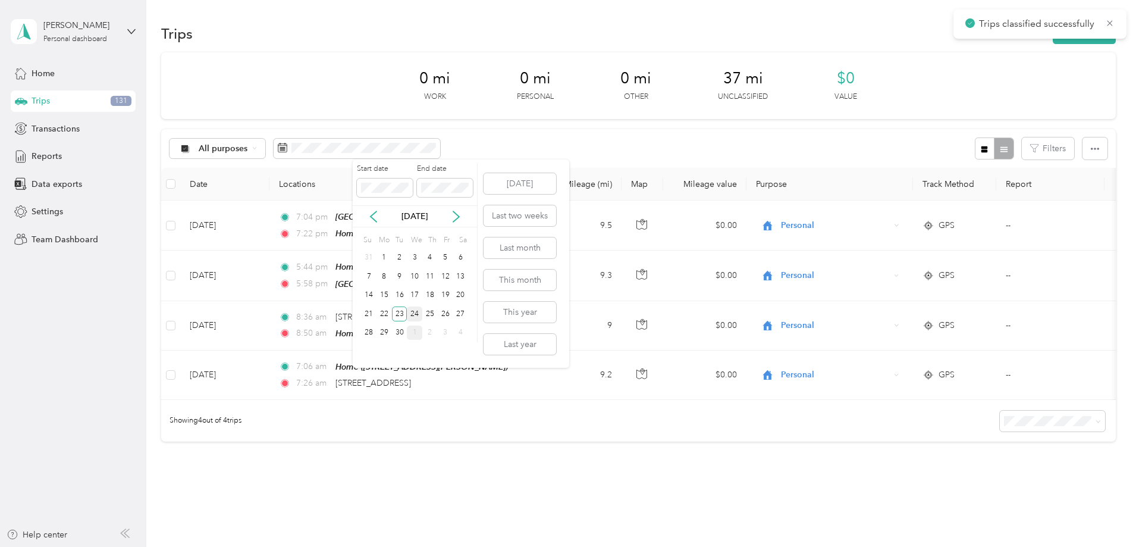
click at [415, 310] on div "24" at bounding box center [414, 313] width 15 height 15
click at [415, 315] on div "24" at bounding box center [414, 313] width 15 height 15
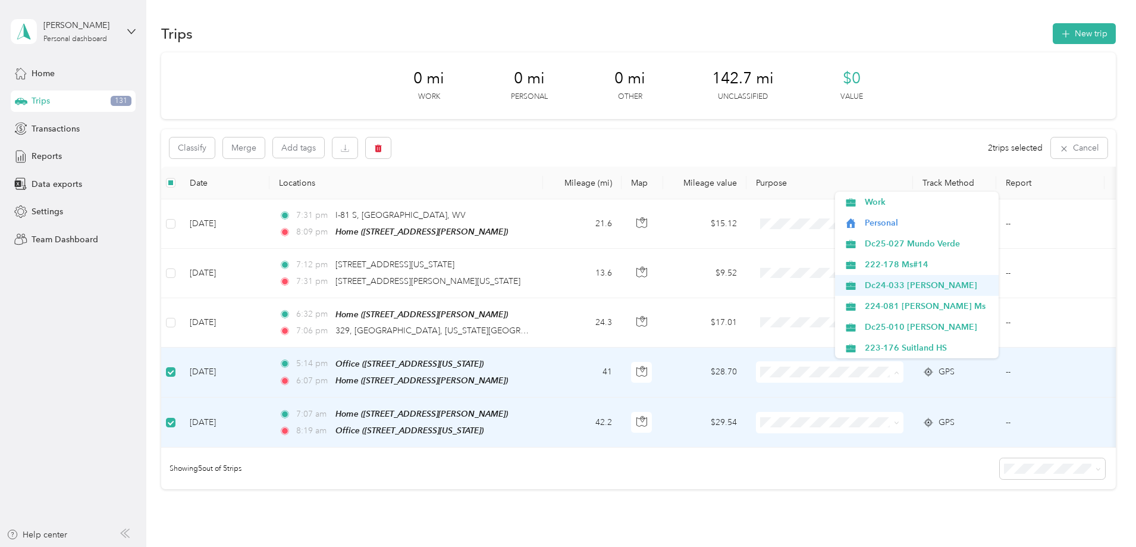
scroll to position [238, 0]
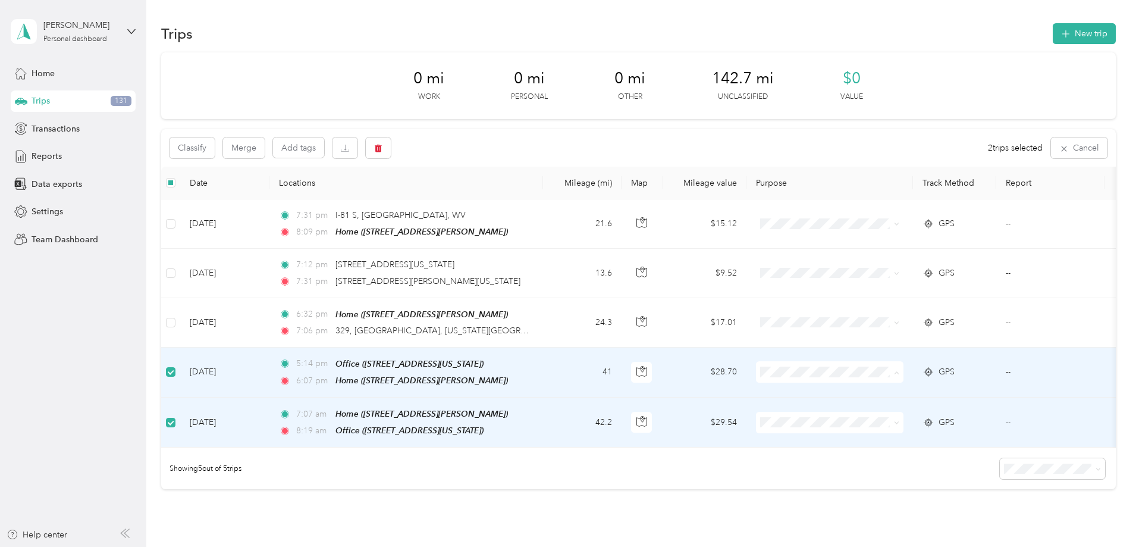
click at [873, 280] on span "Des" at bounding box center [927, 276] width 125 height 12
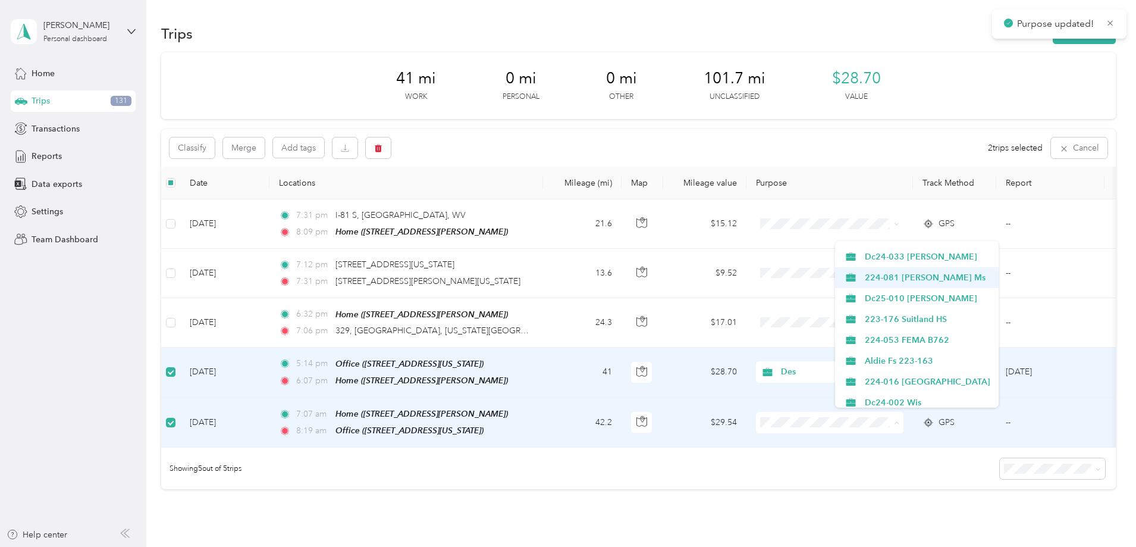
scroll to position [178, 0]
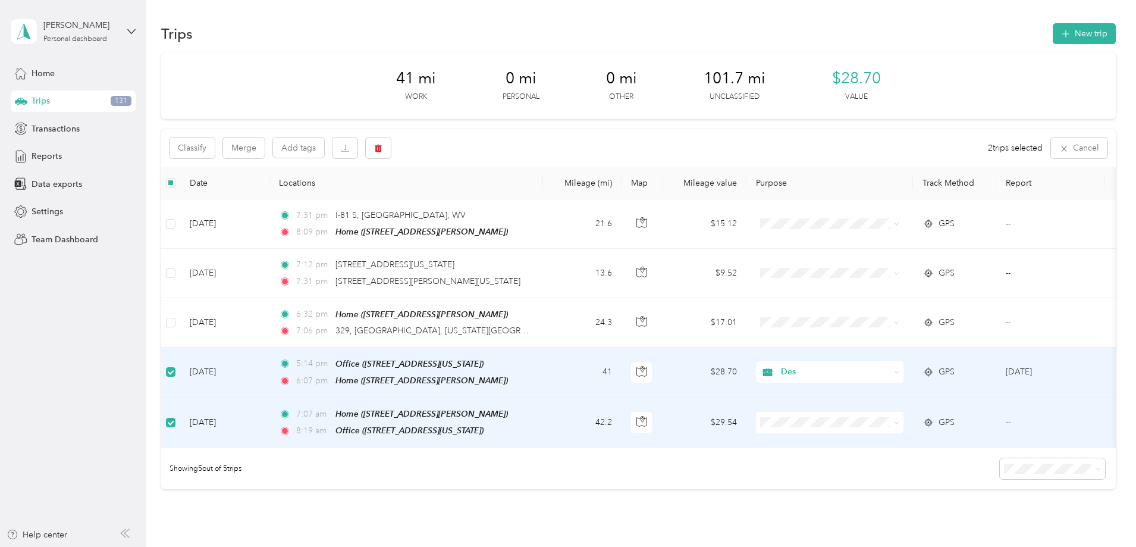
click at [894, 383] on span "Des" at bounding box center [927, 385] width 125 height 12
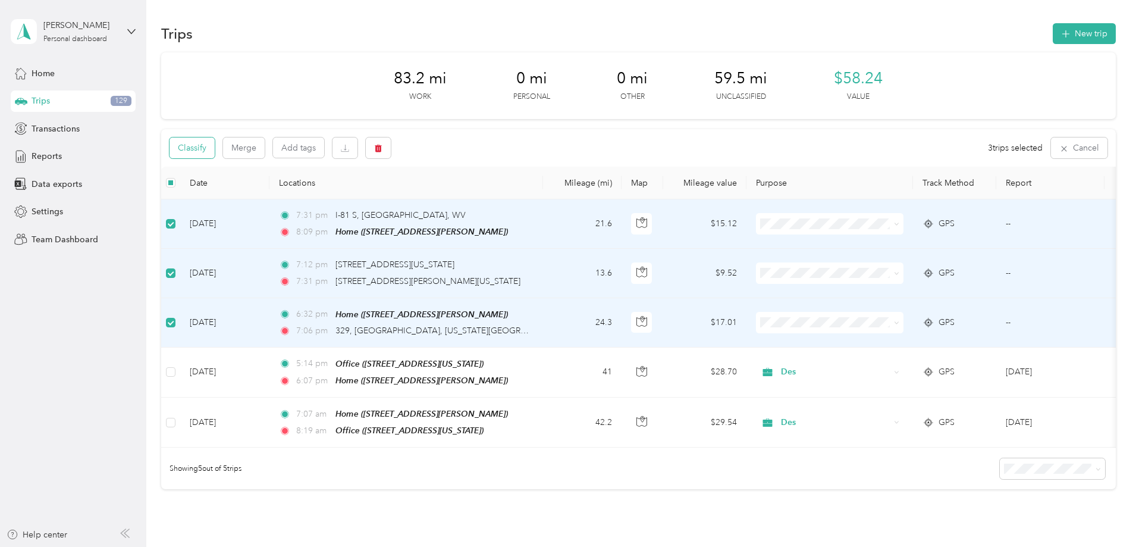
click at [215, 147] on button "Classify" at bounding box center [191, 147] width 45 height 21
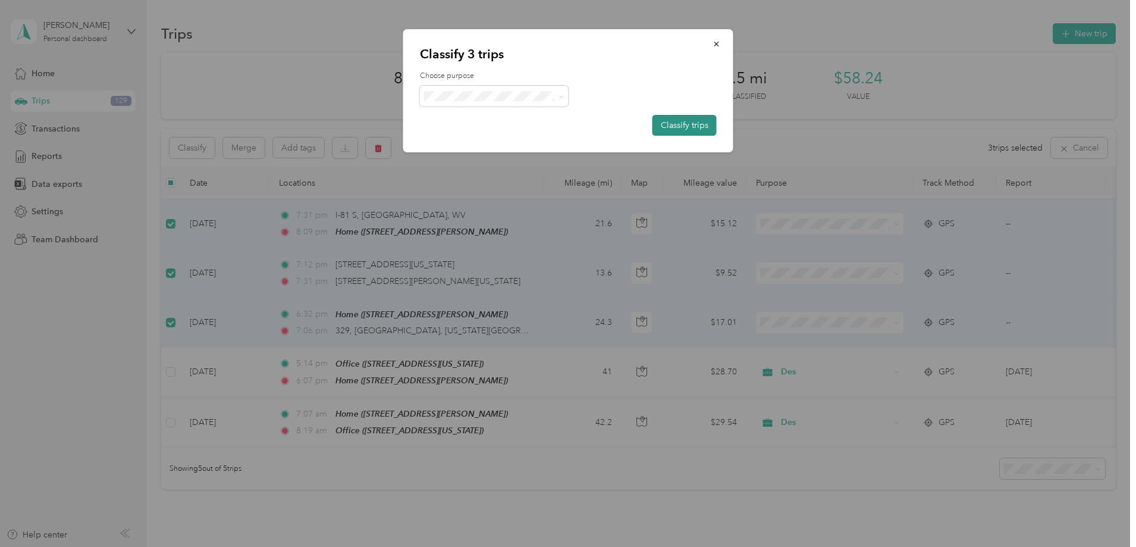
click at [685, 123] on button "Classify trips" at bounding box center [684, 125] width 64 height 21
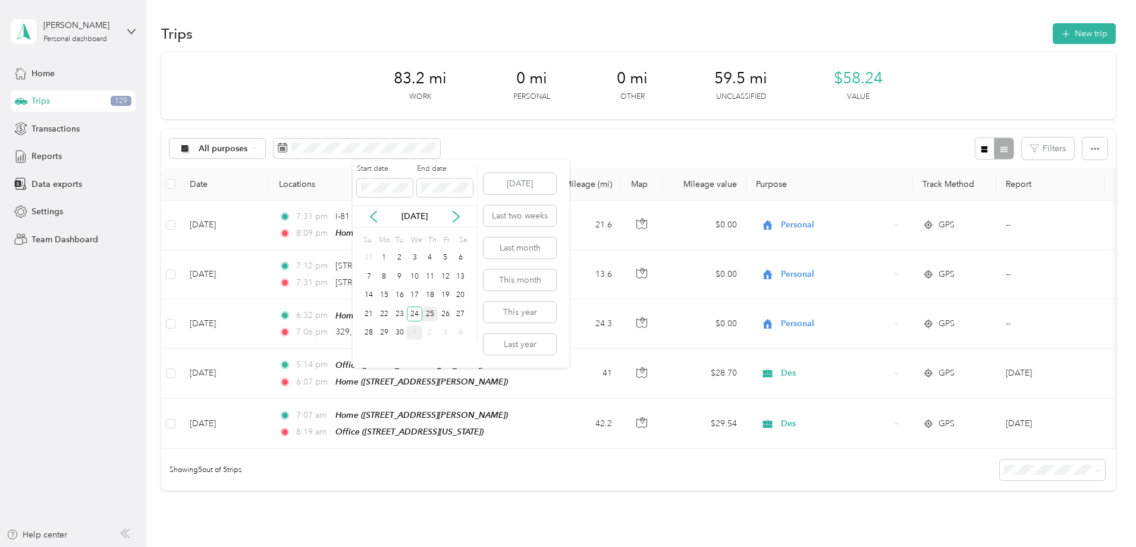
click at [428, 312] on div "25" at bounding box center [429, 313] width 15 height 15
click at [432, 309] on div "25" at bounding box center [429, 313] width 15 height 15
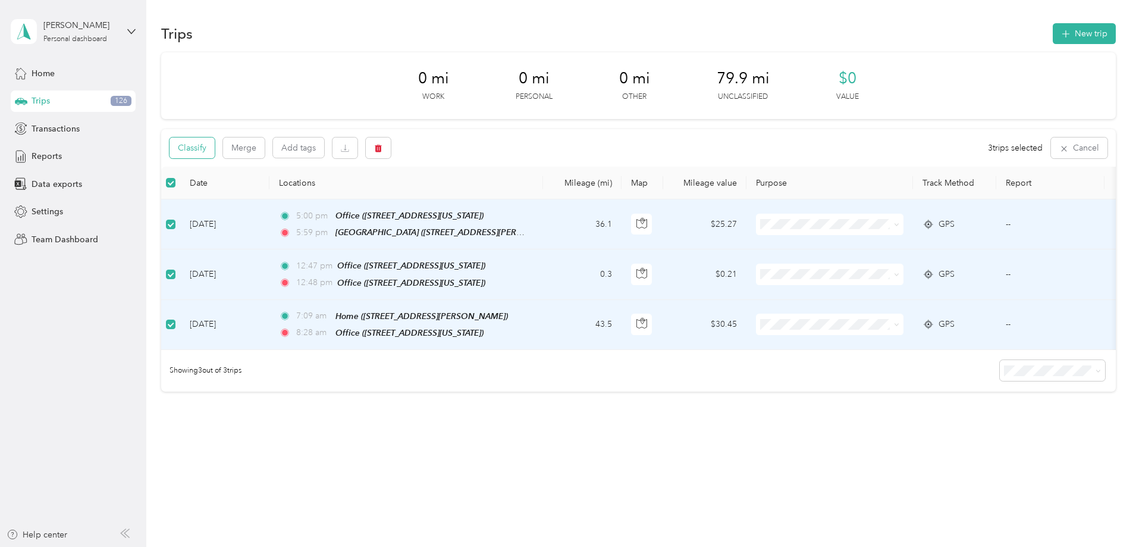
click at [215, 146] on button "Classify" at bounding box center [191, 147] width 45 height 21
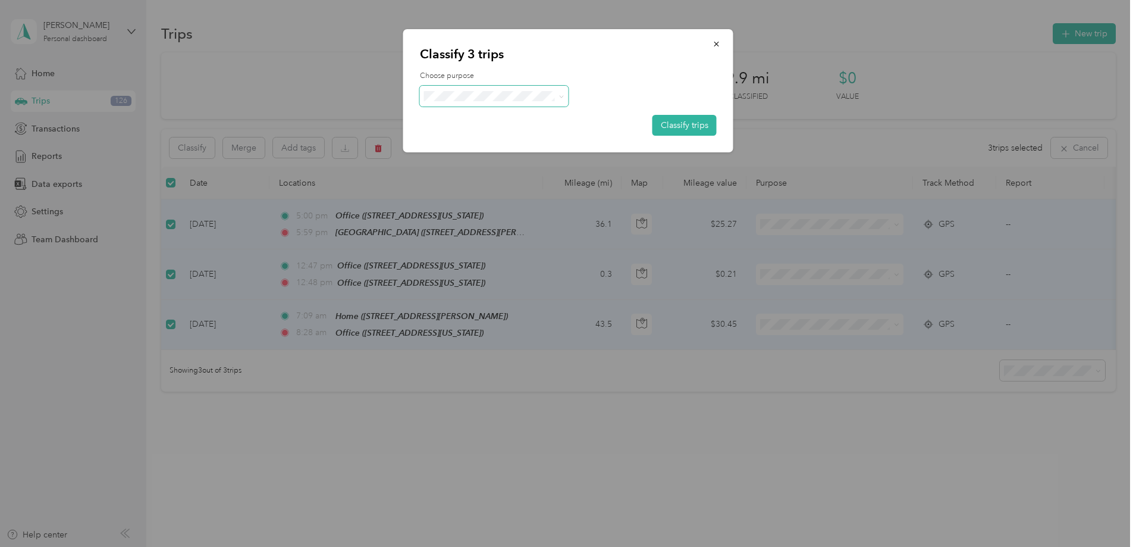
click at [482, 87] on span at bounding box center [494, 96] width 149 height 21
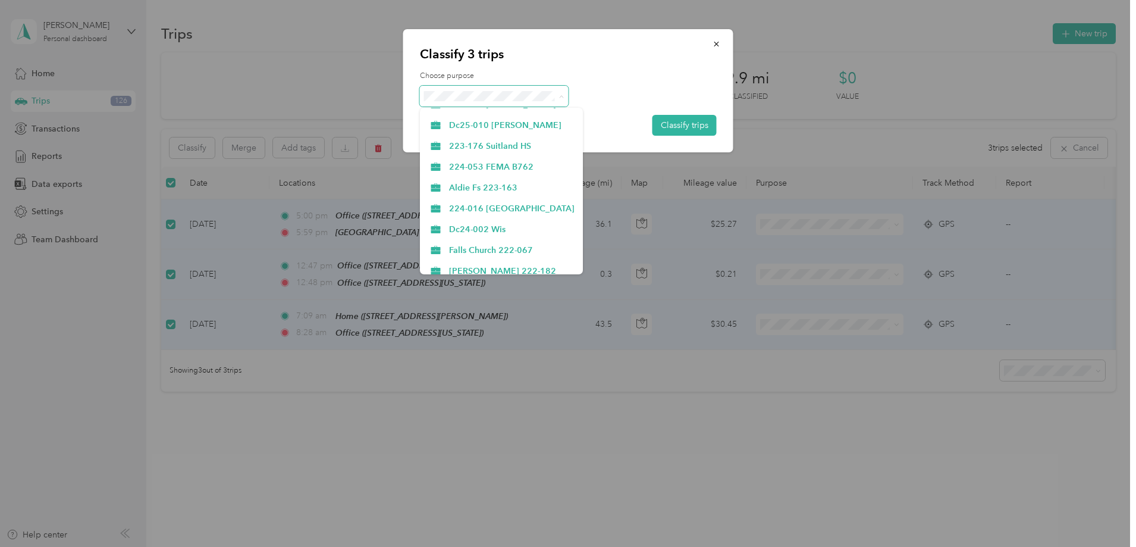
scroll to position [271, 0]
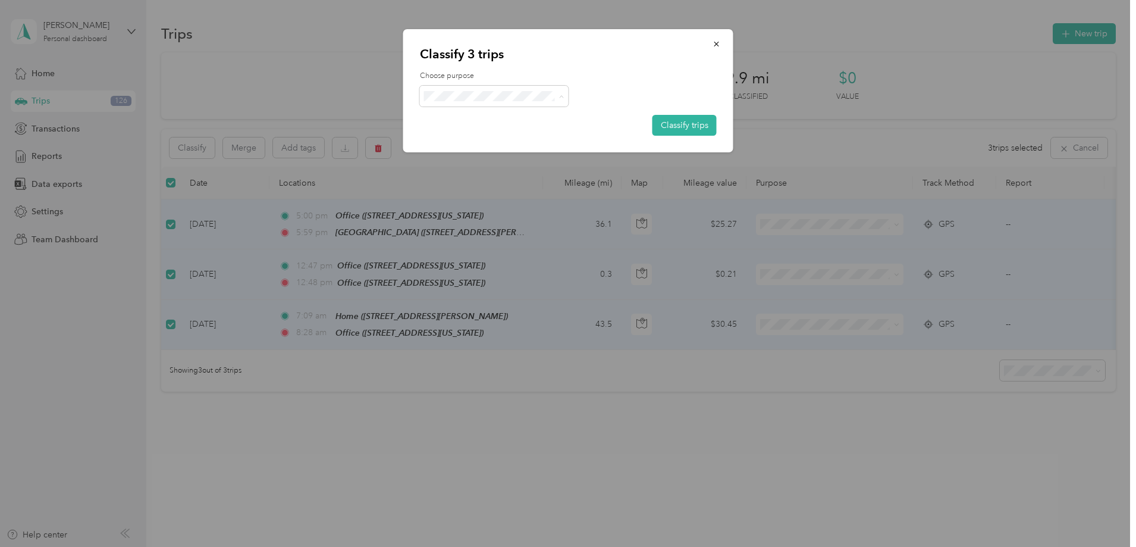
click at [459, 161] on span "Des" at bounding box center [511, 159] width 125 height 12
click at [698, 124] on button "Classify trips" at bounding box center [684, 125] width 64 height 21
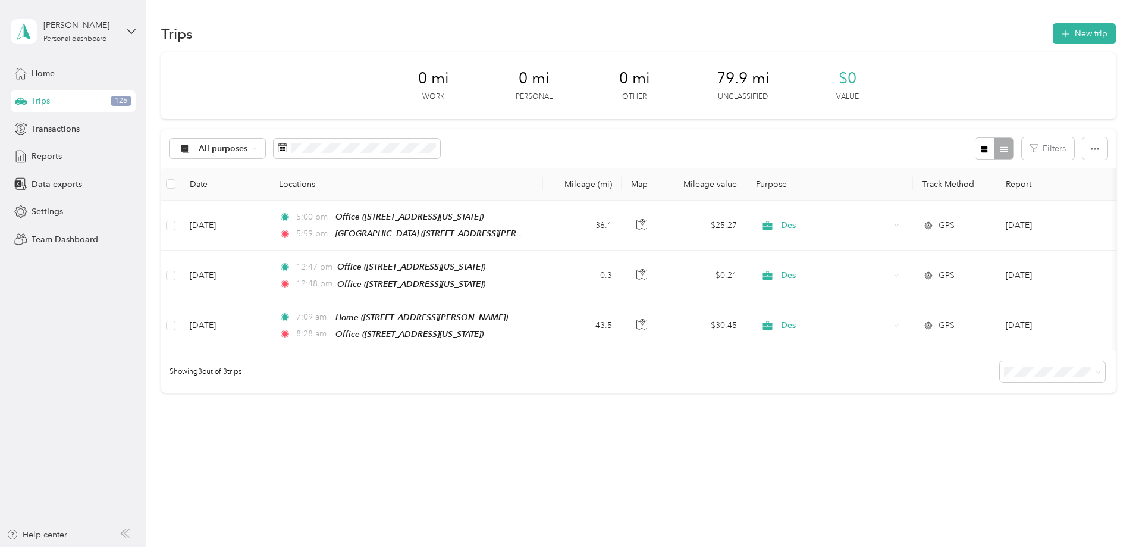
drag, startPoint x: 507, startPoint y: 142, endPoint x: 516, endPoint y: 125, distance: 18.7
click at [516, 125] on div "0 mi Work 0 mi Personal 0 mi Other 79.9 mi Unclassified $0 Value All purposes F…" at bounding box center [638, 222] width 955 height 340
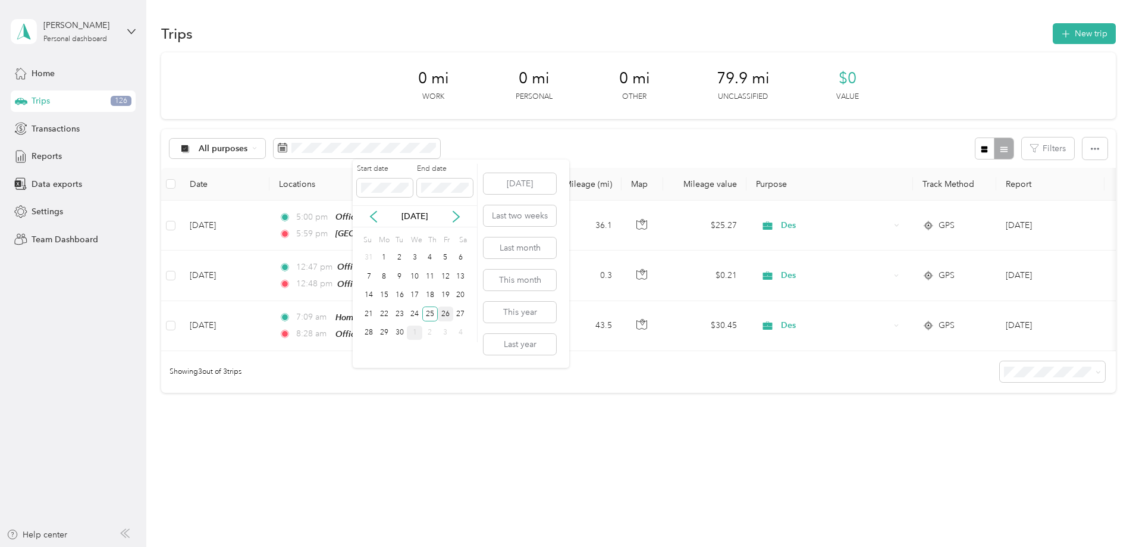
click at [445, 315] on div "26" at bounding box center [445, 313] width 15 height 15
click at [446, 310] on div "26" at bounding box center [445, 313] width 15 height 15
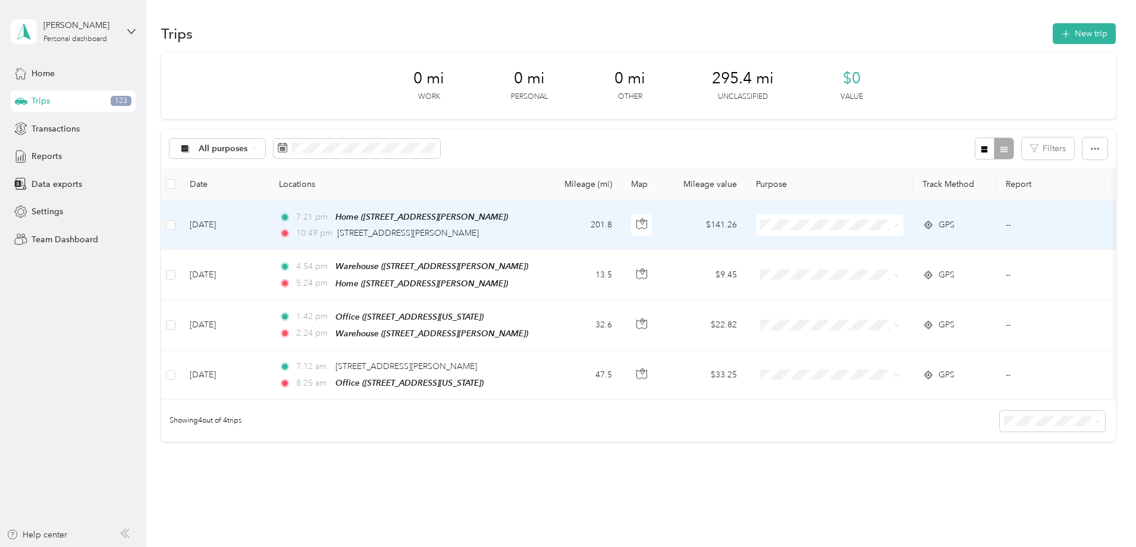
click at [886, 269] on span "Personal" at bounding box center [927, 268] width 125 height 12
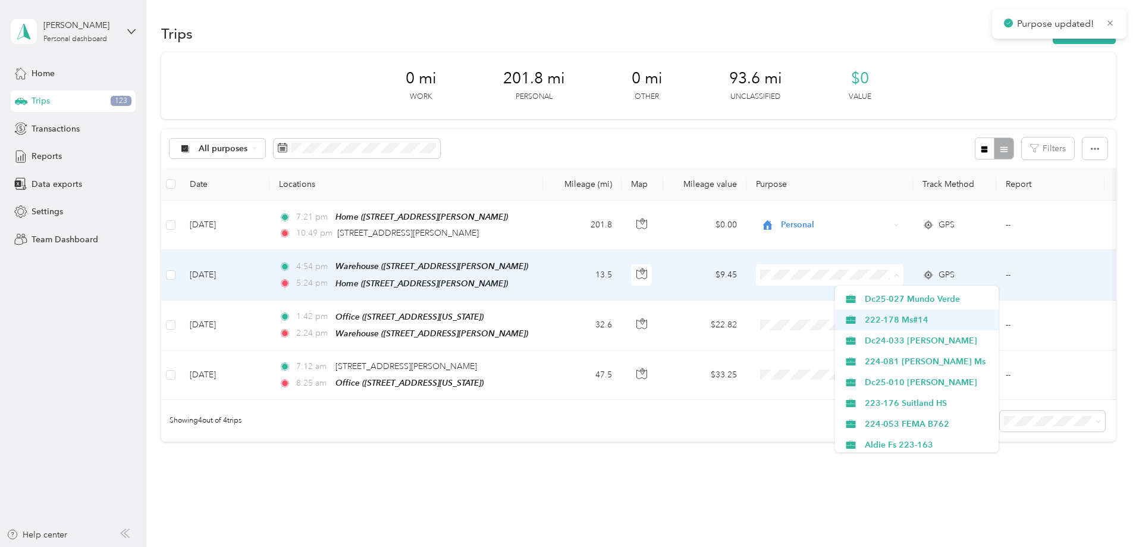
scroll to position [178, 0]
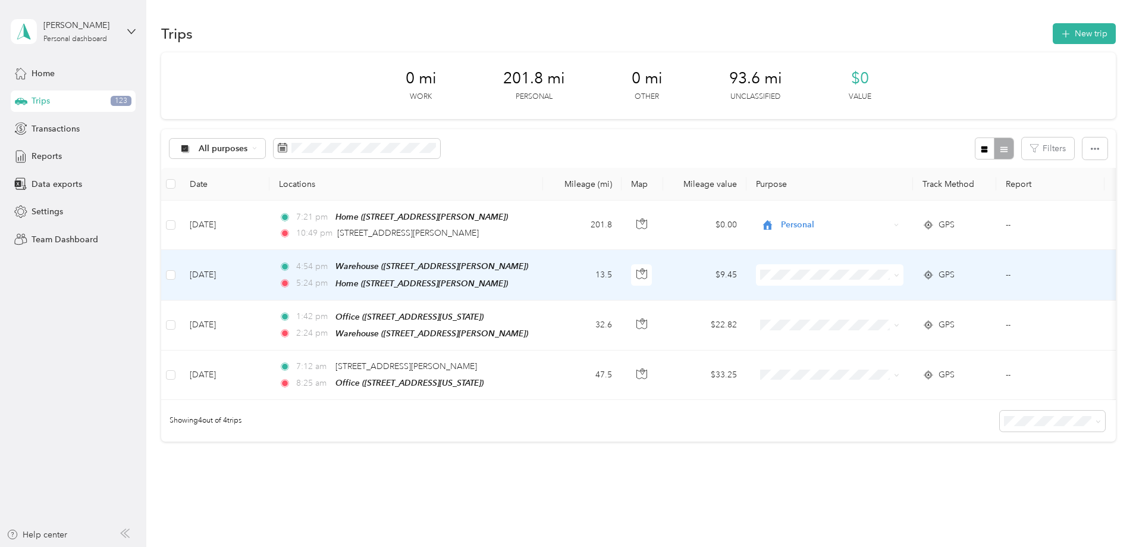
click at [880, 425] on span "Des" at bounding box center [927, 428] width 125 height 12
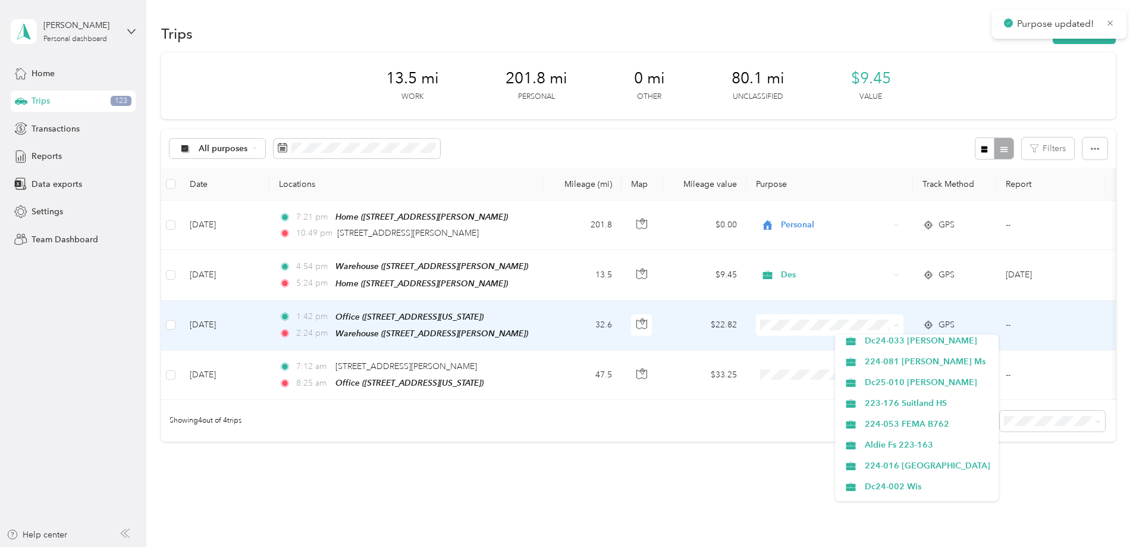
scroll to position [271, 0]
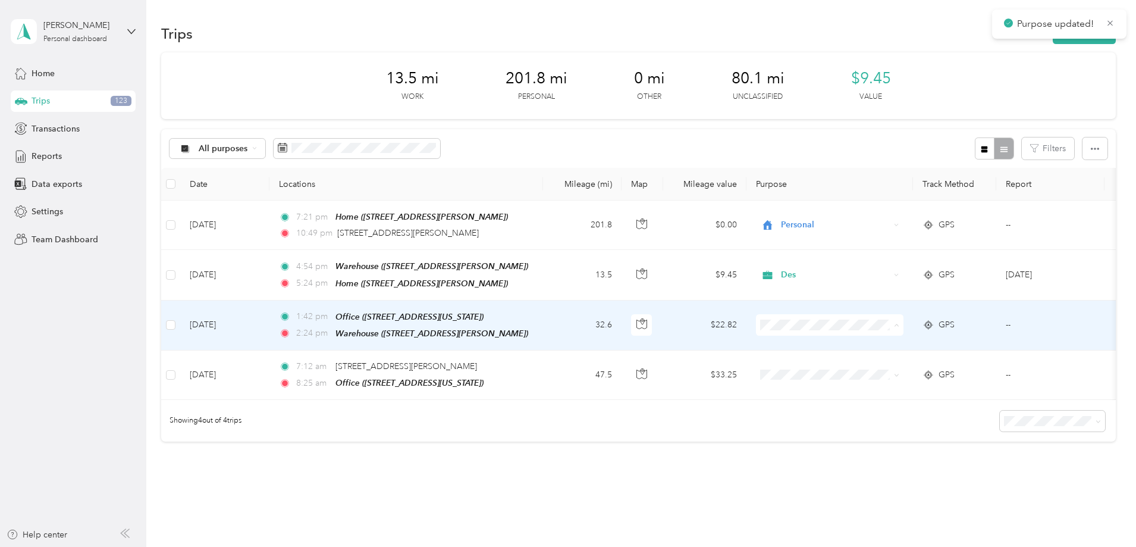
click at [884, 379] on li "Des" at bounding box center [917, 386] width 164 height 21
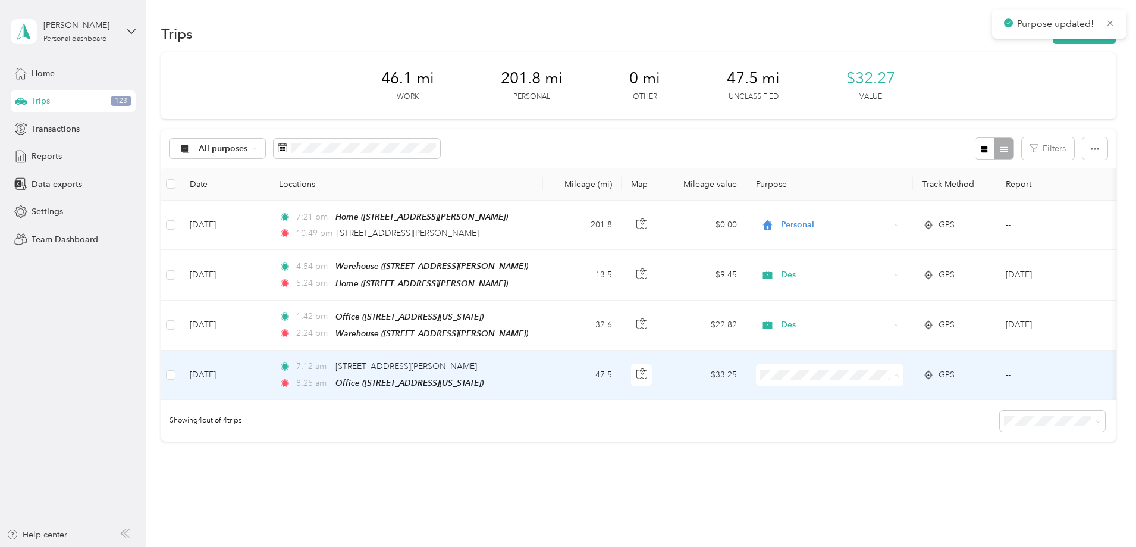
click at [877, 243] on span "Des" at bounding box center [927, 244] width 125 height 12
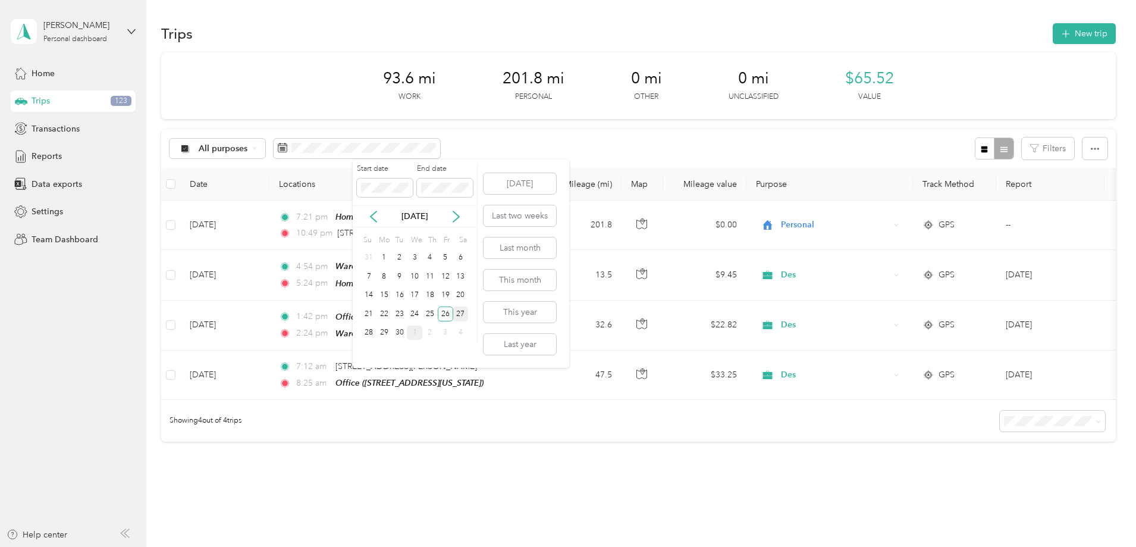
click at [466, 316] on div "27" at bounding box center [460, 313] width 15 height 15
click at [463, 312] on div "27" at bounding box center [460, 313] width 15 height 15
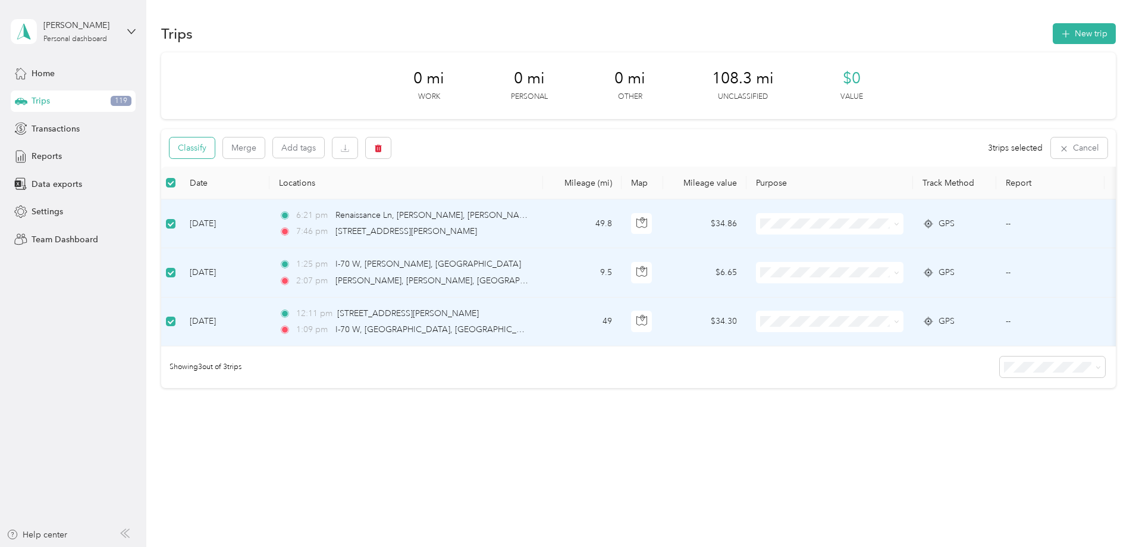
click at [215, 150] on button "Classify" at bounding box center [191, 147] width 45 height 21
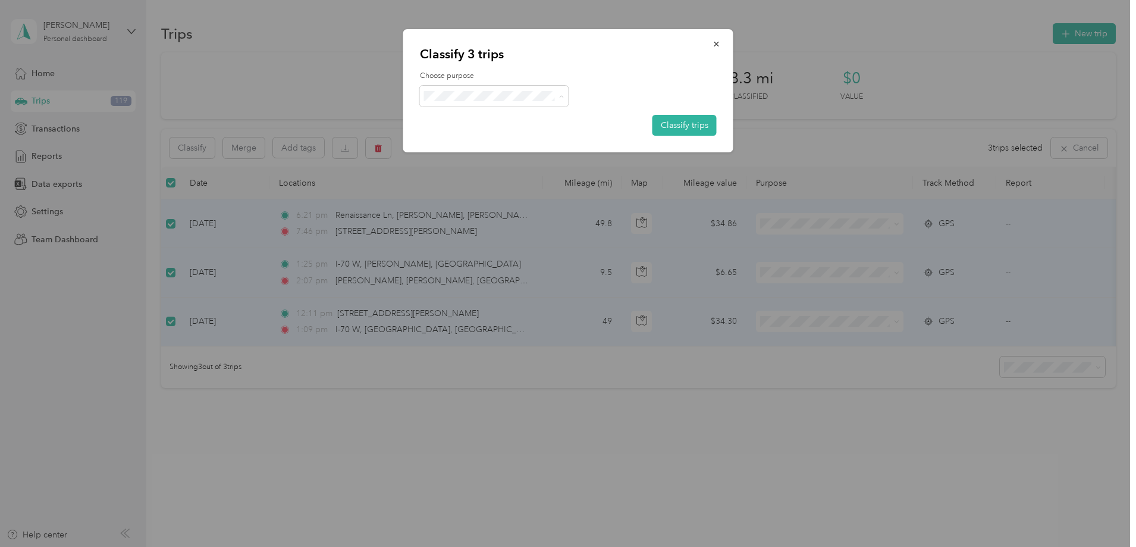
click at [493, 135] on span "Personal" at bounding box center [511, 139] width 125 height 12
click at [674, 123] on button "Classify trips" at bounding box center [684, 125] width 64 height 21
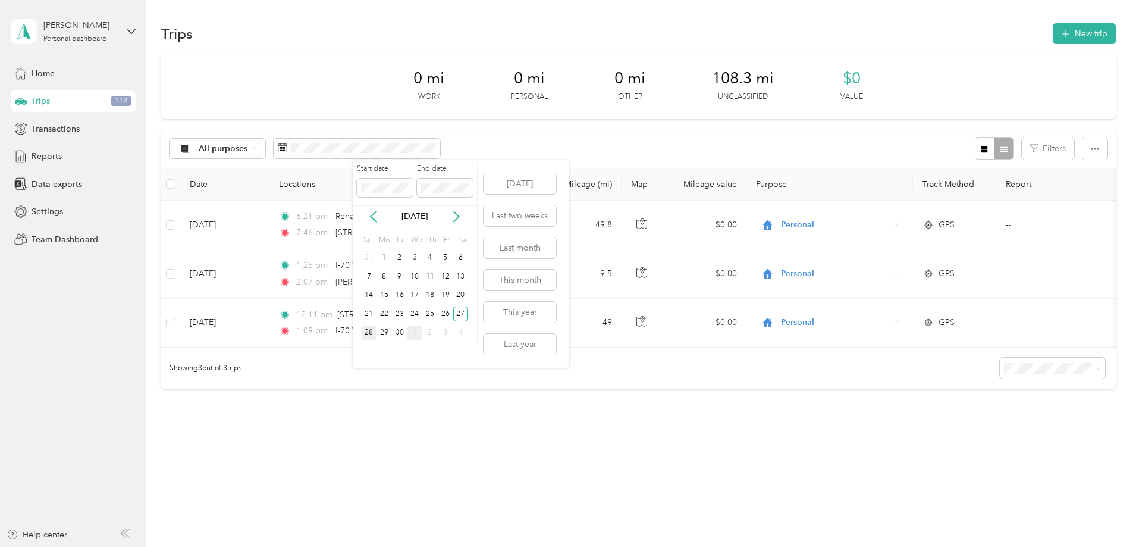
click at [368, 329] on div "28" at bounding box center [368, 332] width 15 height 15
click at [367, 333] on div "28" at bounding box center [368, 332] width 15 height 15
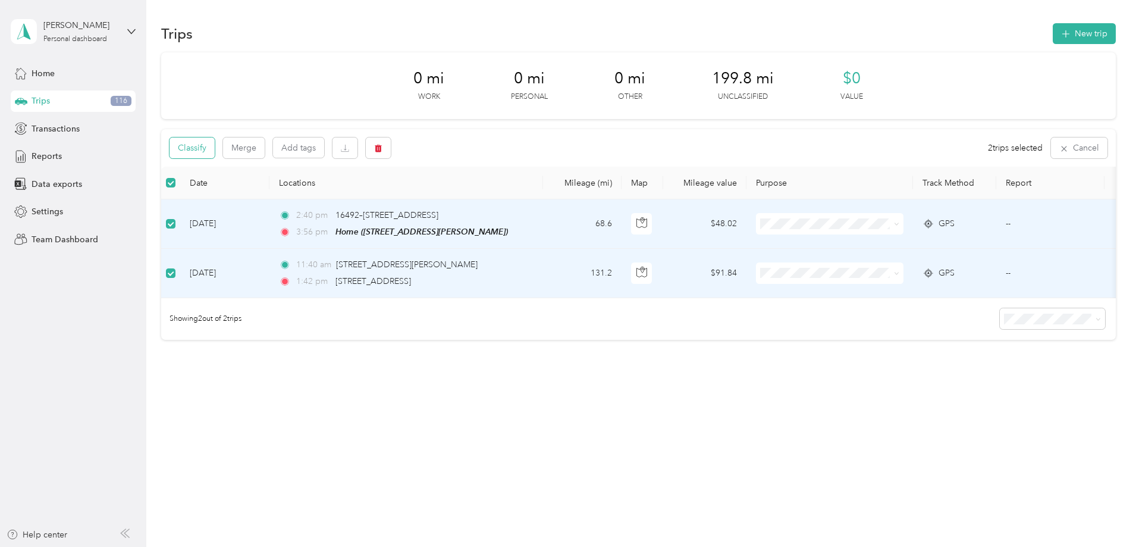
click at [215, 149] on button "Classify" at bounding box center [191, 147] width 45 height 21
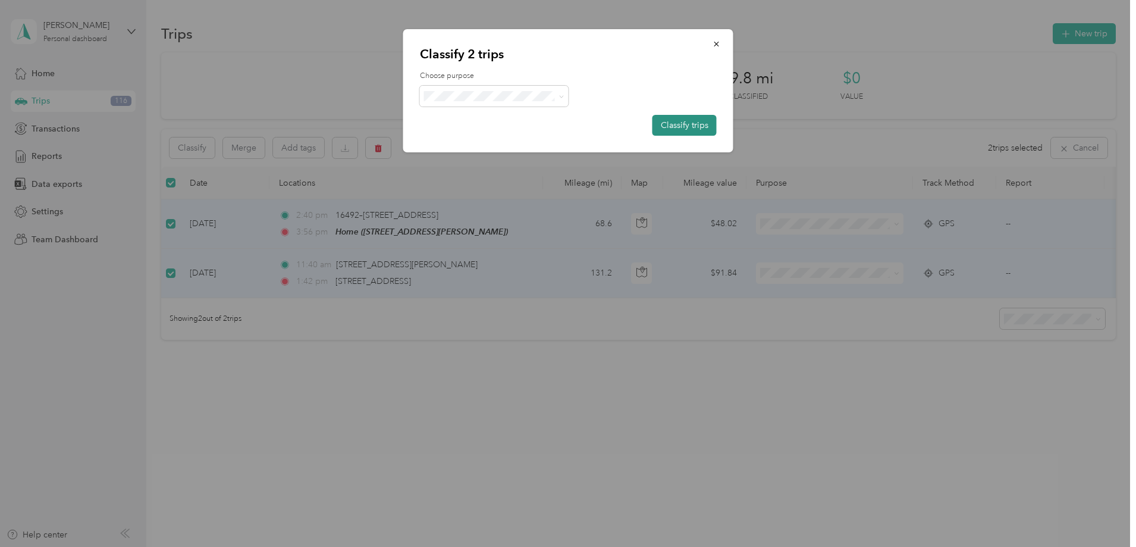
click at [677, 128] on button "Classify trips" at bounding box center [684, 125] width 64 height 21
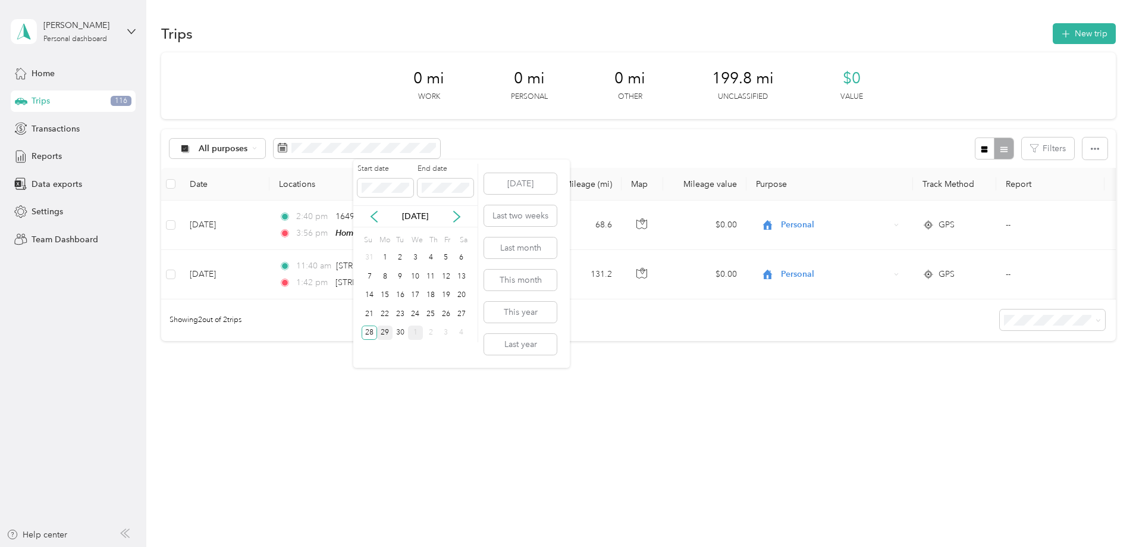
click at [385, 331] on div "29" at bounding box center [384, 332] width 15 height 15
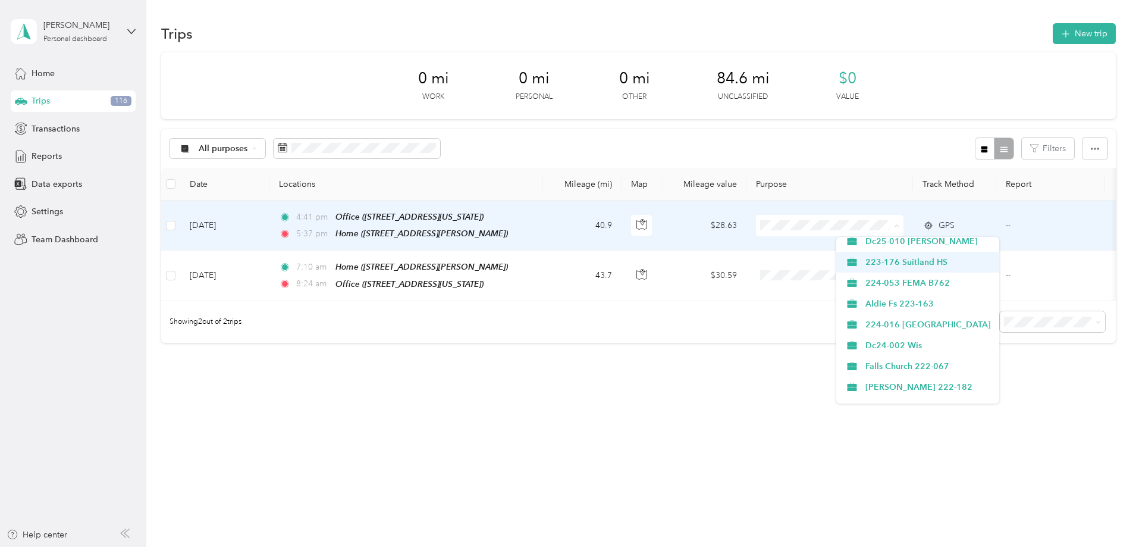
scroll to position [271, 0]
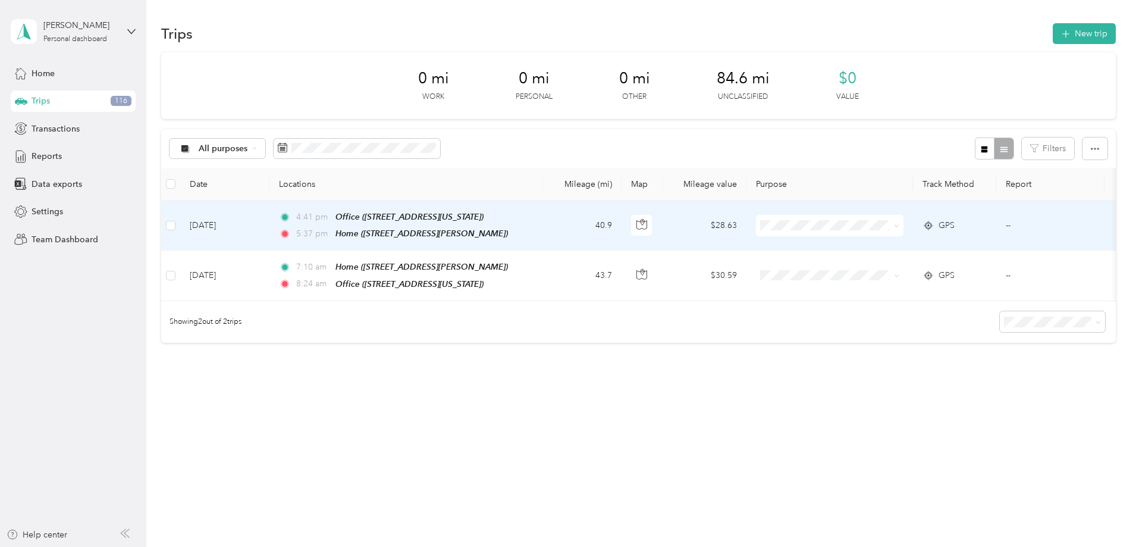
click at [893, 293] on span "Des" at bounding box center [927, 288] width 125 height 12
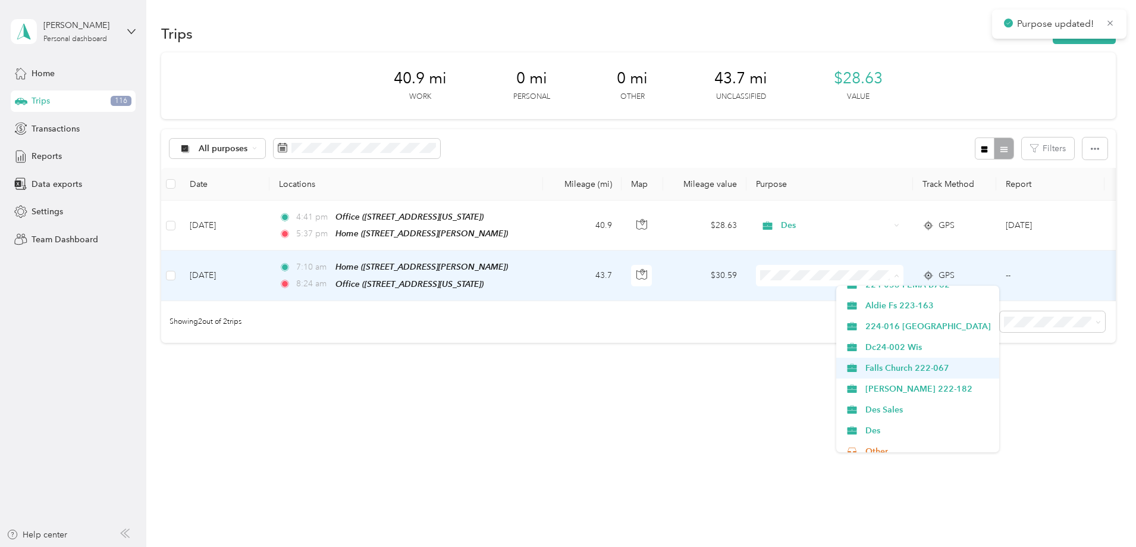
scroll to position [178, 0]
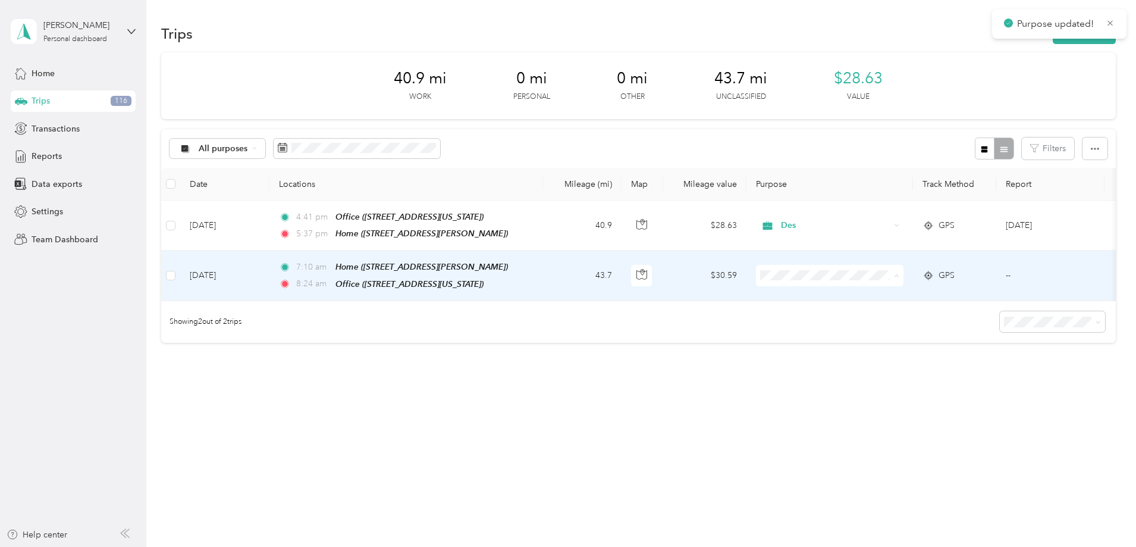
click at [882, 428] on span "Des" at bounding box center [927, 429] width 125 height 12
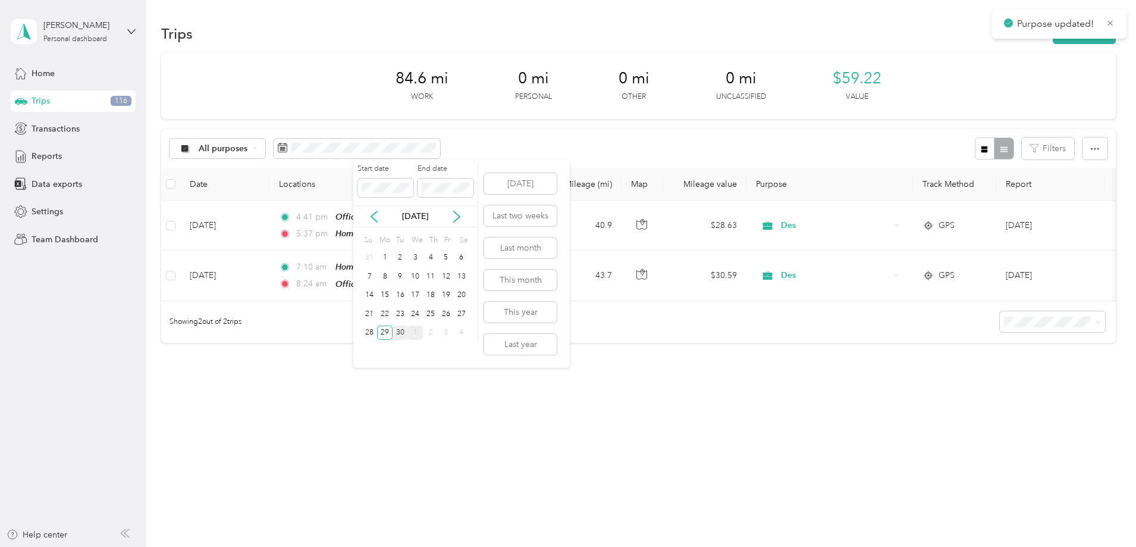
click at [400, 335] on div "30" at bounding box center [400, 332] width 15 height 15
click at [400, 329] on div "30" at bounding box center [400, 332] width 15 height 15
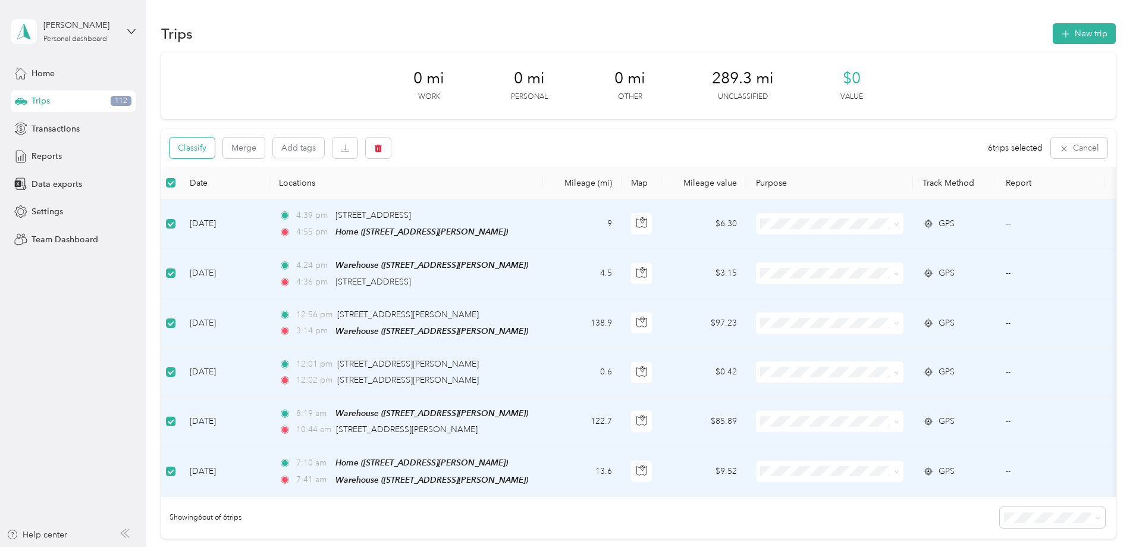
click at [215, 149] on button "Classify" at bounding box center [191, 147] width 45 height 21
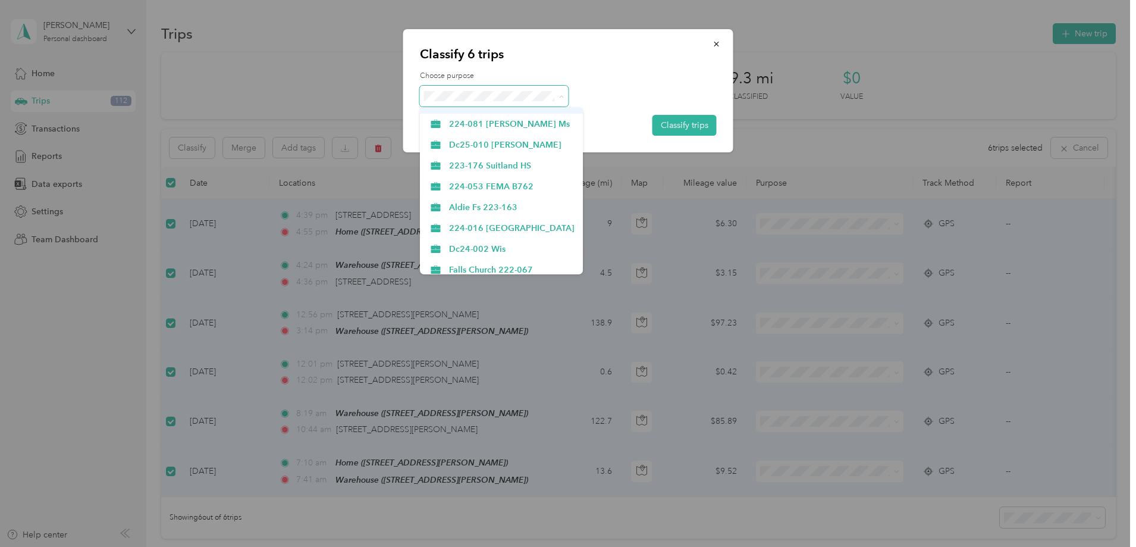
scroll to position [119, 0]
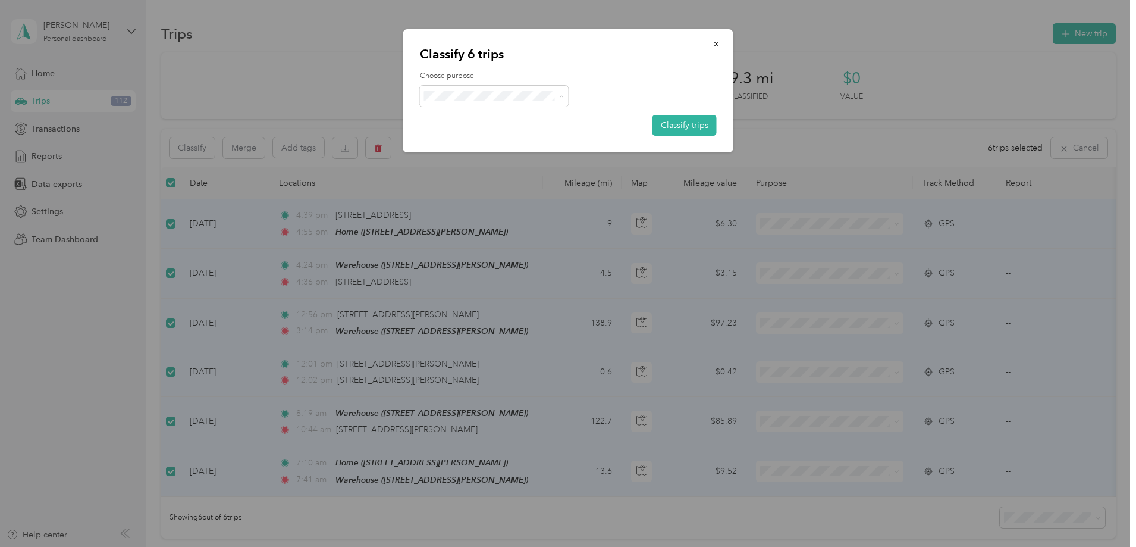
click at [499, 203] on span "224-016 [GEOGRAPHIC_DATA]" at bounding box center [511, 207] width 125 height 12
click at [695, 125] on button "Classify trips" at bounding box center [684, 125] width 64 height 21
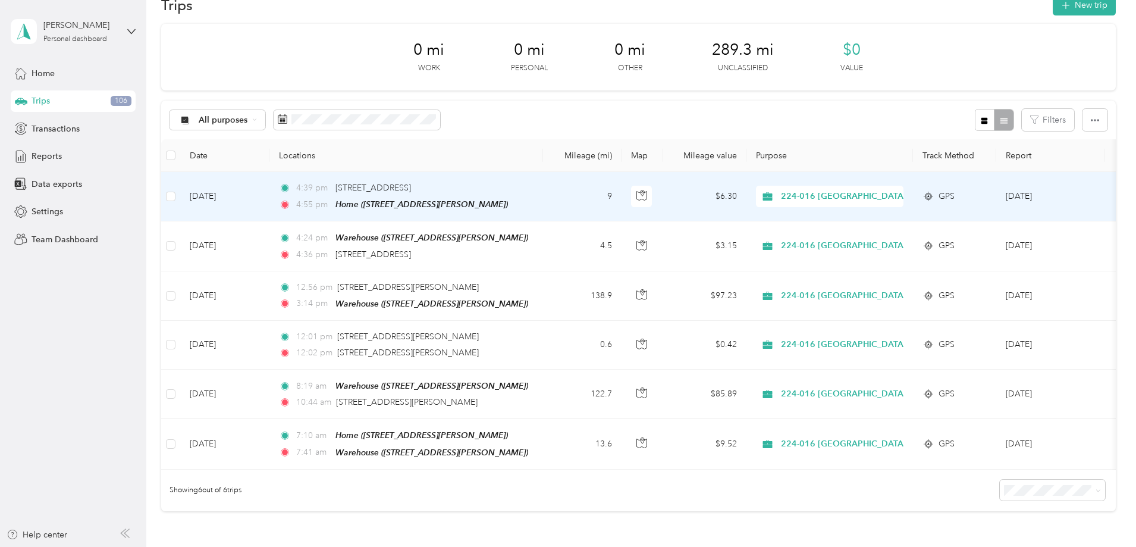
scroll to position [0, 0]
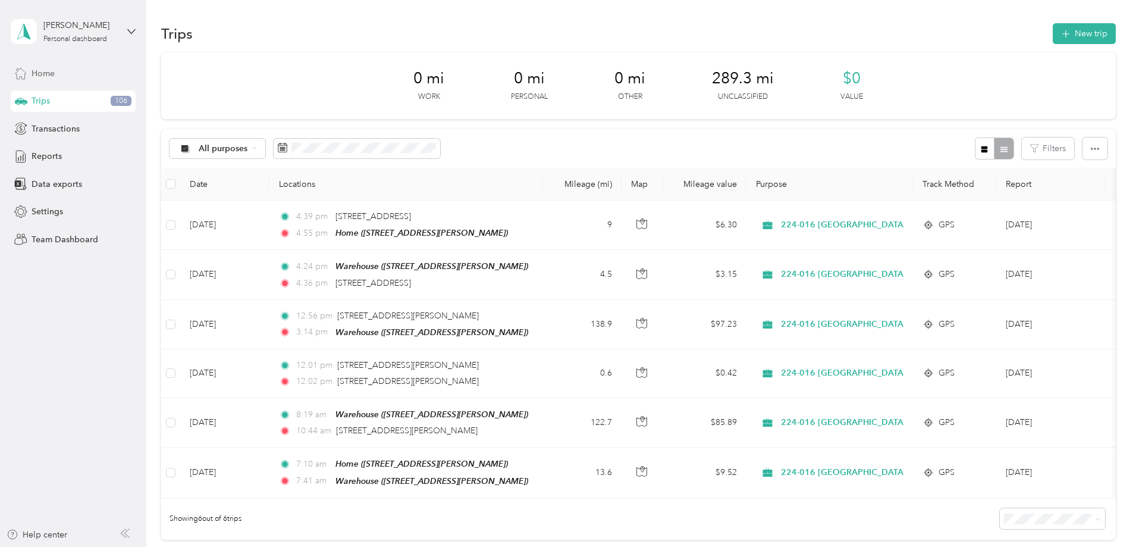
click at [49, 73] on span "Home" at bounding box center [43, 73] width 23 height 12
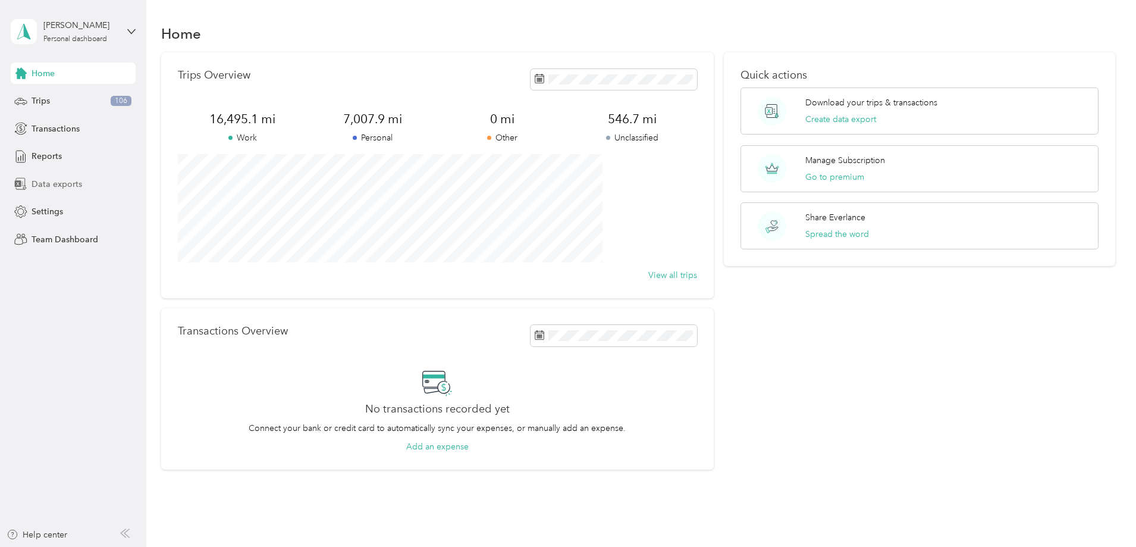
click at [48, 186] on span "Data exports" at bounding box center [57, 184] width 51 height 12
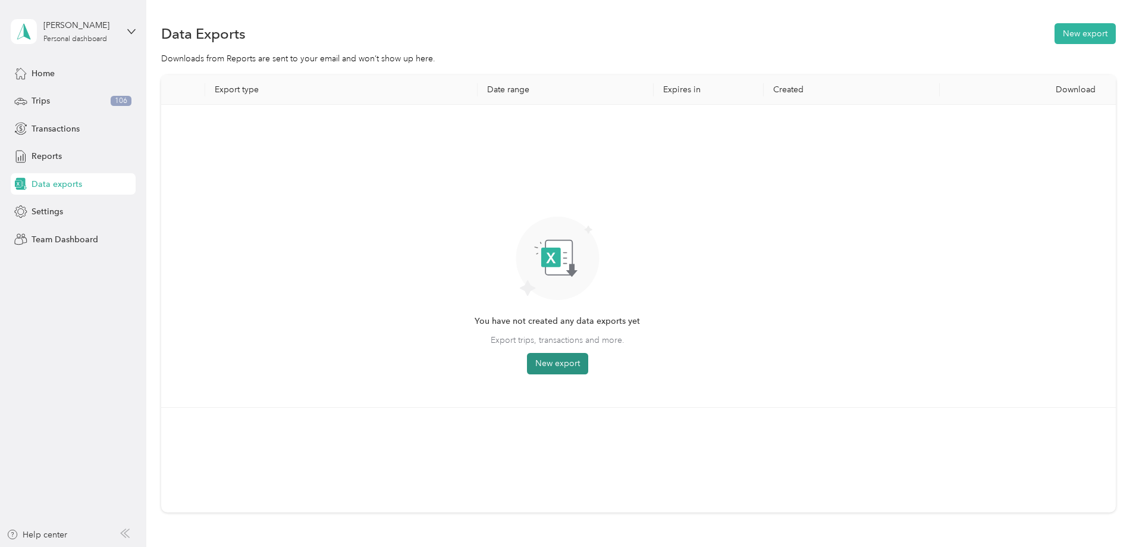
click at [588, 361] on button "New export" at bounding box center [557, 363] width 61 height 21
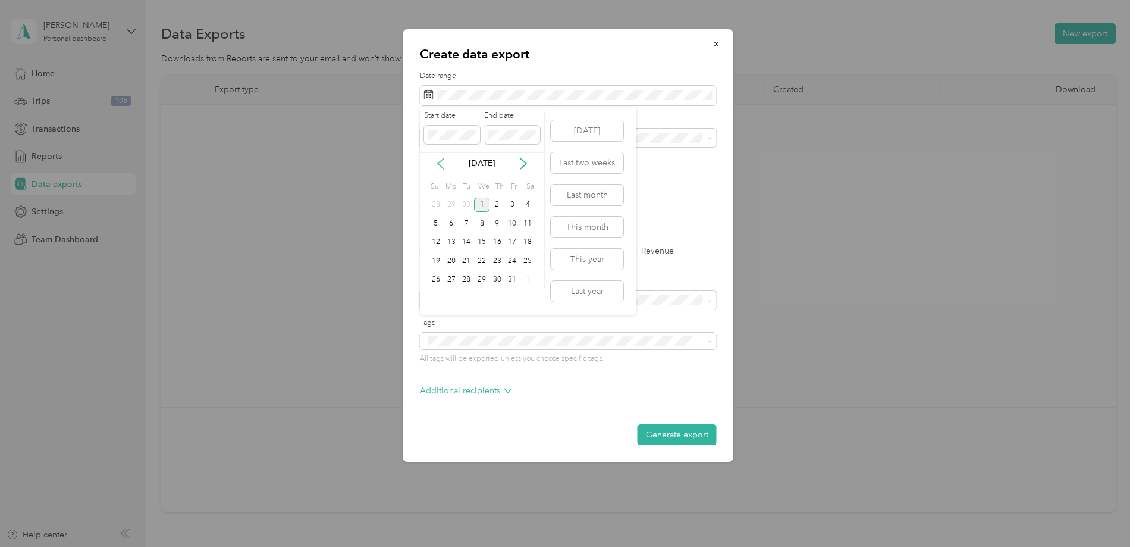
click at [437, 163] on icon at bounding box center [441, 164] width 12 height 12
click at [450, 203] on div "1" at bounding box center [451, 204] width 15 height 15
click at [465, 277] on div "30" at bounding box center [466, 279] width 15 height 15
click at [456, 178] on div "Work" at bounding box center [568, 179] width 280 height 12
click at [509, 208] on label "PDF" at bounding box center [520, 207] width 29 height 8
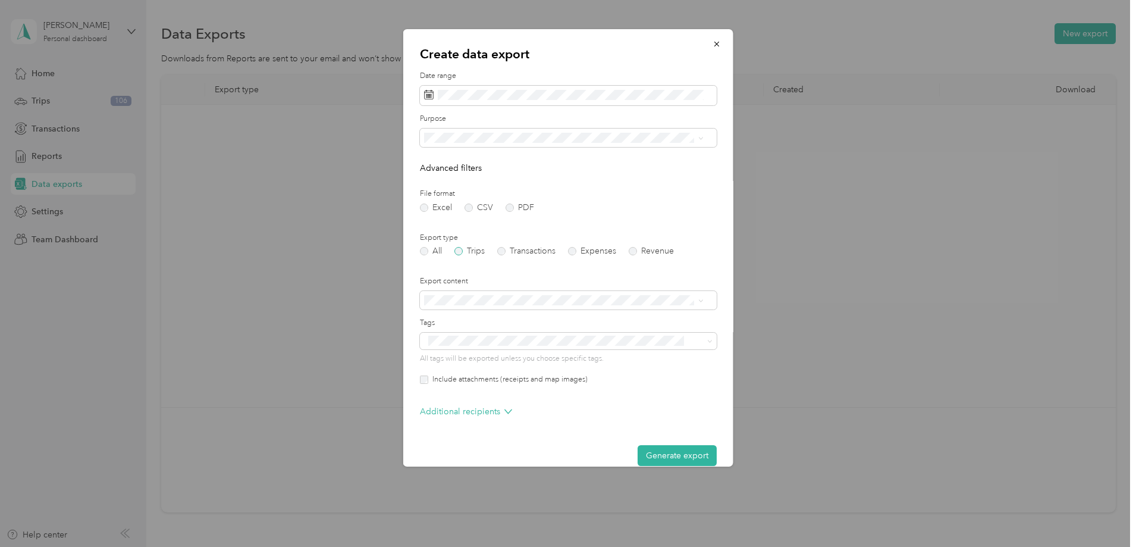
click at [457, 251] on label "Trips" at bounding box center [469, 251] width 30 height 8
click at [518, 338] on span "Summary and full trips list" at bounding box center [475, 339] width 95 height 10
click at [647, 451] on button "Generate export" at bounding box center [677, 455] width 79 height 21
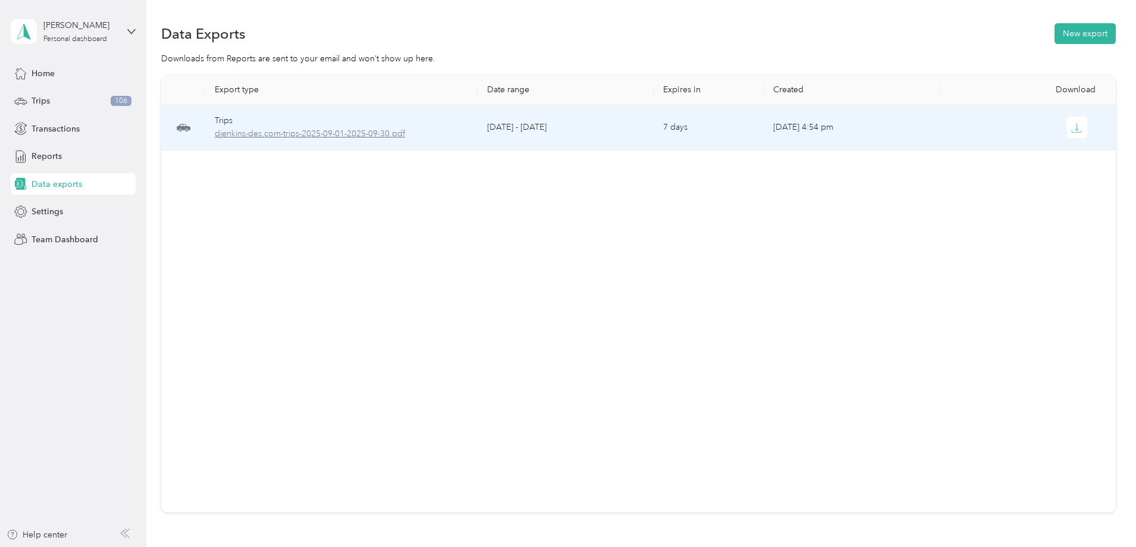
click at [441, 140] on span "djenkins-des.com-trips-2025-09-01-2025-09-30.pdf" at bounding box center [341, 133] width 253 height 13
click at [434, 131] on span "djenkins-des.com-trips-2025-09-01-2025-09-30.pdf" at bounding box center [341, 133] width 253 height 13
click at [394, 130] on span "djenkins-des.com-trips-2025-09-01-2025-09-30.pdf" at bounding box center [341, 133] width 253 height 13
